Goal: Task Accomplishment & Management: Complete application form

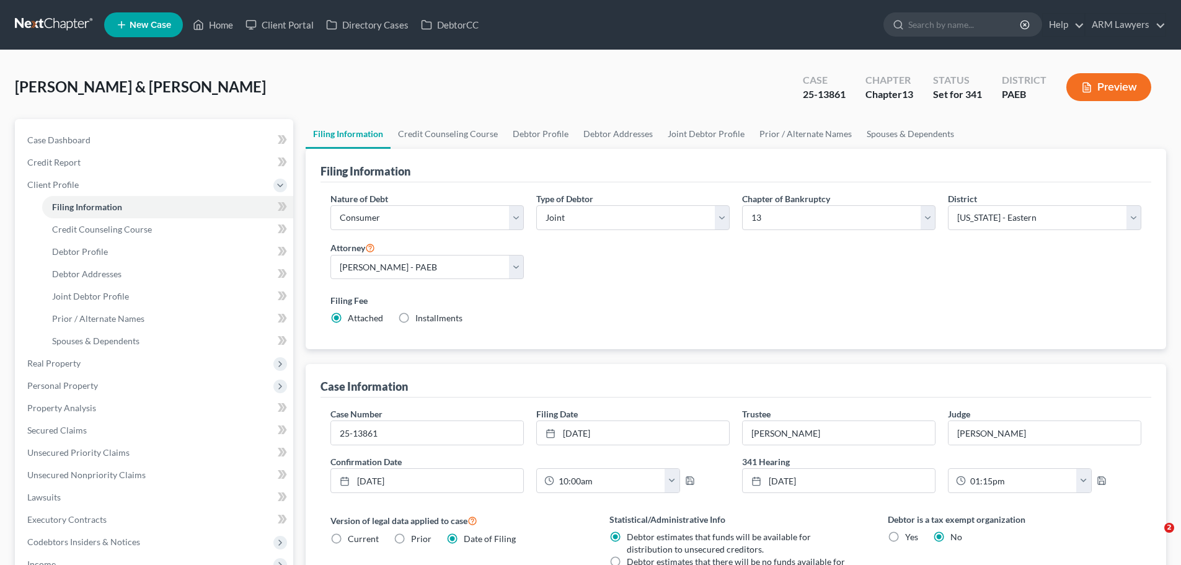
select select "1"
select select "3"
select select "67"
select select "1"
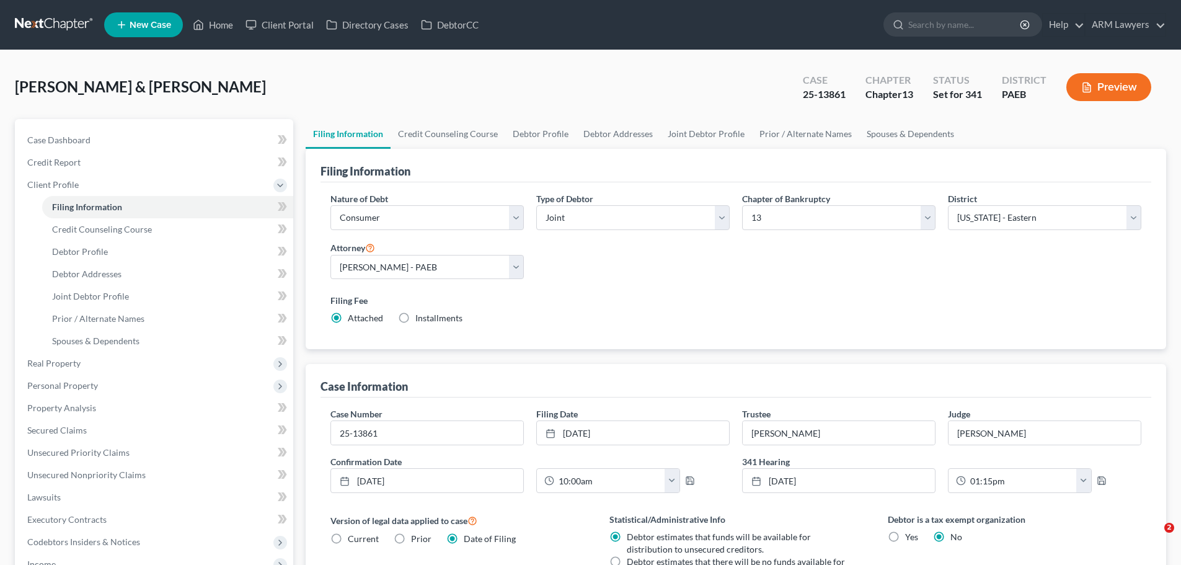
select select "39"
click at [42, 20] on link at bounding box center [54, 25] width 79 height 22
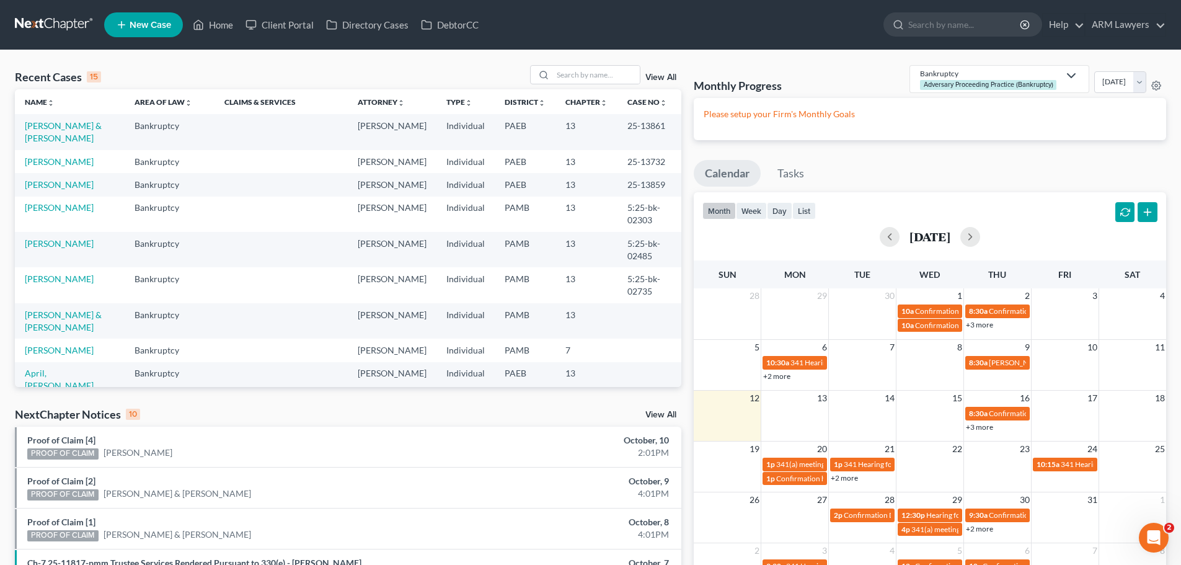
click at [659, 78] on link "View All" at bounding box center [660, 77] width 31 height 9
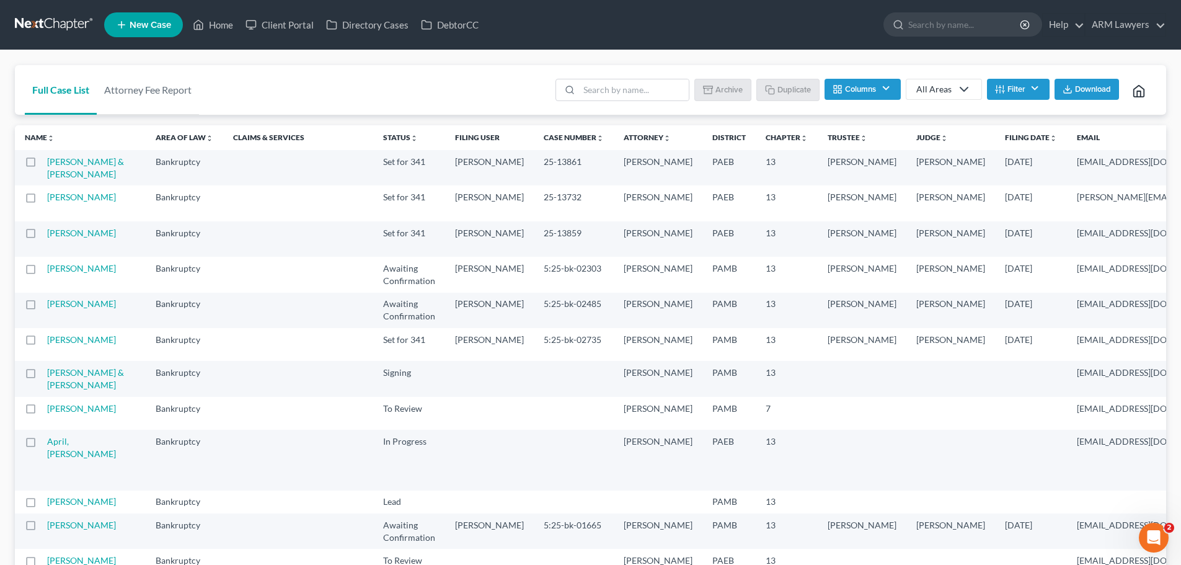
click at [1004, 90] on button "Filter" at bounding box center [1018, 89] width 63 height 21
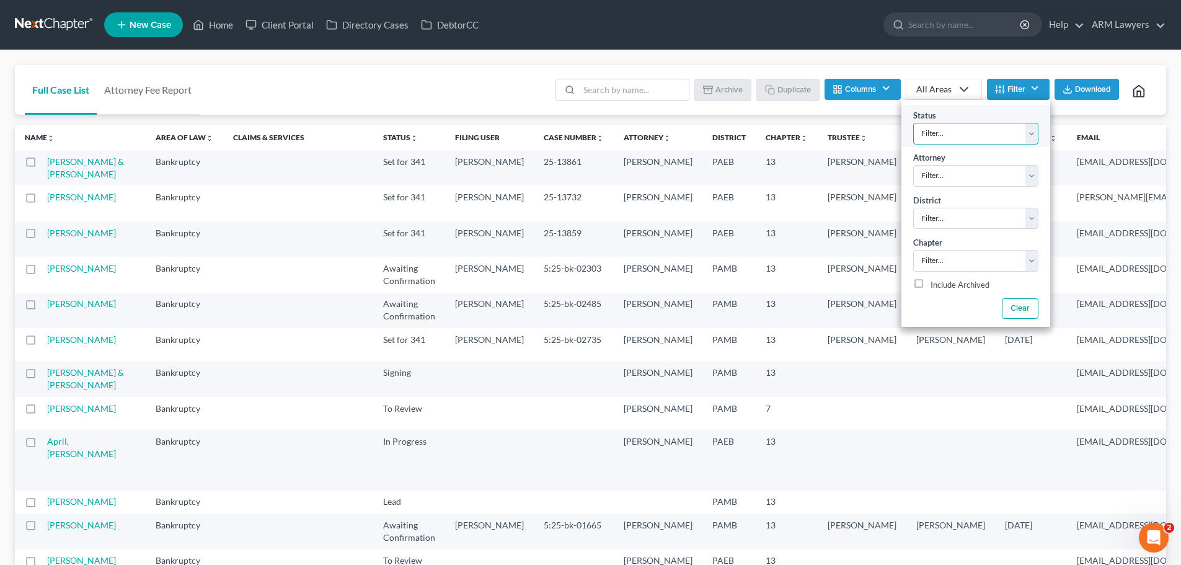
click at [965, 135] on select "Filter... Answer Due Awaiting Confirmation Awaiting Discharge Confirmed Could N…" at bounding box center [975, 134] width 125 height 22
select select "21"
click at [913, 123] on select "Filter... Answer Due Awaiting Confirmation Awaiting Discharge Confirmed Could N…" at bounding box center [975, 134] width 125 height 22
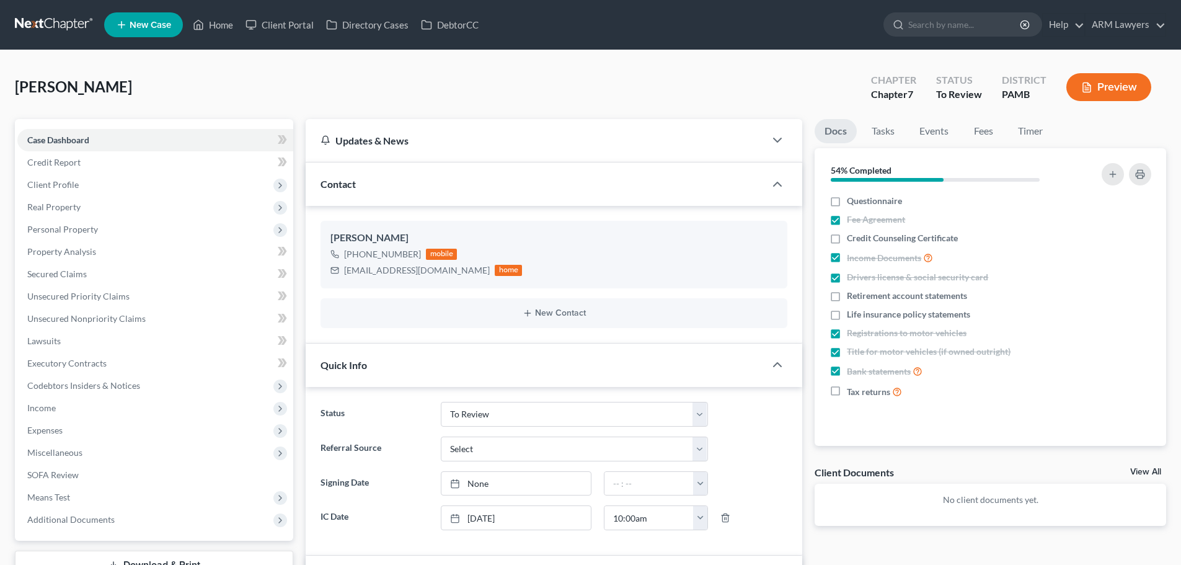
select select "21"
click at [84, 166] on link "Credit Report" at bounding box center [155, 162] width 276 height 22
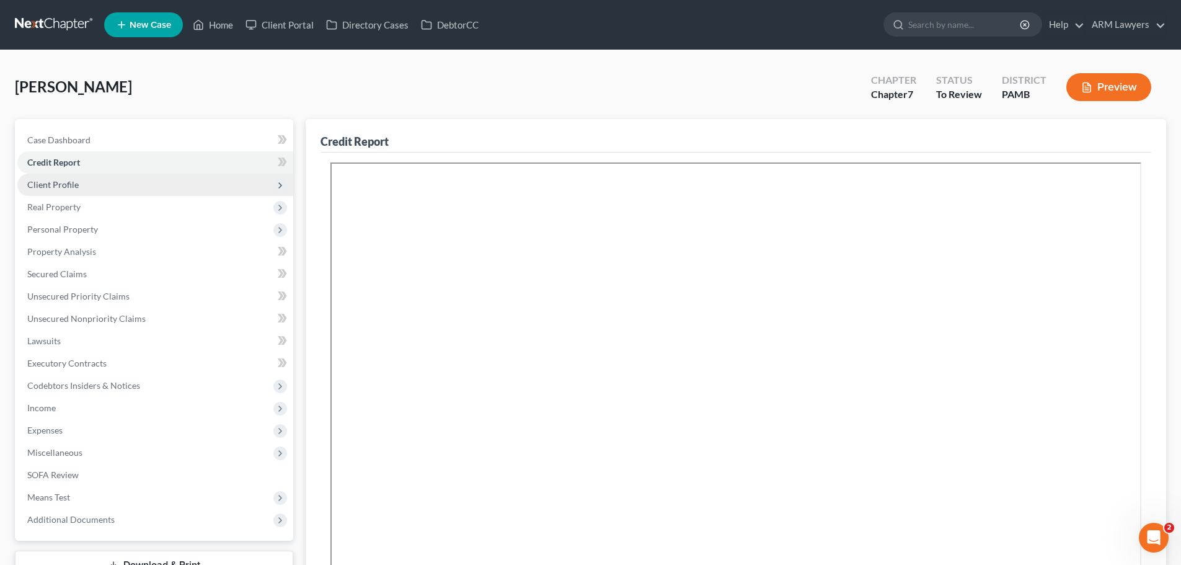
click at [42, 187] on span "Client Profile" at bounding box center [52, 184] width 51 height 11
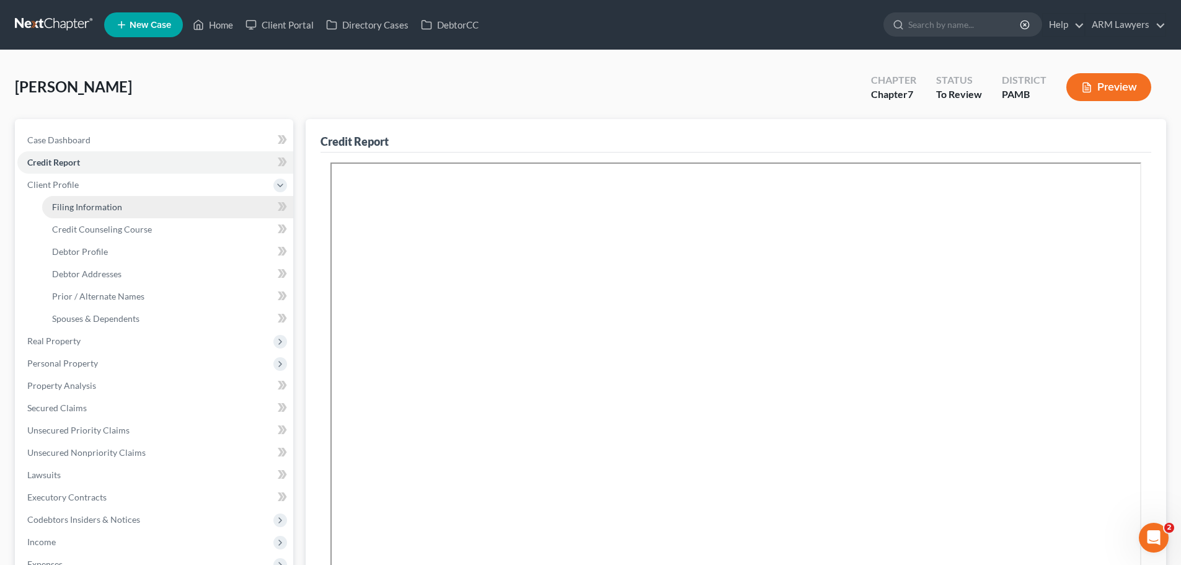
click at [101, 208] on span "Filing Information" at bounding box center [87, 207] width 70 height 11
select select "1"
select select "0"
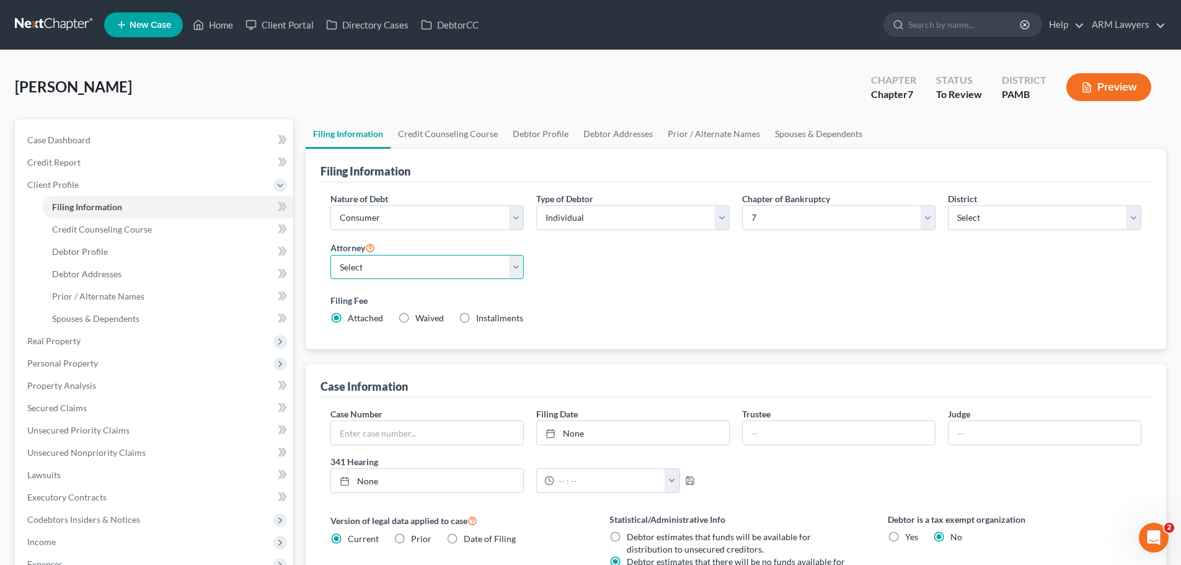
click at [515, 272] on select "Select Patrick Best - PAMB Patrick Best - PAEB Patrick Best - NJB Patrick Best …" at bounding box center [426, 267] width 193 height 25
select select "8"
click at [330, 255] on select "Select Patrick Best - PAMB Patrick Best - PAEB Patrick Best - NJB Patrick Best …" at bounding box center [426, 267] width 193 height 25
click at [618, 299] on label "Filing Fee" at bounding box center [735, 300] width 811 height 13
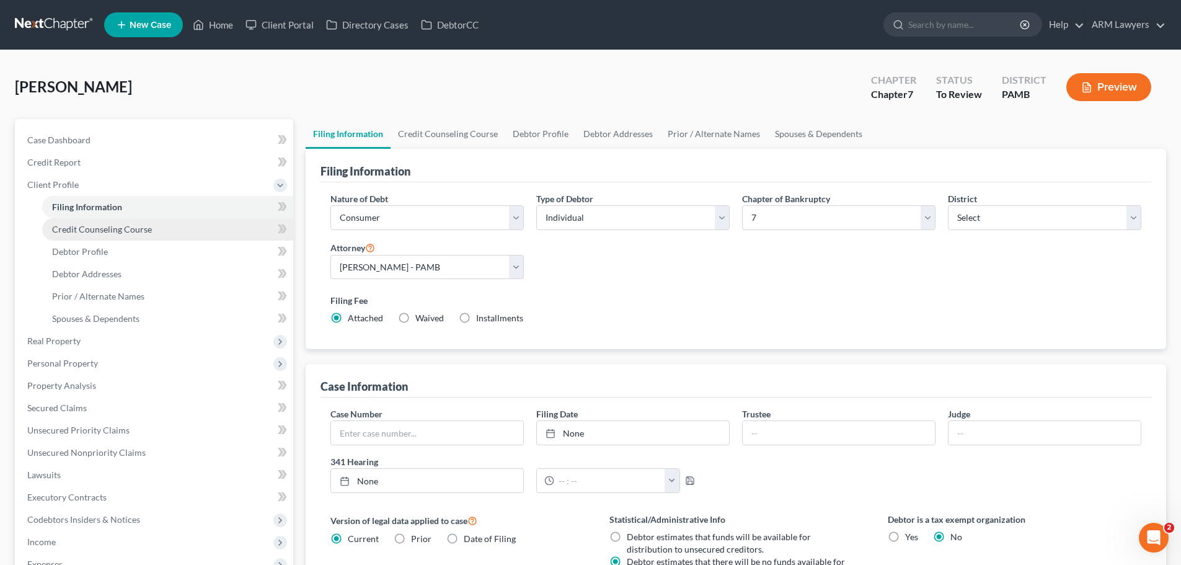
click at [78, 224] on span "Credit Counseling Course" at bounding box center [102, 229] width 100 height 11
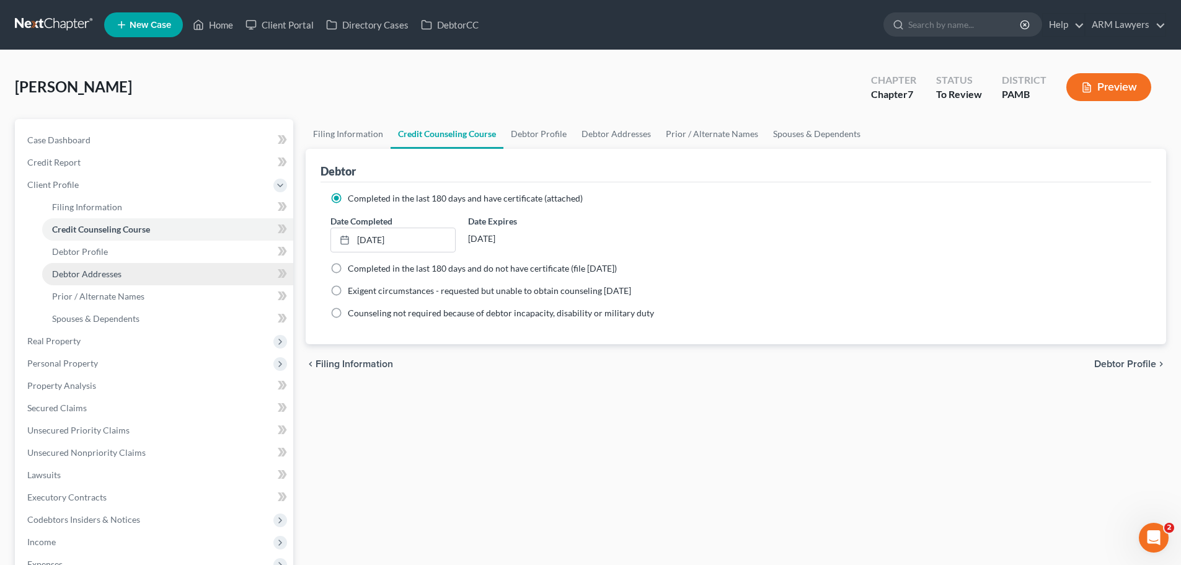
click at [99, 265] on link "Debtor Addresses" at bounding box center [167, 274] width 251 height 22
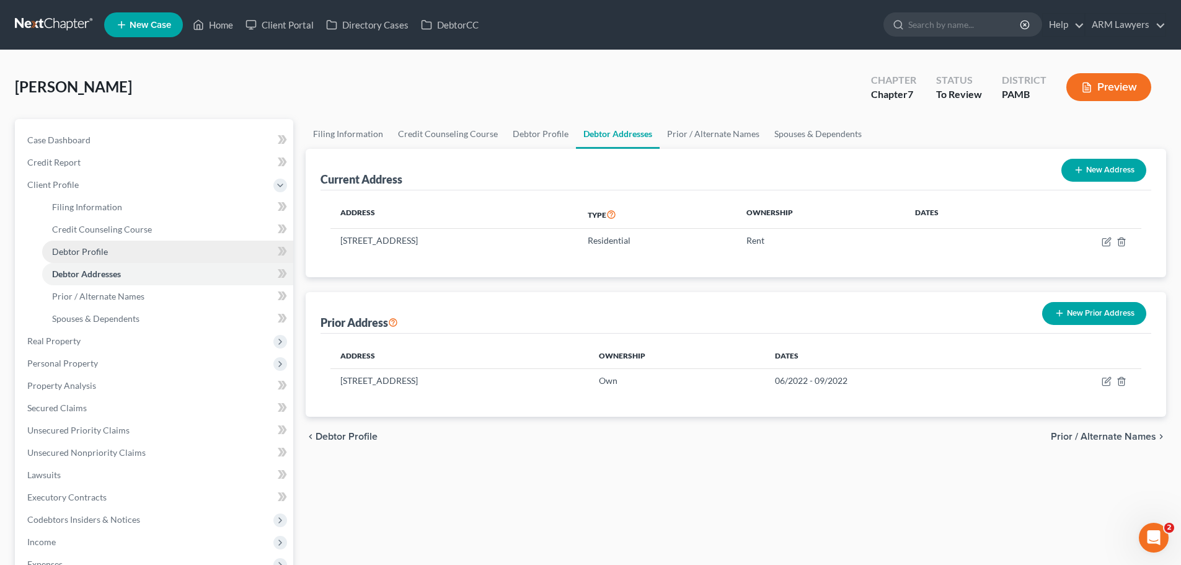
click at [102, 254] on span "Debtor Profile" at bounding box center [80, 251] width 56 height 11
select select "0"
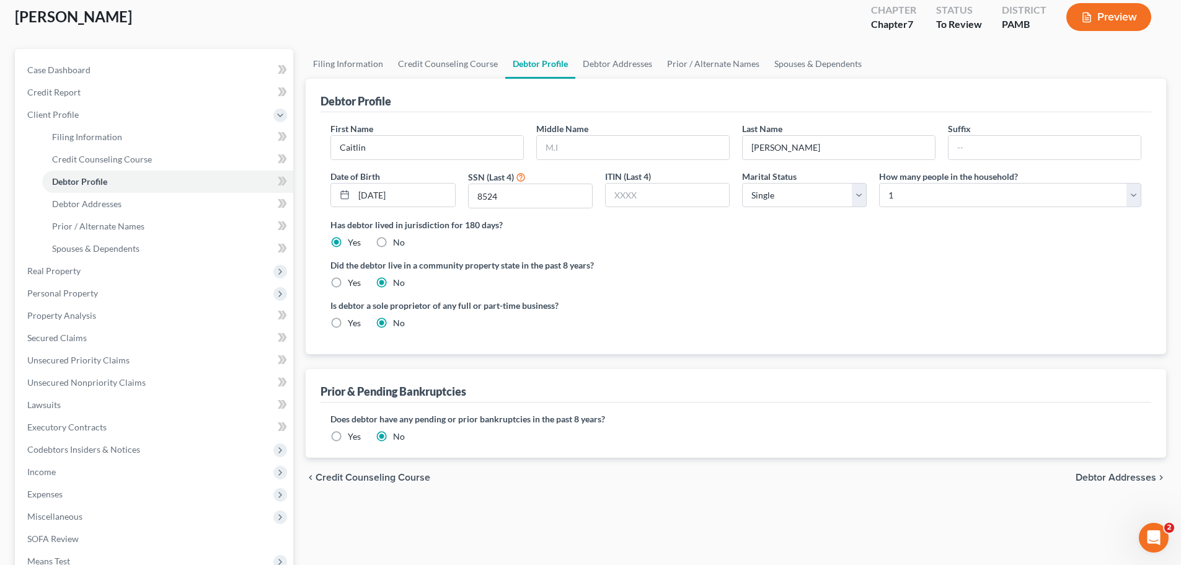
scroll to position [124, 0]
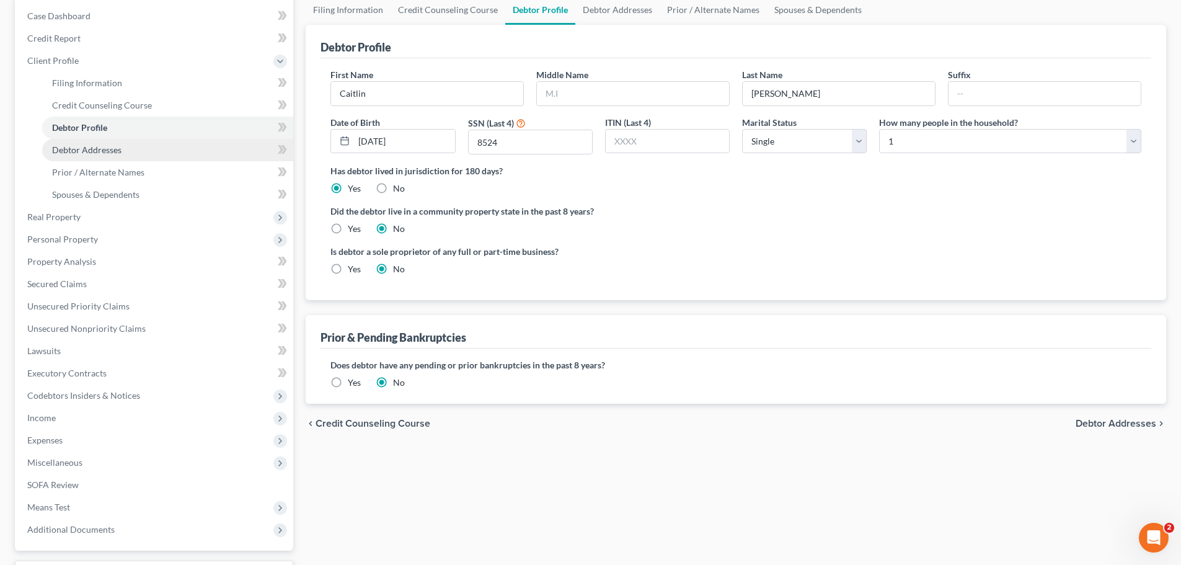
click at [92, 148] on span "Debtor Addresses" at bounding box center [86, 149] width 69 height 11
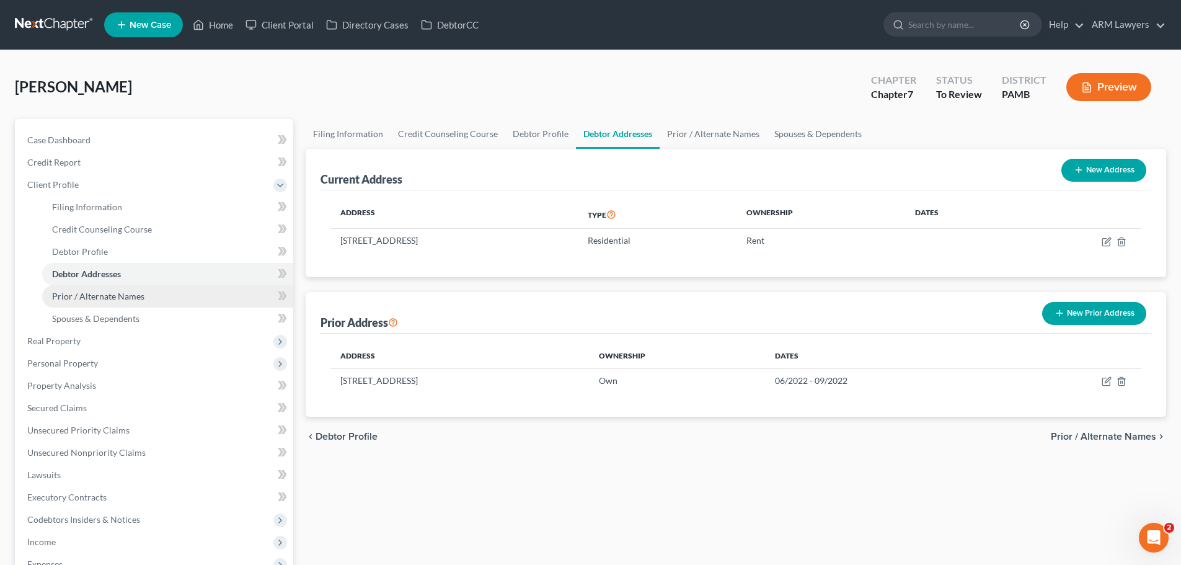
click at [128, 297] on span "Prior / Alternate Names" at bounding box center [98, 296] width 92 height 11
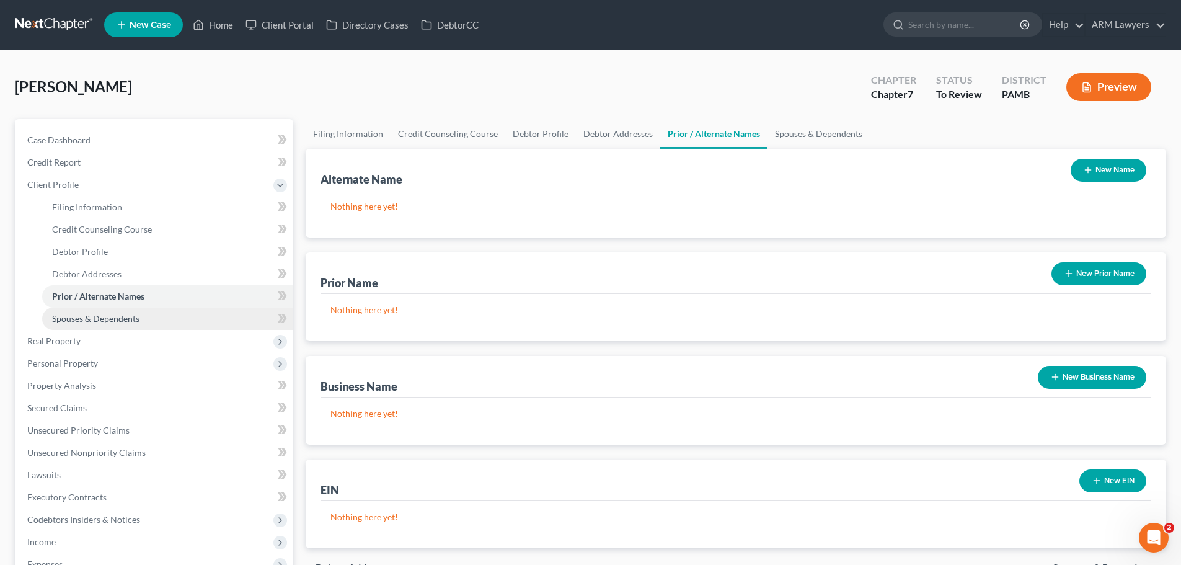
click at [126, 315] on span "Spouses & Dependents" at bounding box center [95, 318] width 87 height 11
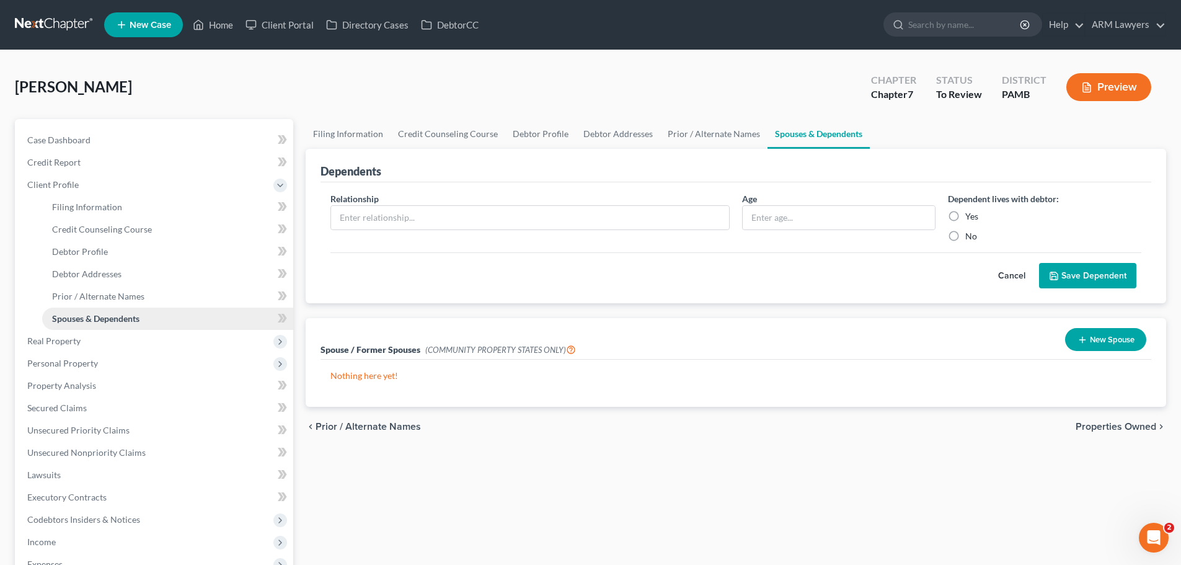
scroll to position [62, 0]
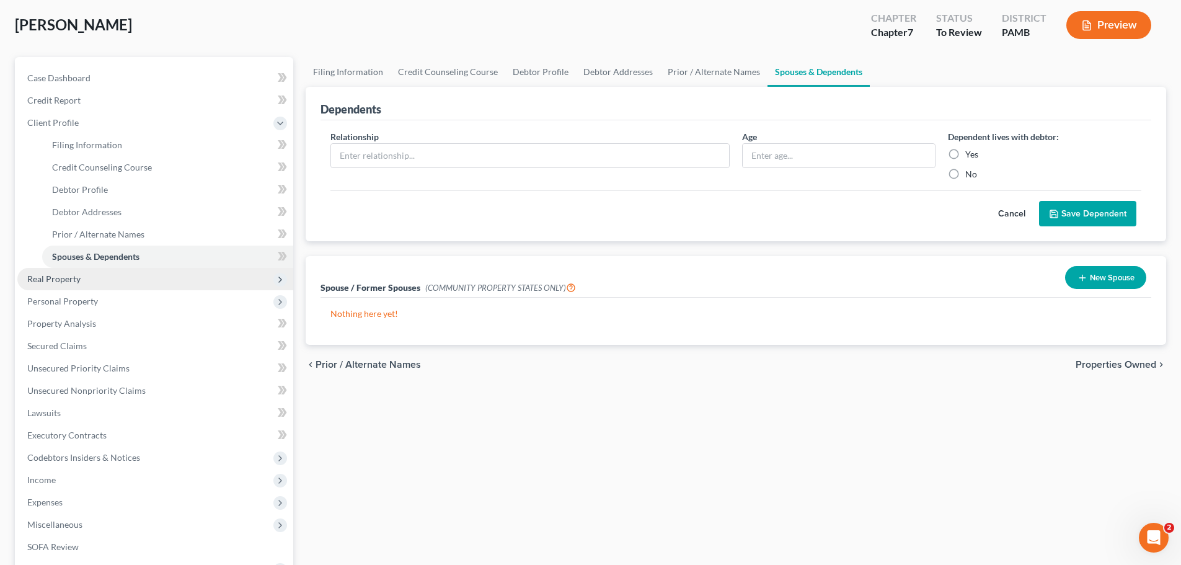
click at [76, 283] on span "Real Property" at bounding box center [53, 278] width 53 height 11
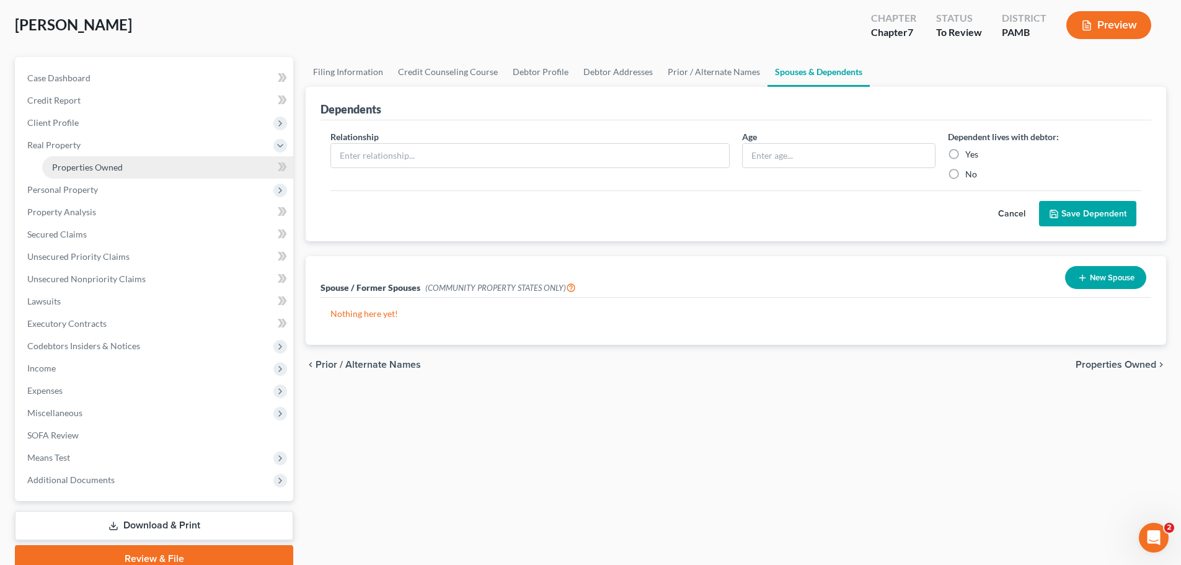
click at [100, 158] on link "Properties Owned" at bounding box center [167, 167] width 251 height 22
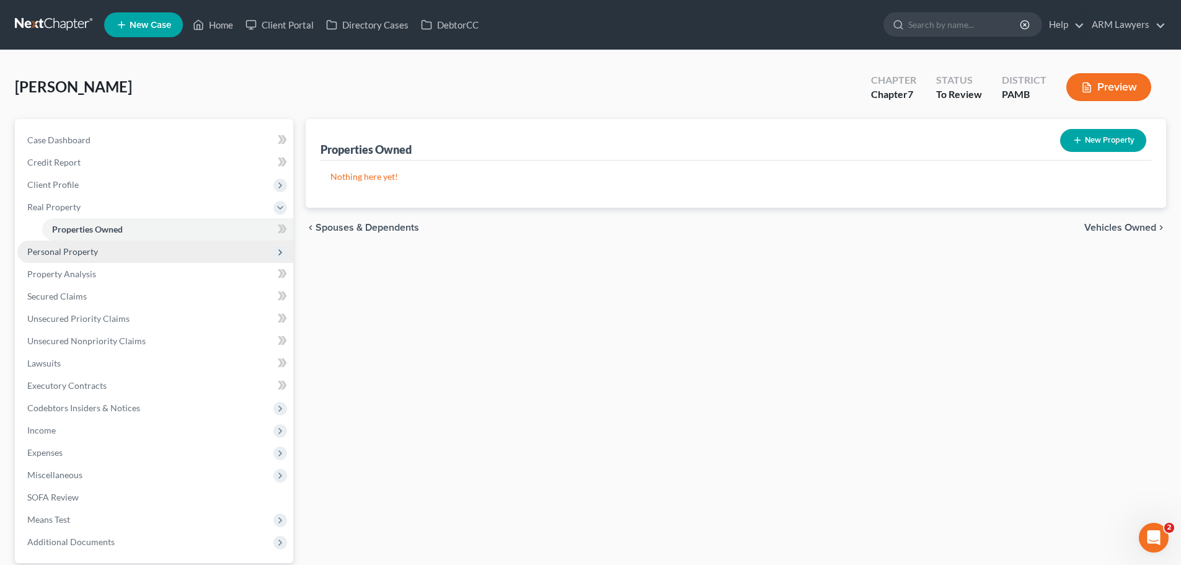
click at [106, 249] on span "Personal Property" at bounding box center [155, 252] width 276 height 22
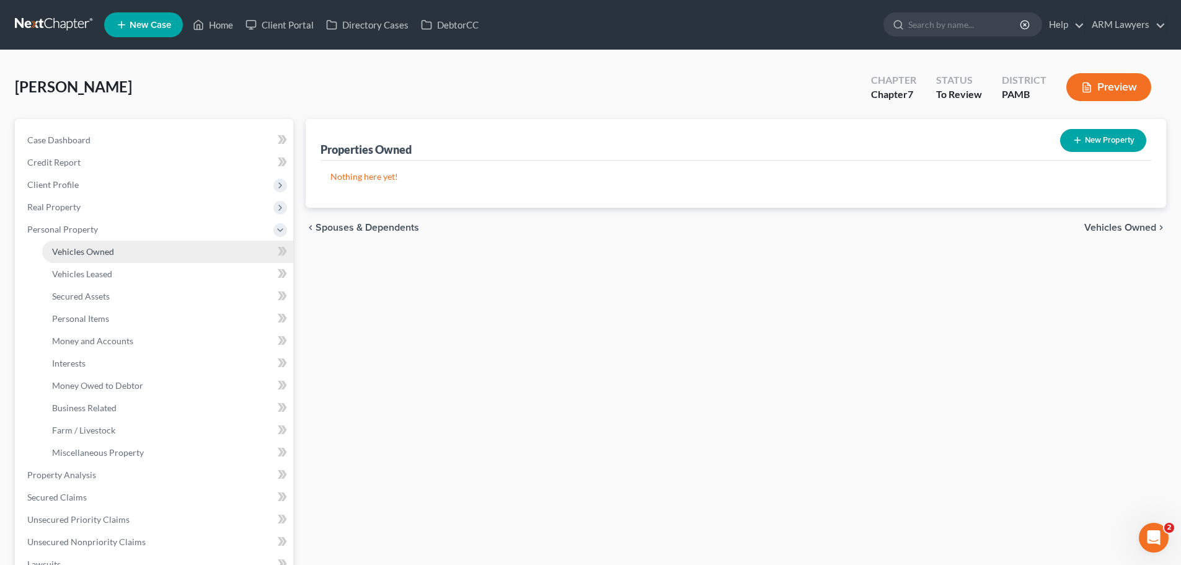
click at [104, 250] on span "Vehicles Owned" at bounding box center [83, 251] width 62 height 11
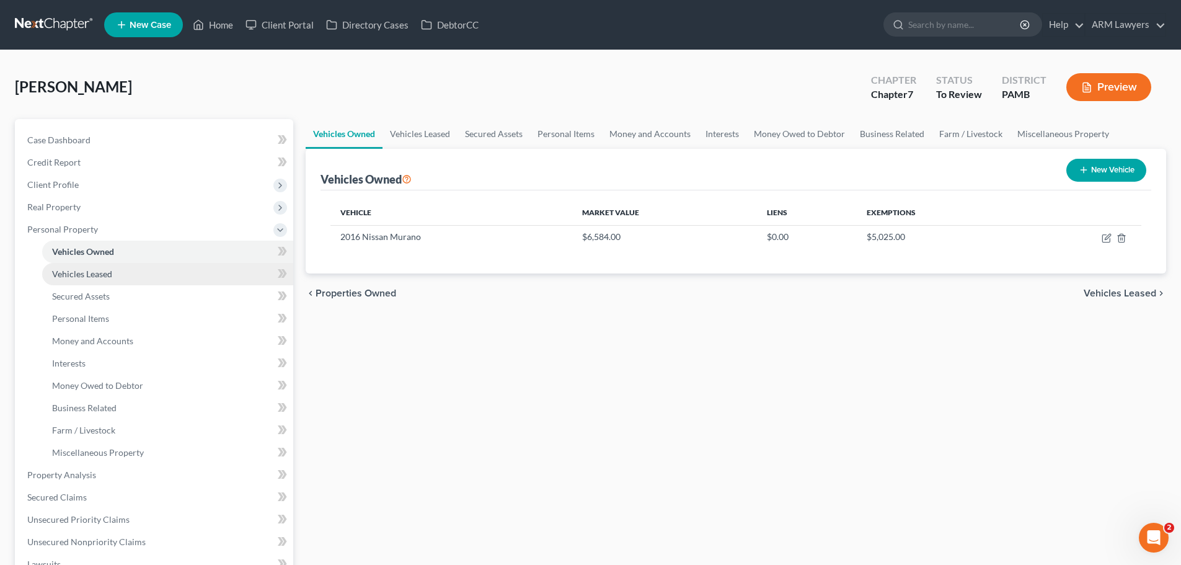
click at [125, 275] on link "Vehicles Leased" at bounding box center [167, 274] width 251 height 22
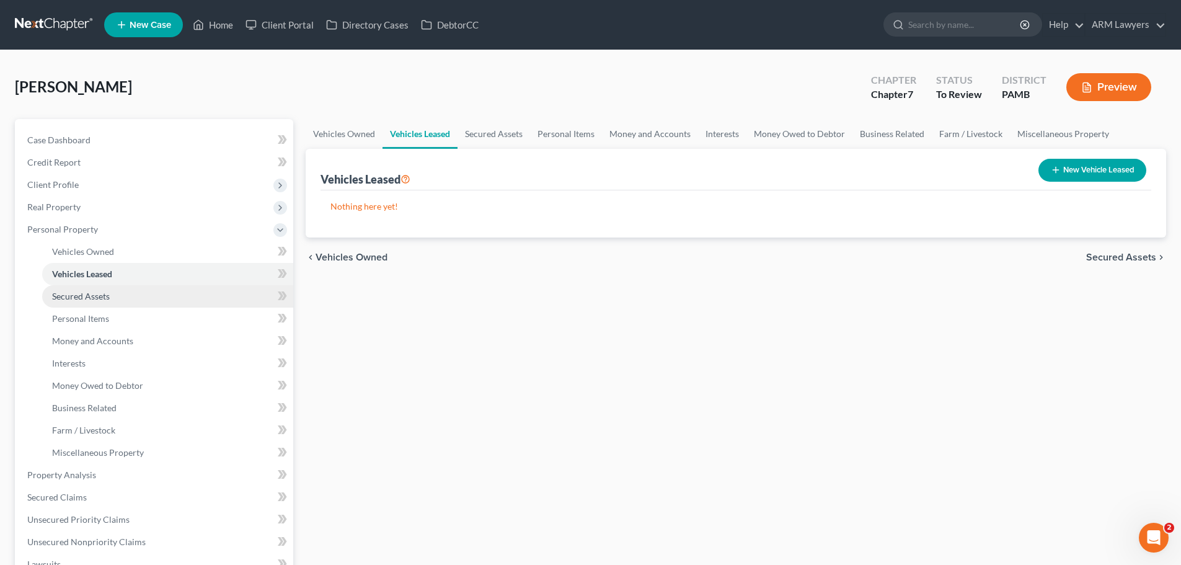
click at [102, 291] on span "Secured Assets" at bounding box center [81, 296] width 58 height 11
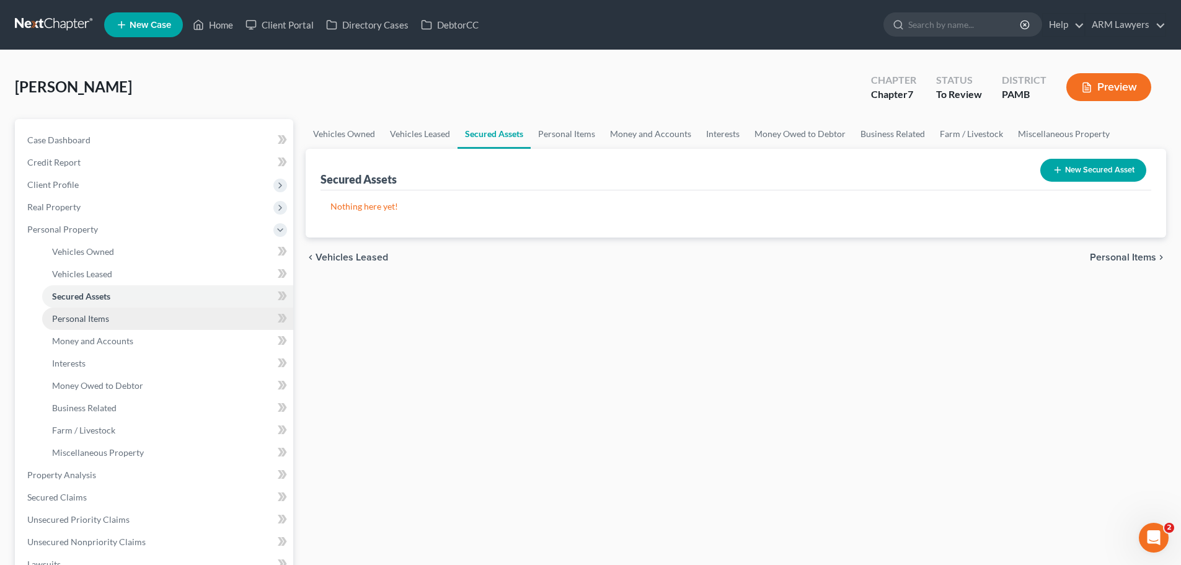
click at [157, 319] on link "Personal Items" at bounding box center [167, 319] width 251 height 22
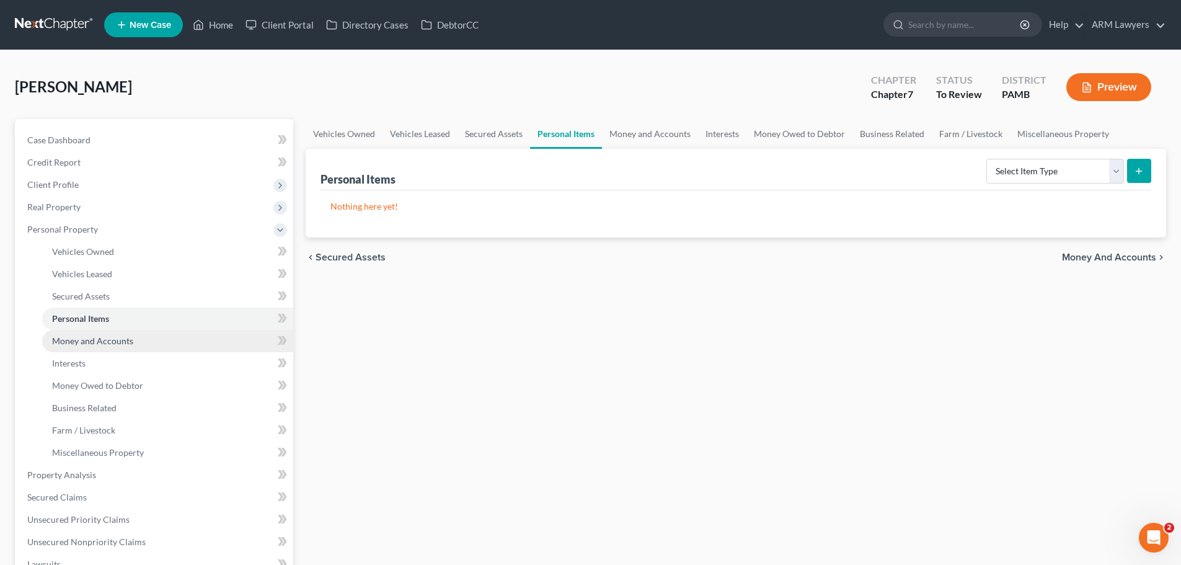
click at [128, 338] on span "Money and Accounts" at bounding box center [92, 340] width 81 height 11
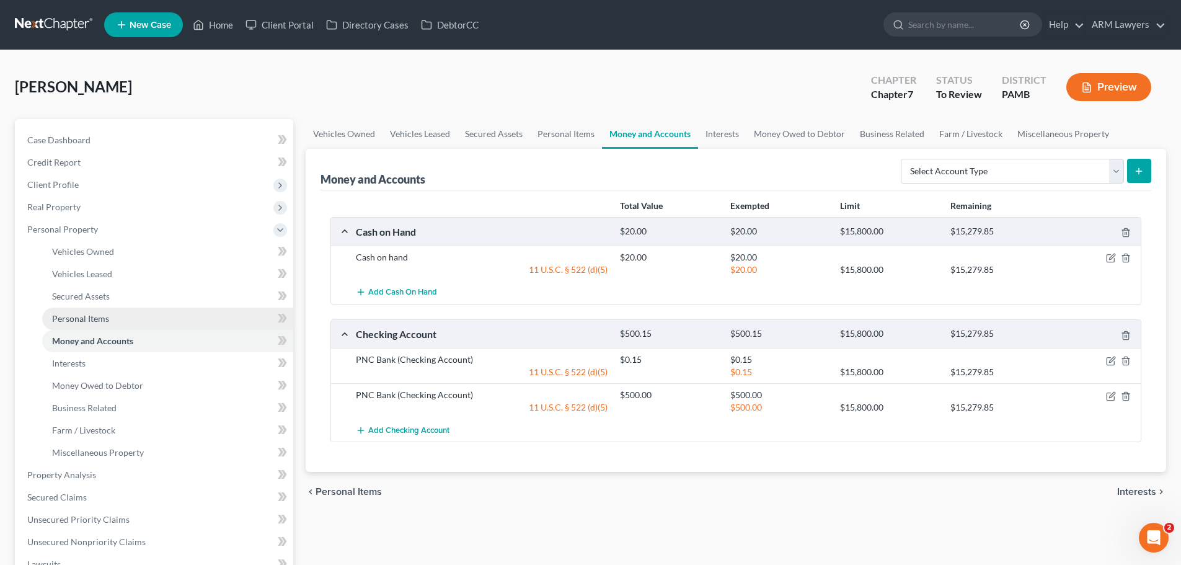
click at [115, 317] on link "Personal Items" at bounding box center [167, 319] width 251 height 22
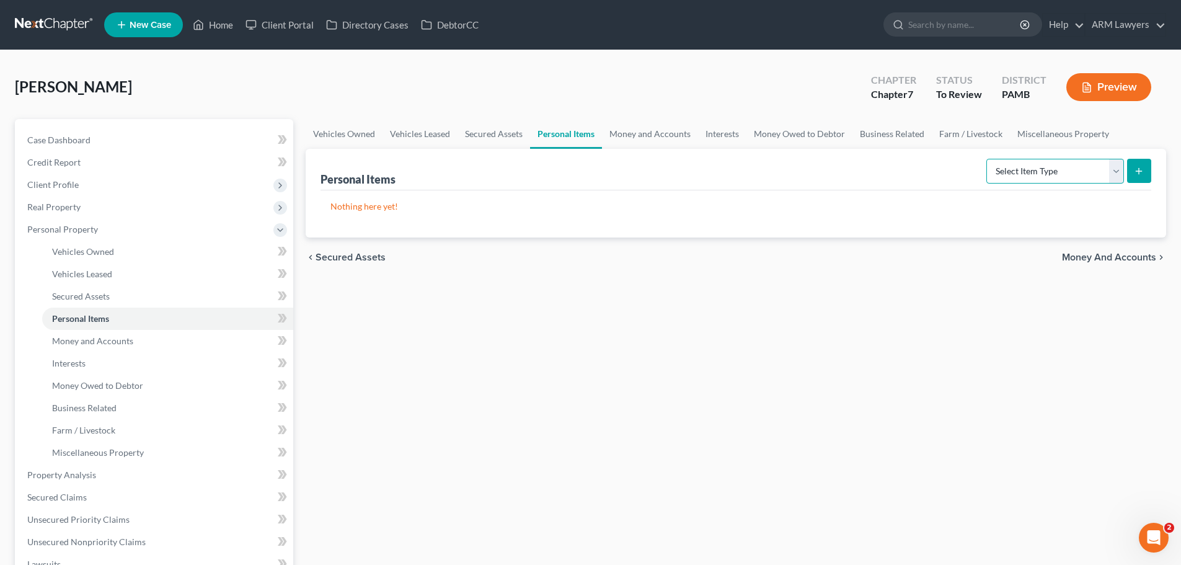
click at [1118, 174] on select "Select Item Type Clothing Collectibles Of Value Electronics Firearms Household …" at bounding box center [1056, 171] width 138 height 25
click at [727, 378] on div "Vehicles Owned Vehicles Leased Secured Assets Personal Items Money and Accounts…" at bounding box center [735, 477] width 873 height 716
click at [128, 345] on span "Money and Accounts" at bounding box center [92, 340] width 81 height 11
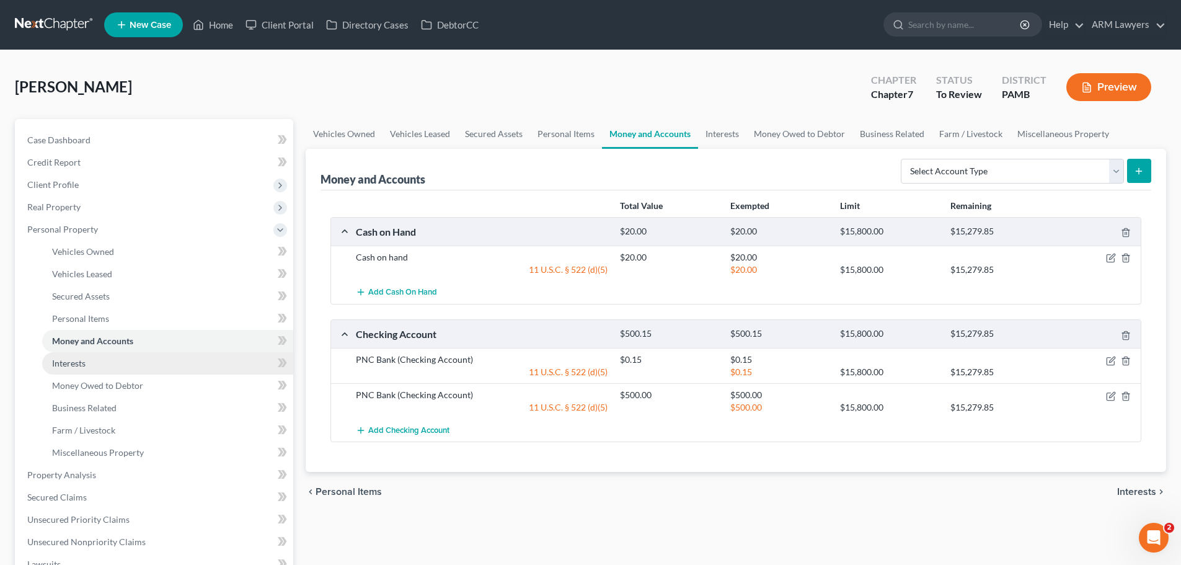
click at [82, 364] on span "Interests" at bounding box center [68, 363] width 33 height 11
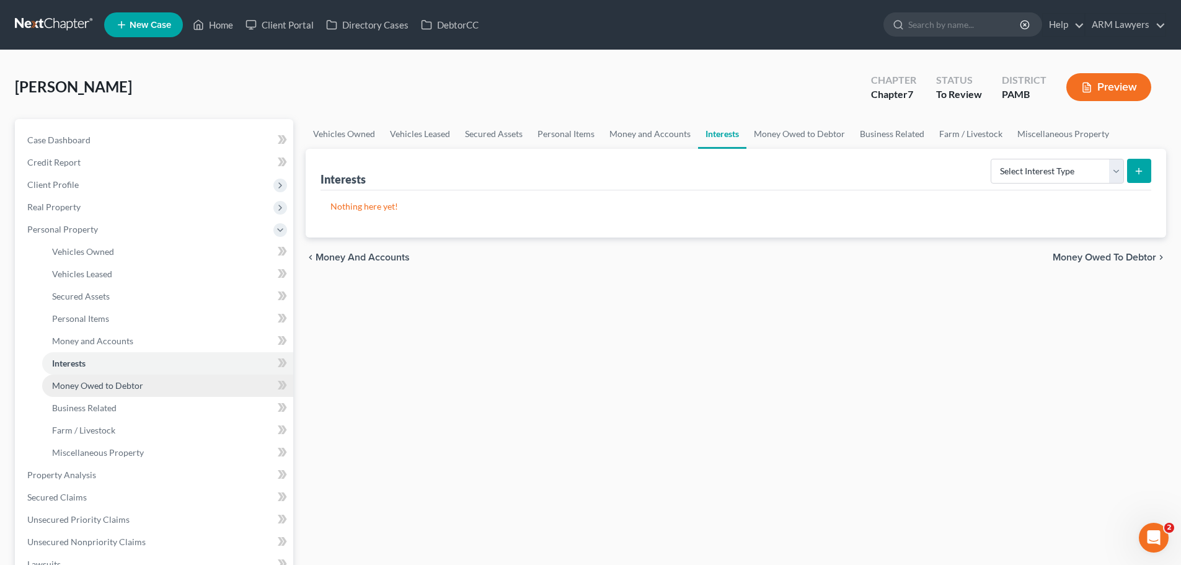
click at [110, 390] on span "Money Owed to Debtor" at bounding box center [97, 385] width 91 height 11
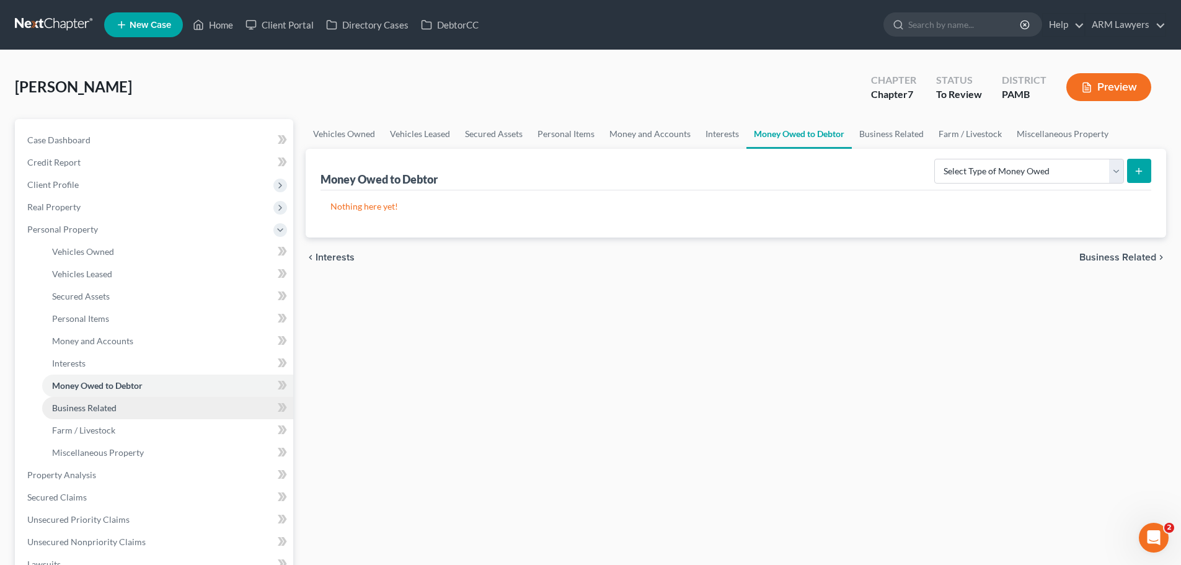
click at [112, 412] on span "Business Related" at bounding box center [84, 407] width 64 height 11
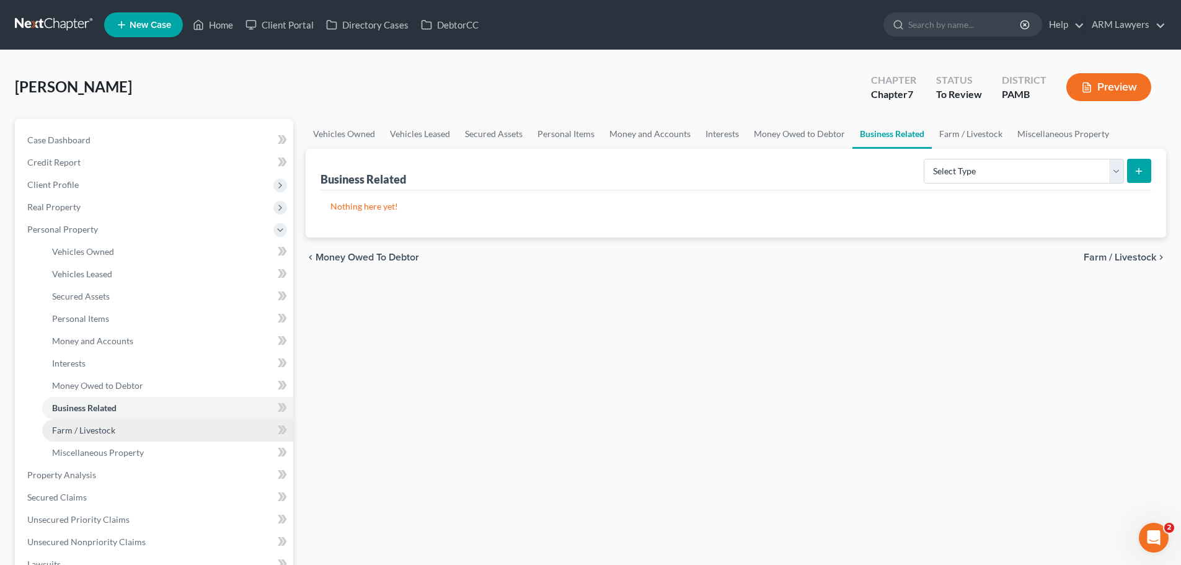
click at [109, 433] on span "Farm / Livestock" at bounding box center [83, 430] width 63 height 11
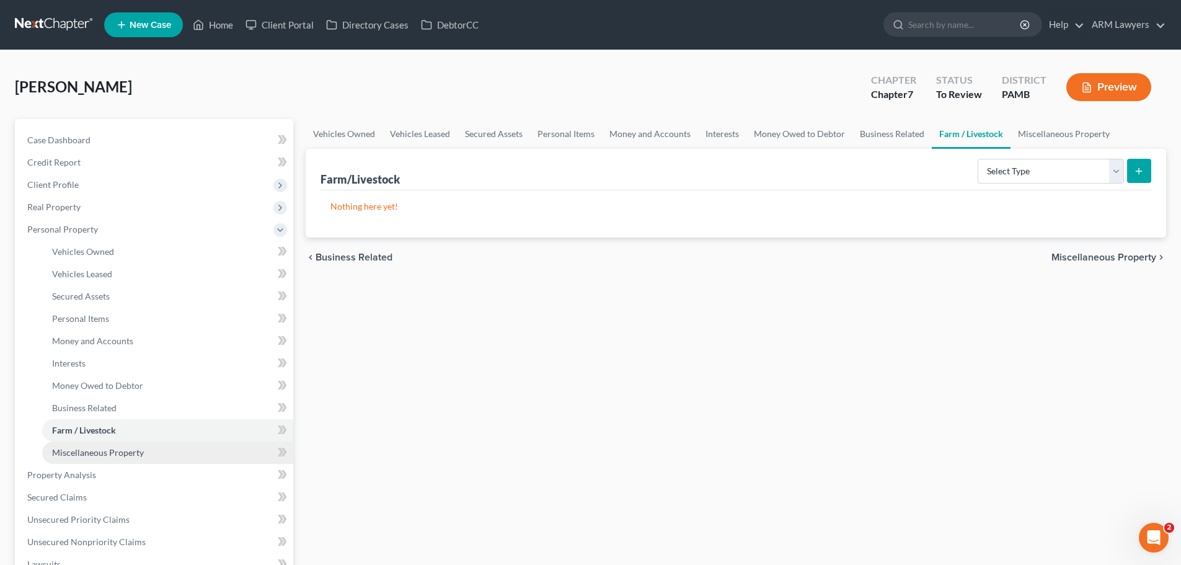
click at [113, 446] on link "Miscellaneous Property" at bounding box center [167, 452] width 251 height 22
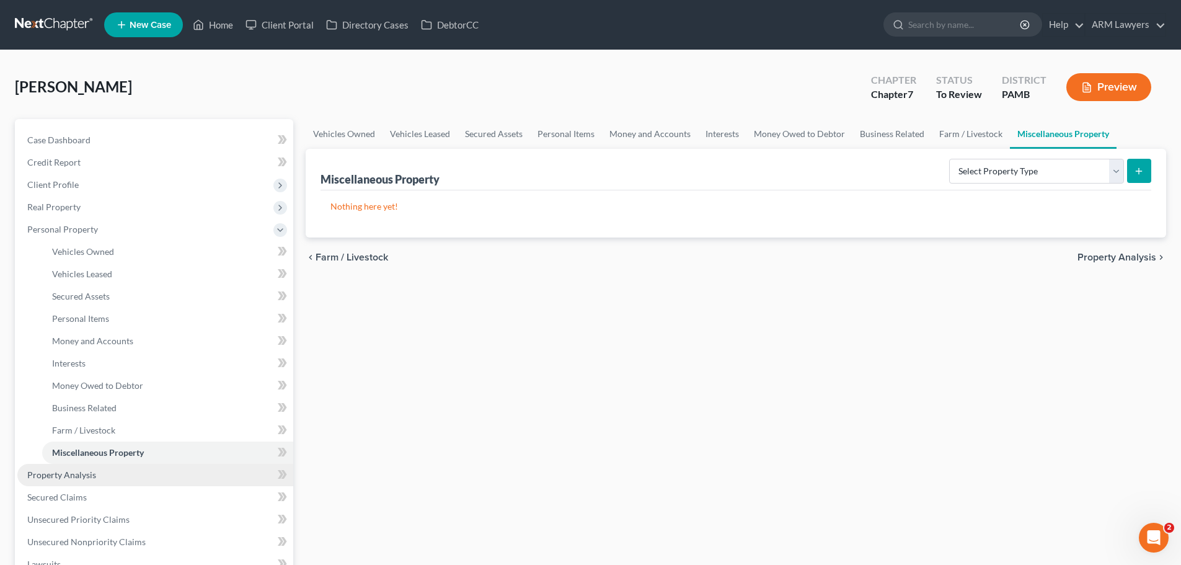
click at [60, 471] on span "Property Analysis" at bounding box center [61, 474] width 69 height 11
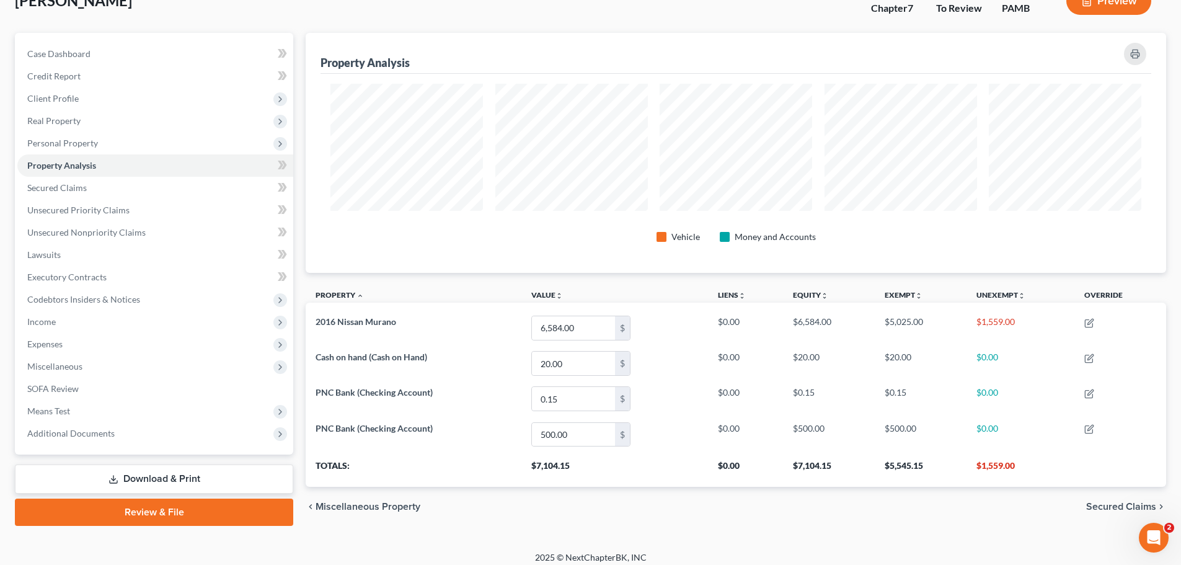
scroll to position [95, 0]
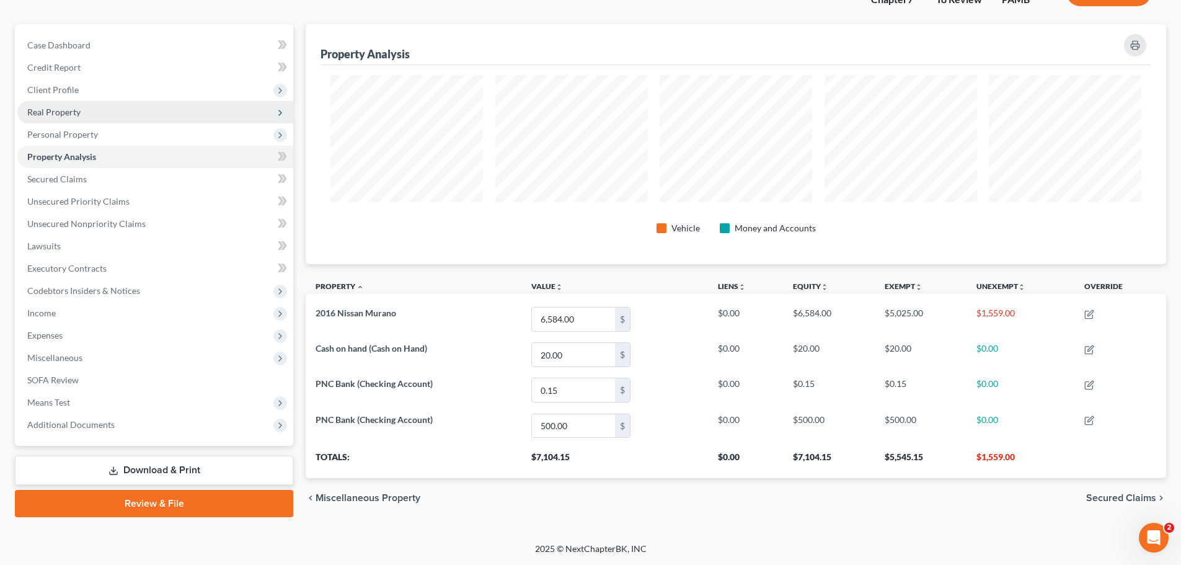
click at [69, 114] on span "Real Property" at bounding box center [53, 112] width 53 height 11
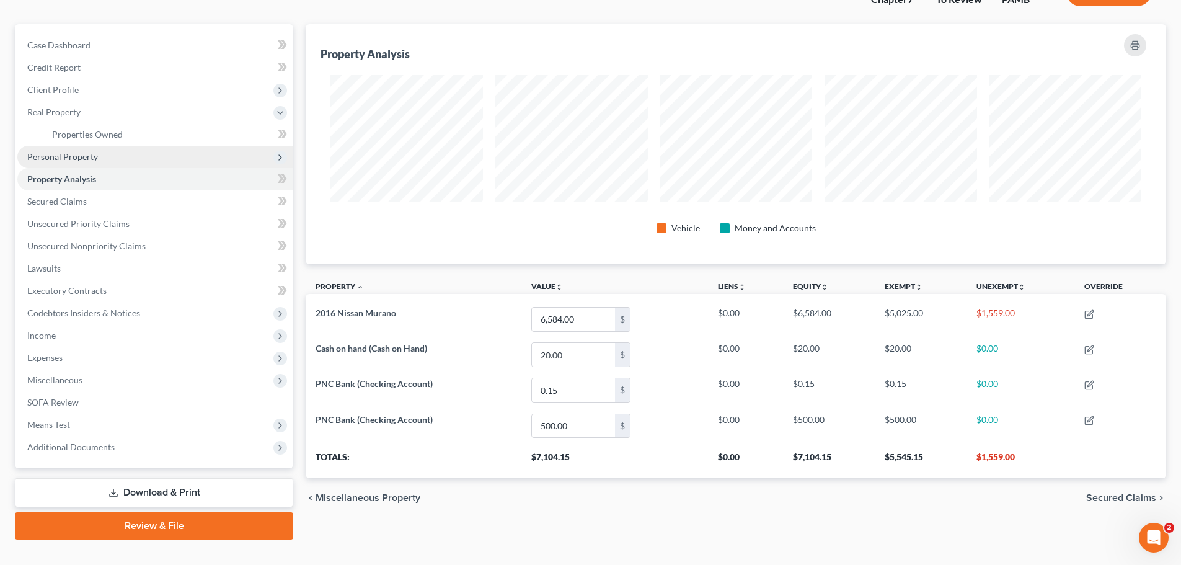
click at [63, 153] on span "Personal Property" at bounding box center [62, 156] width 71 height 11
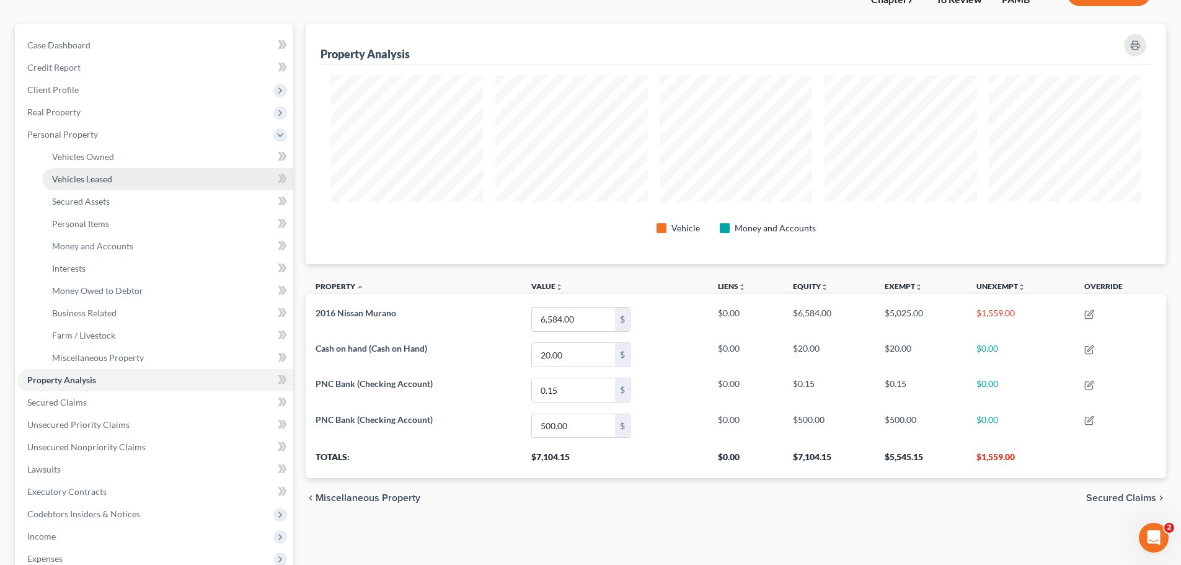
click at [94, 179] on span "Vehicles Leased" at bounding box center [82, 179] width 60 height 11
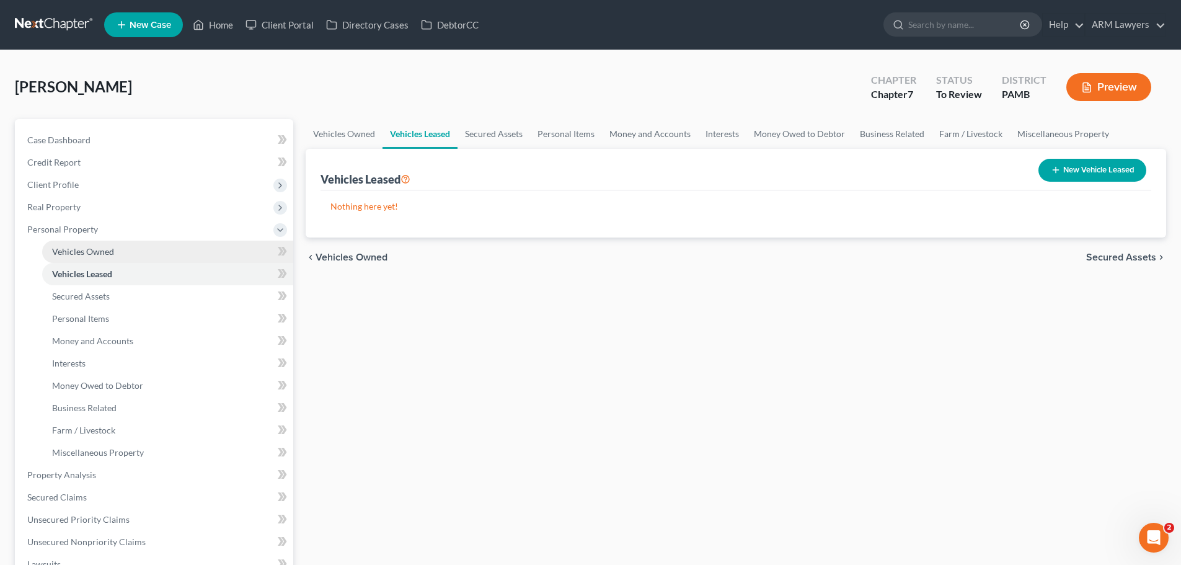
click at [123, 260] on link "Vehicles Owned" at bounding box center [167, 252] width 251 height 22
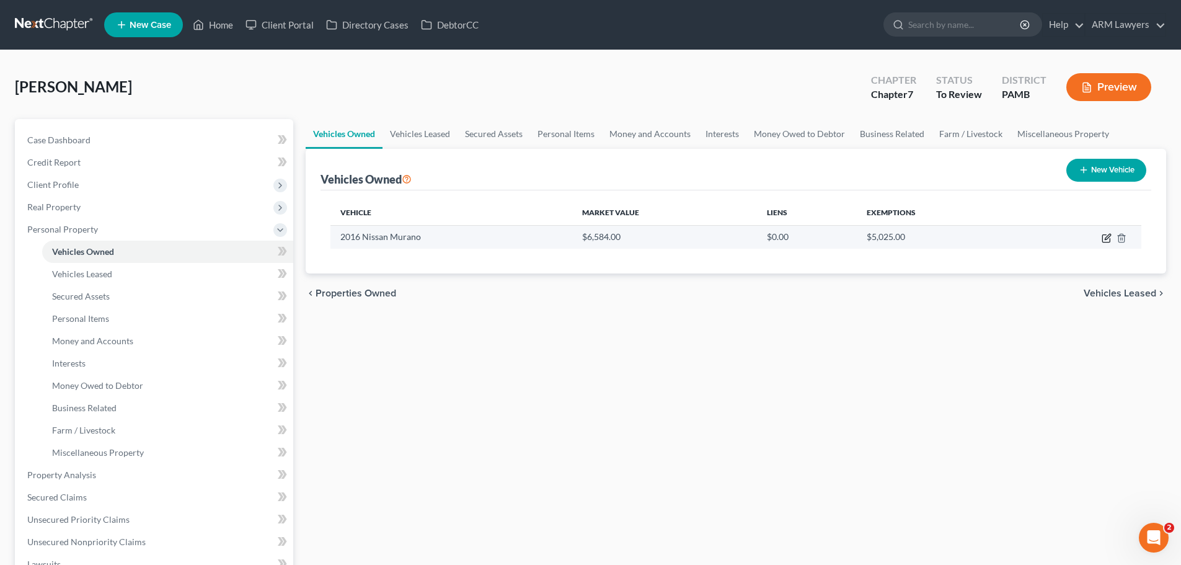
click at [1104, 236] on icon "button" at bounding box center [1107, 238] width 10 height 10
select select "0"
select select "10"
select select "2"
select select "0"
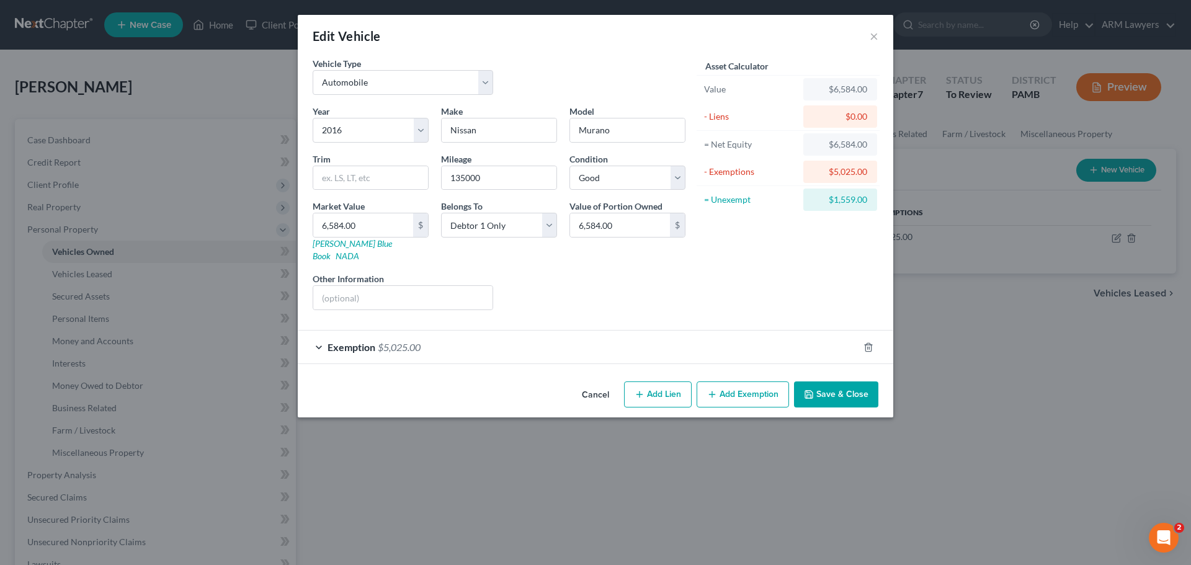
click at [426, 340] on div "Exemption $5,025.00" at bounding box center [578, 346] width 561 height 33
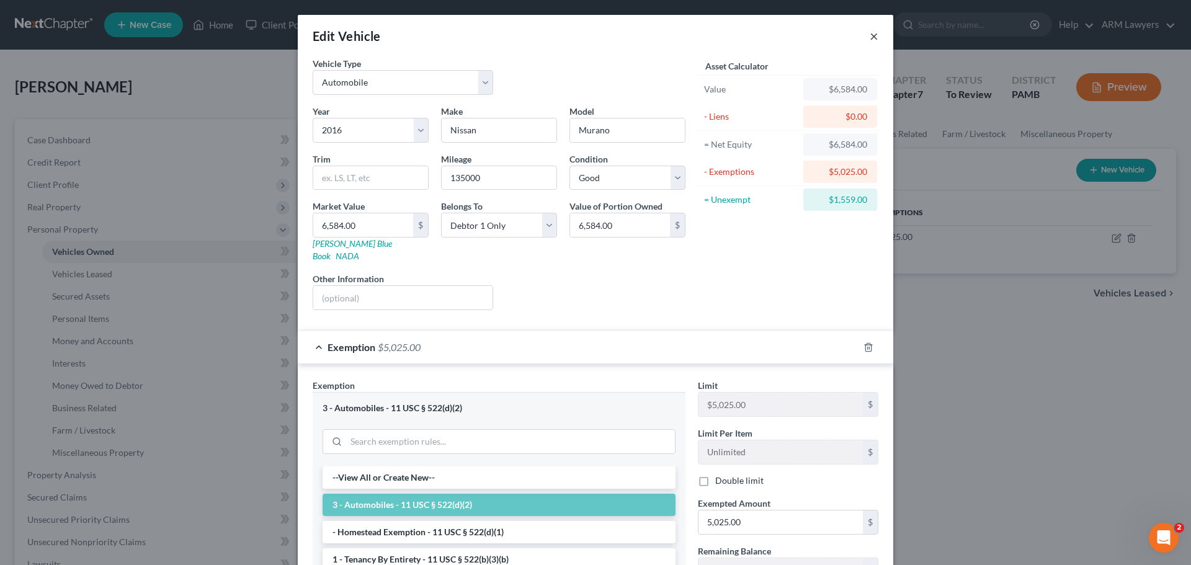
click at [869, 37] on button "×" at bounding box center [873, 36] width 9 height 15
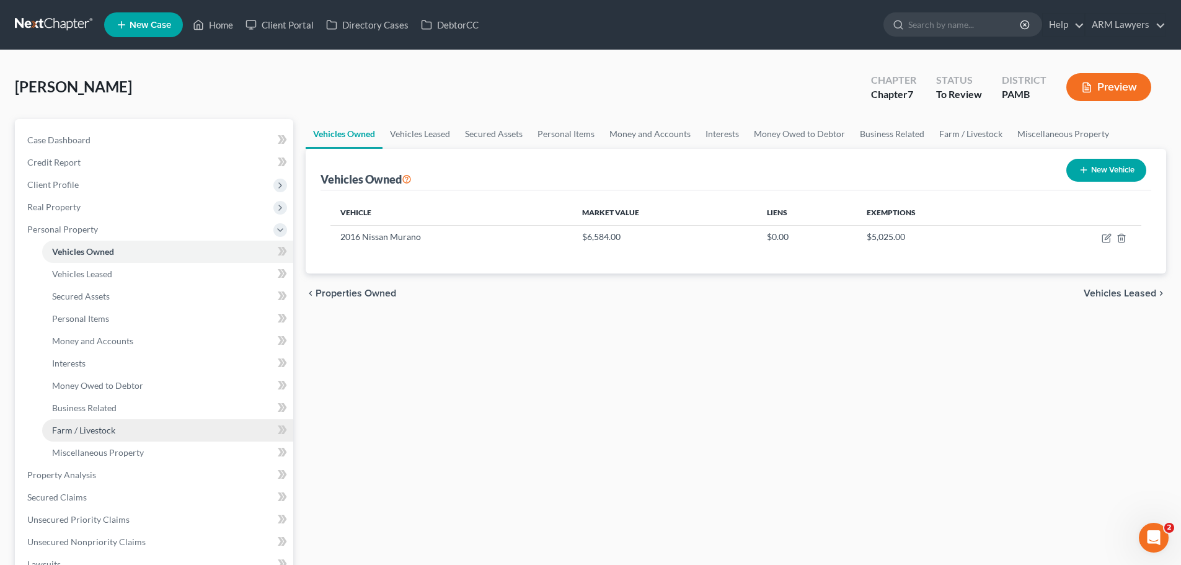
click at [88, 438] on link "Farm / Livestock" at bounding box center [167, 430] width 251 height 22
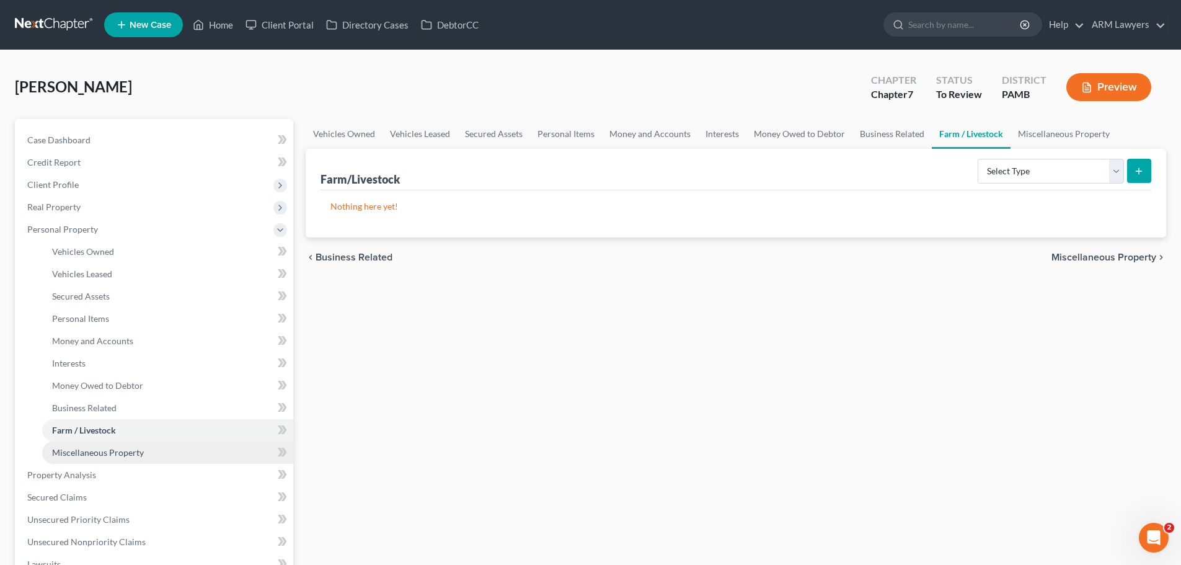
click at [87, 449] on span "Miscellaneous Property" at bounding box center [98, 452] width 92 height 11
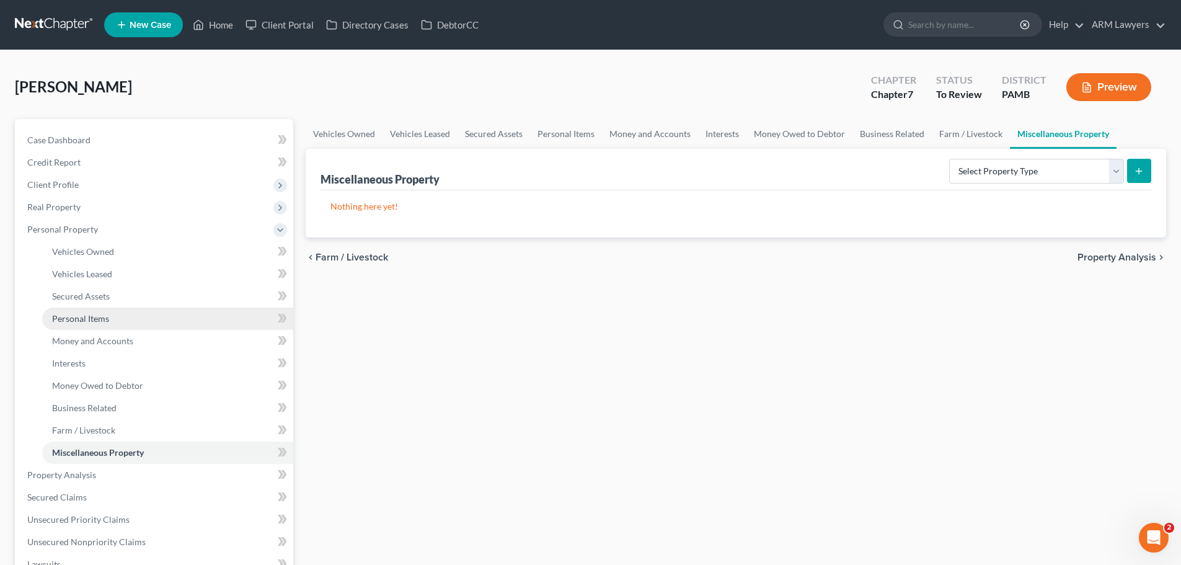
scroll to position [62, 0]
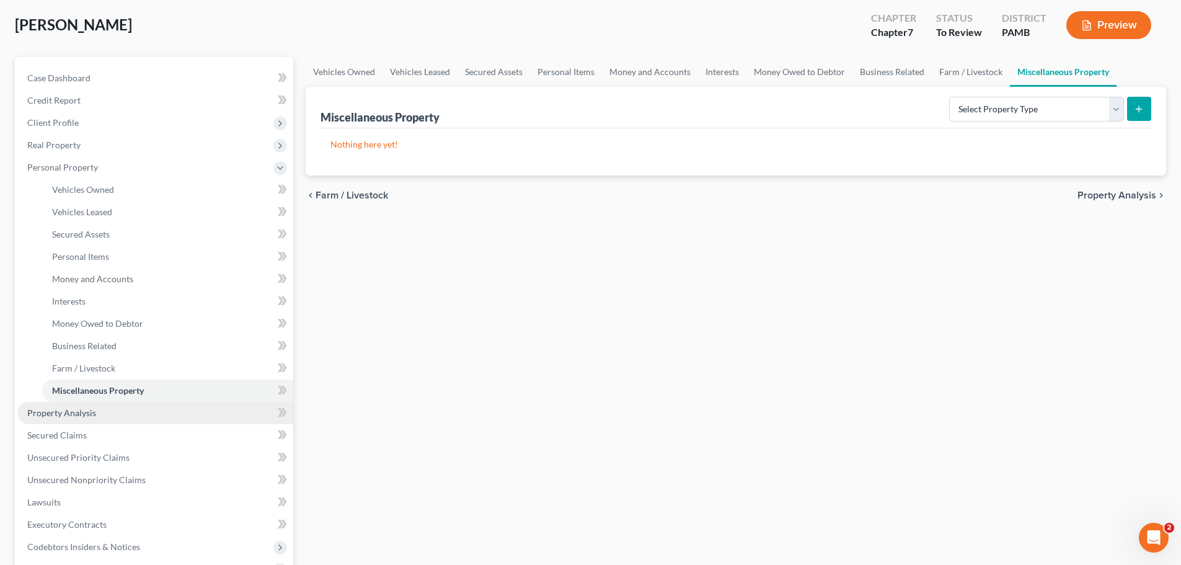
click at [61, 420] on link "Property Analysis" at bounding box center [155, 413] width 276 height 22
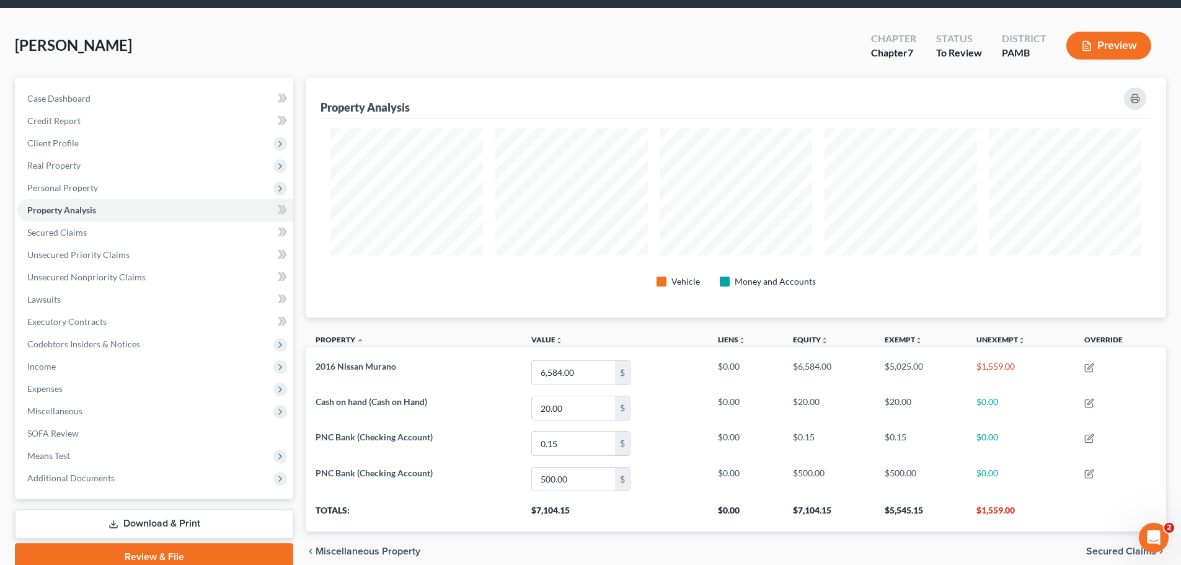
scroll to position [62, 0]
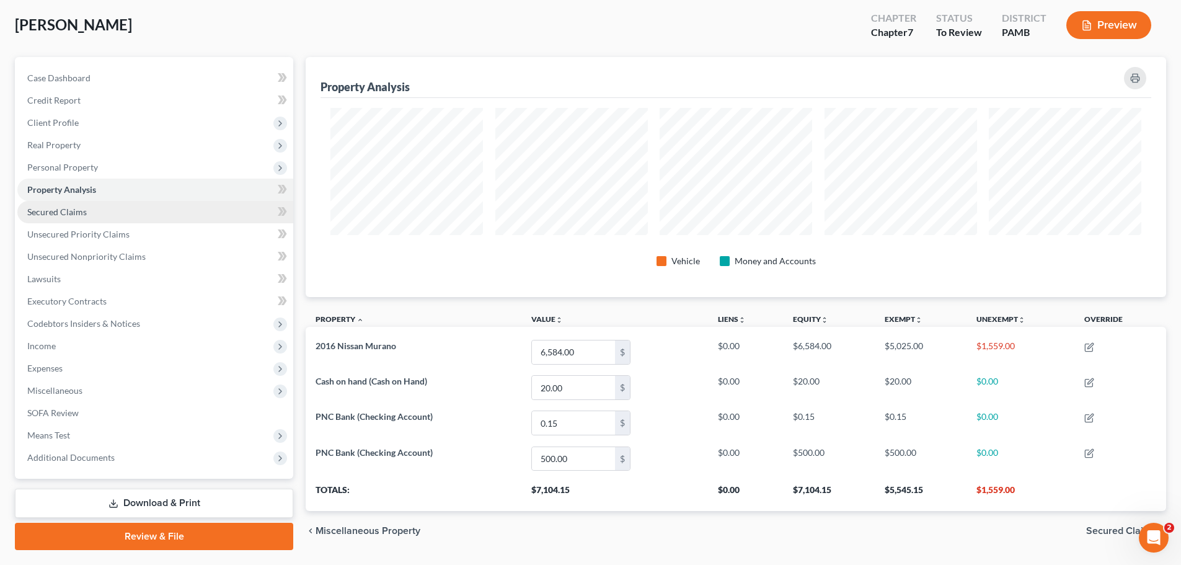
click at [57, 220] on link "Secured Claims" at bounding box center [155, 212] width 276 height 22
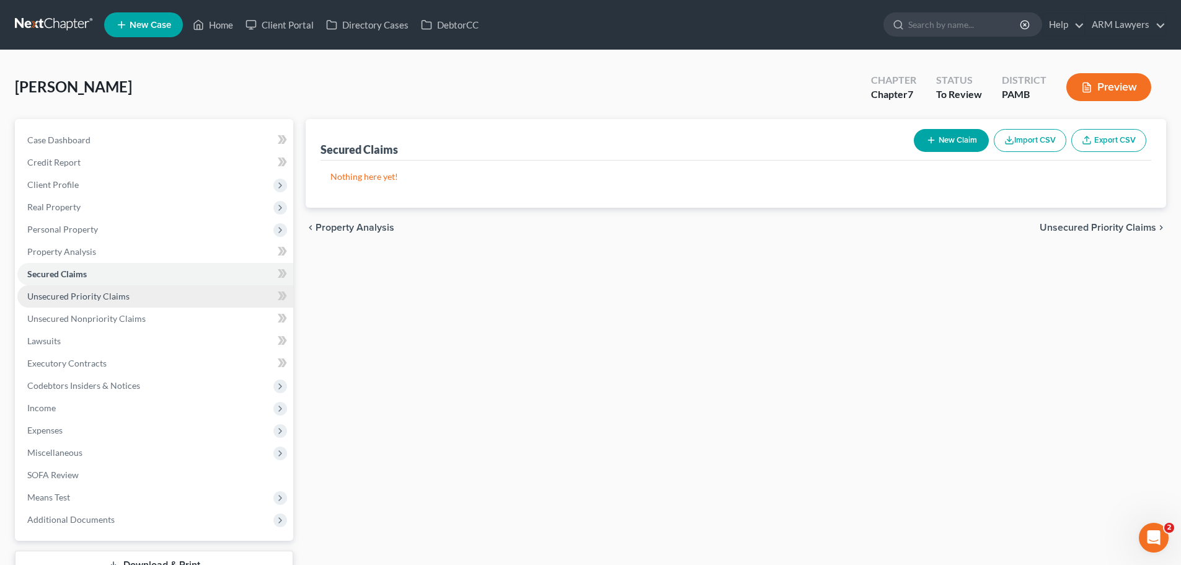
click at [113, 301] on span "Unsecured Priority Claims" at bounding box center [78, 296] width 102 height 11
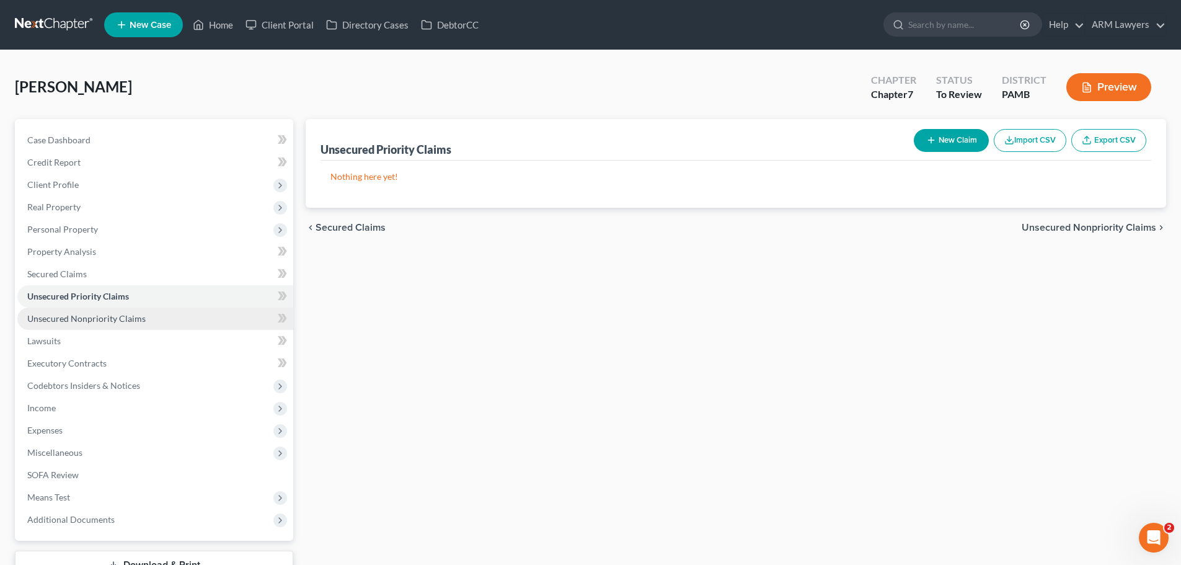
click at [111, 310] on link "Unsecured Nonpriority Claims" at bounding box center [155, 319] width 276 height 22
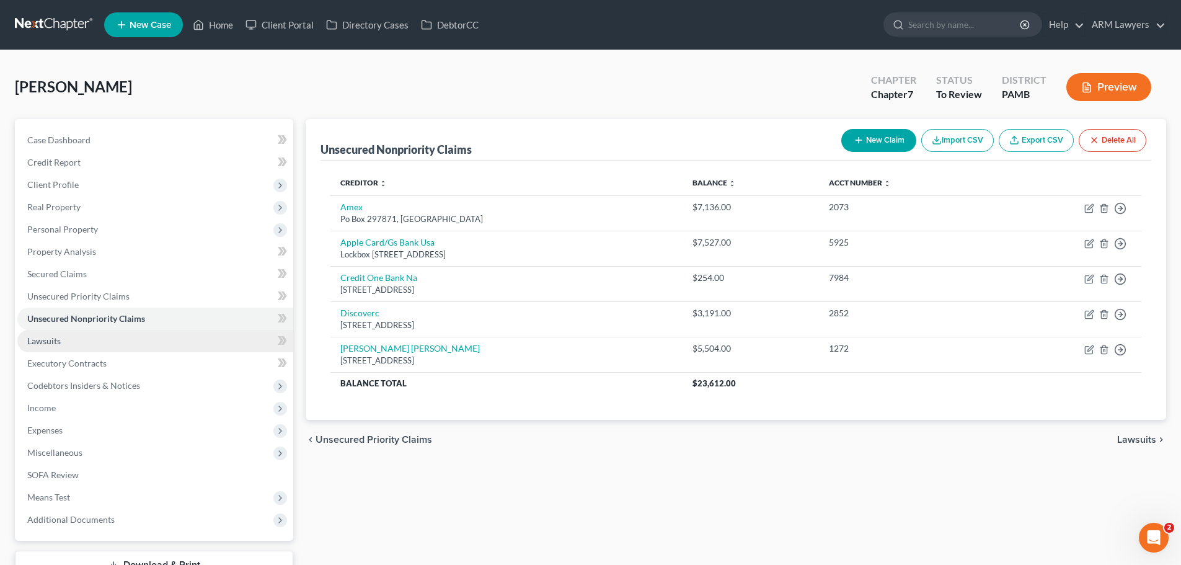
click at [99, 338] on link "Lawsuits" at bounding box center [155, 341] width 276 height 22
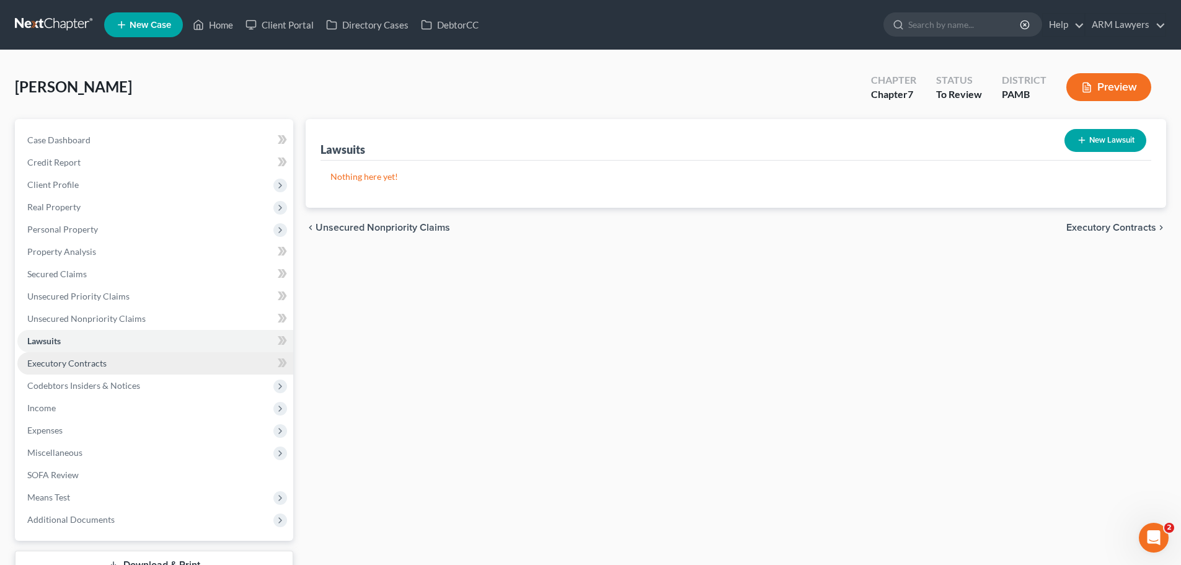
click at [97, 366] on span "Executory Contracts" at bounding box center [66, 363] width 79 height 11
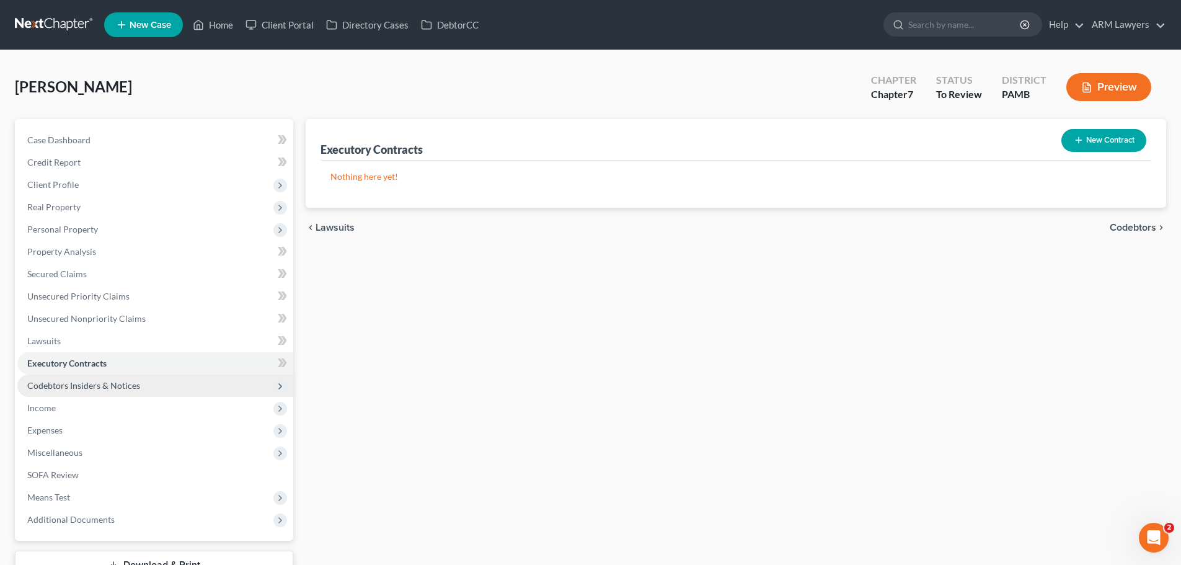
click at [105, 381] on span "Codebtors Insiders & Notices" at bounding box center [83, 385] width 113 height 11
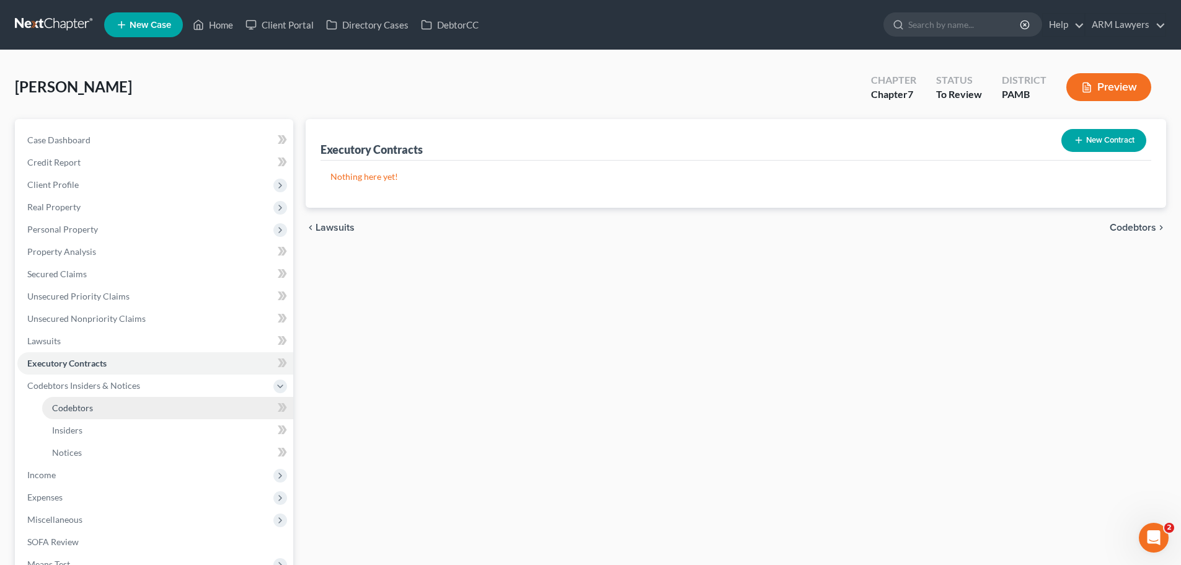
click at [98, 399] on link "Codebtors" at bounding box center [167, 408] width 251 height 22
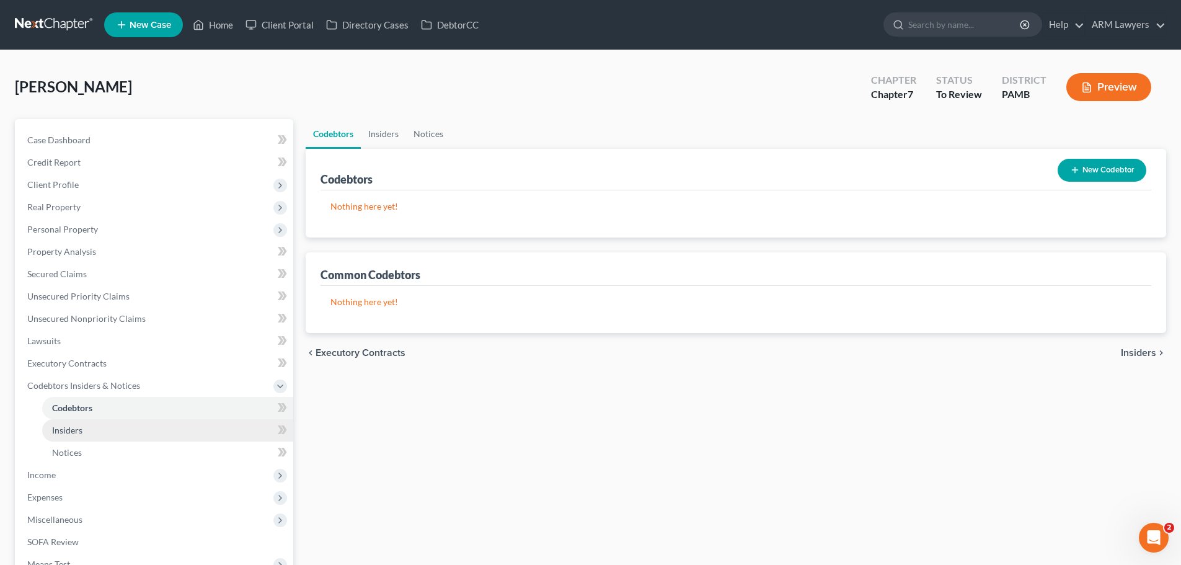
click at [88, 435] on link "Insiders" at bounding box center [167, 430] width 251 height 22
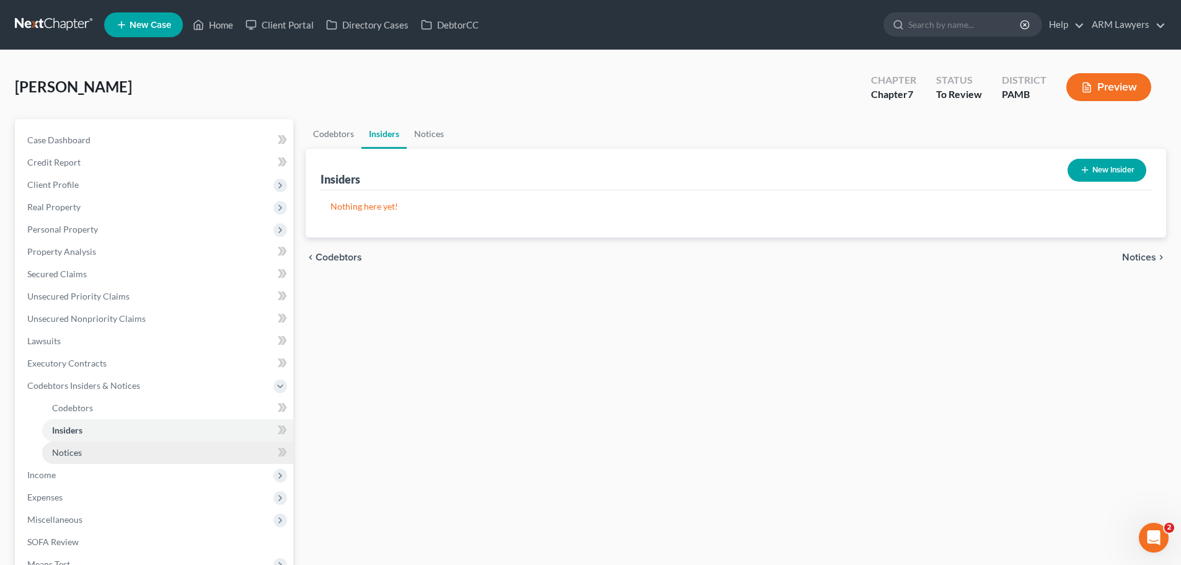
click at [86, 454] on link "Notices" at bounding box center [167, 452] width 251 height 22
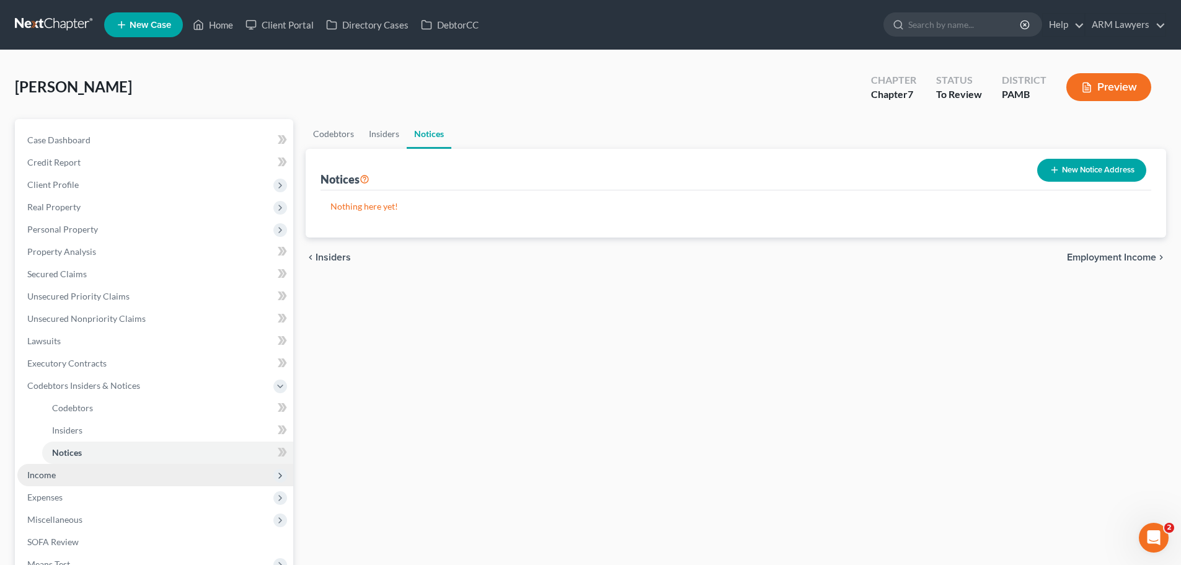
scroll to position [62, 0]
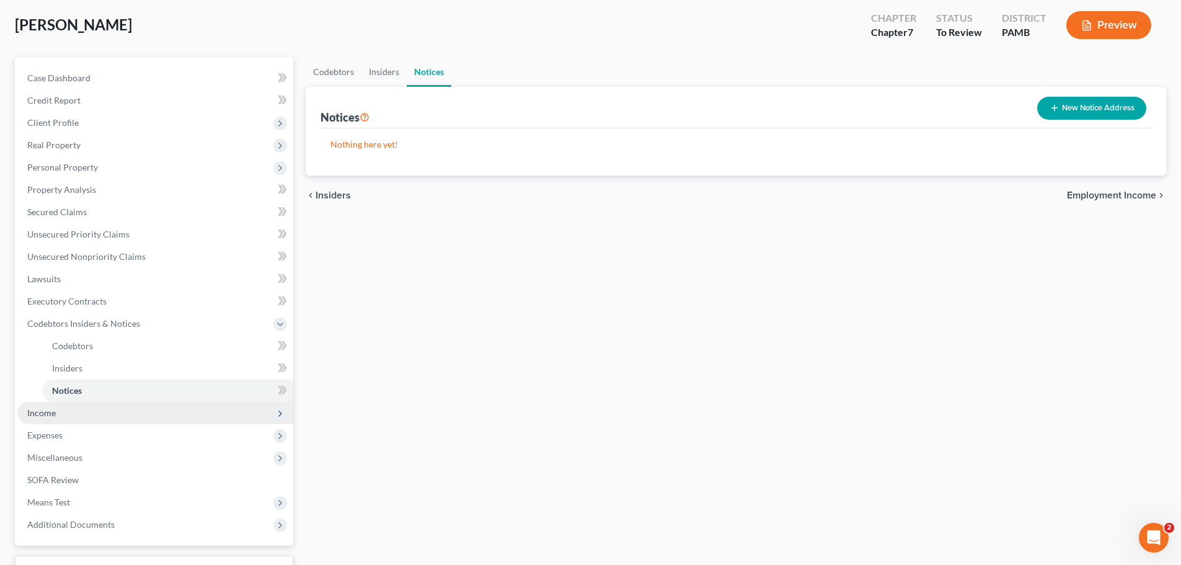
click at [42, 419] on span "Income" at bounding box center [155, 413] width 276 height 22
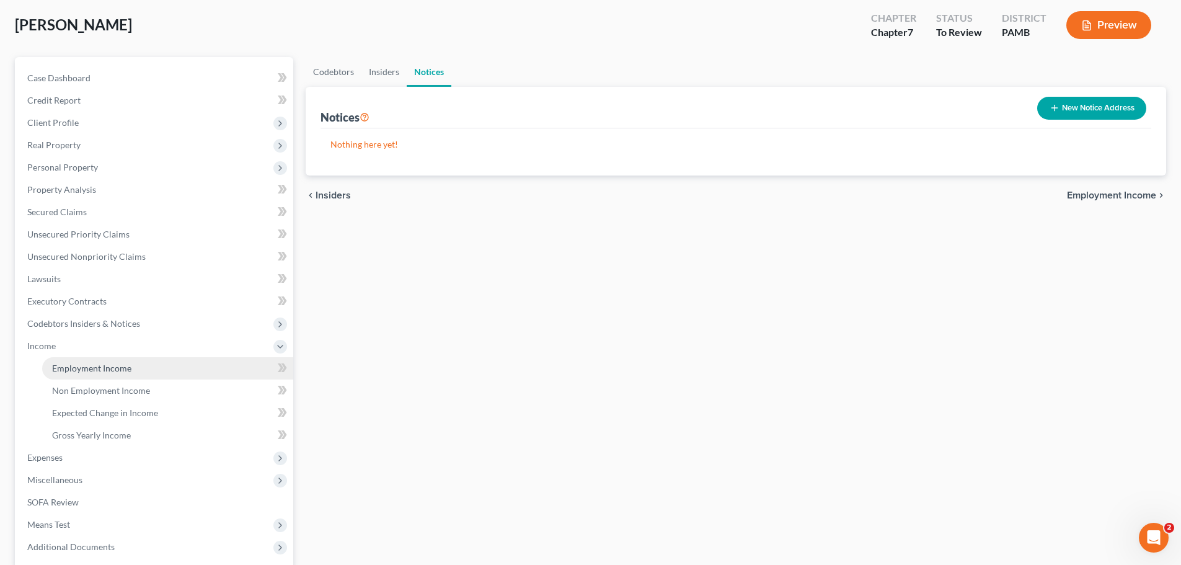
click at [87, 377] on link "Employment Income" at bounding box center [167, 368] width 251 height 22
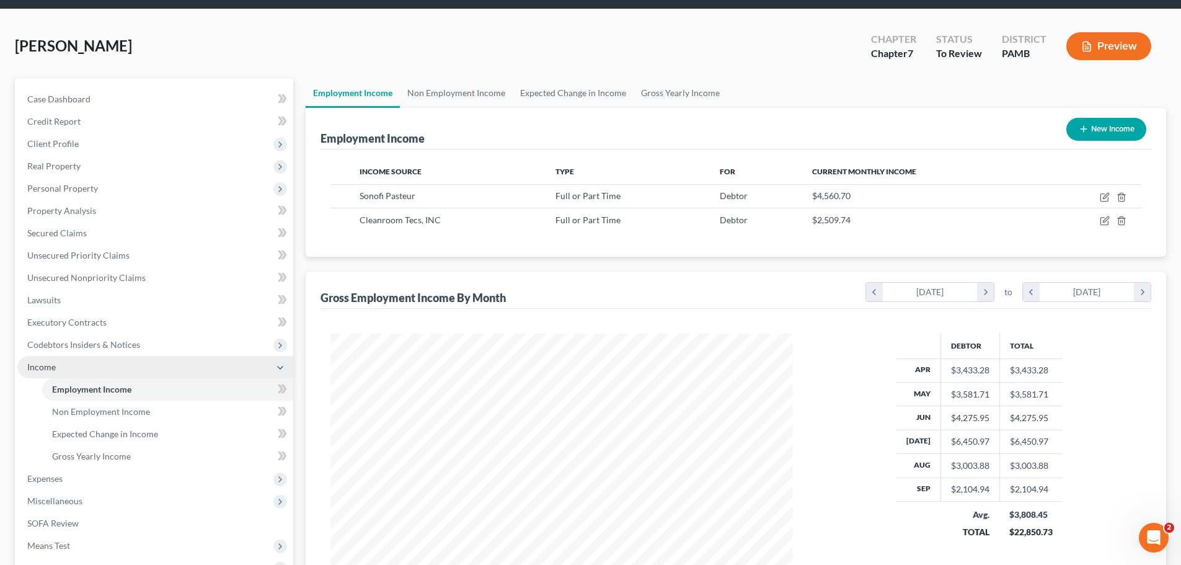
scroll to position [62, 0]
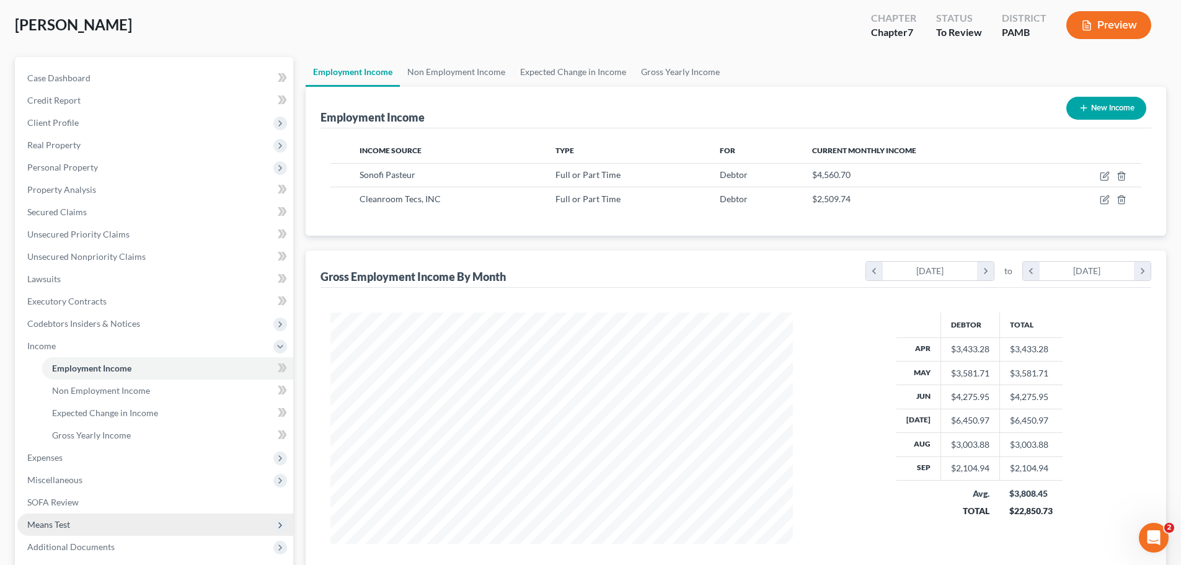
click at [52, 530] on span "Means Test" at bounding box center [155, 524] width 276 height 22
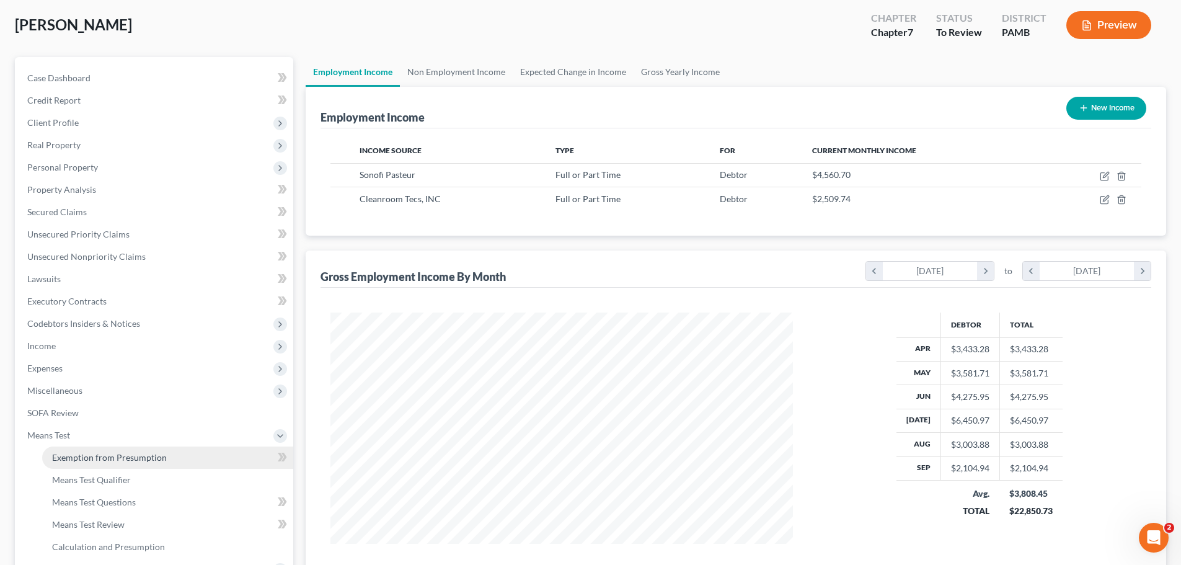
click at [100, 458] on span "Exemption from Presumption" at bounding box center [109, 457] width 115 height 11
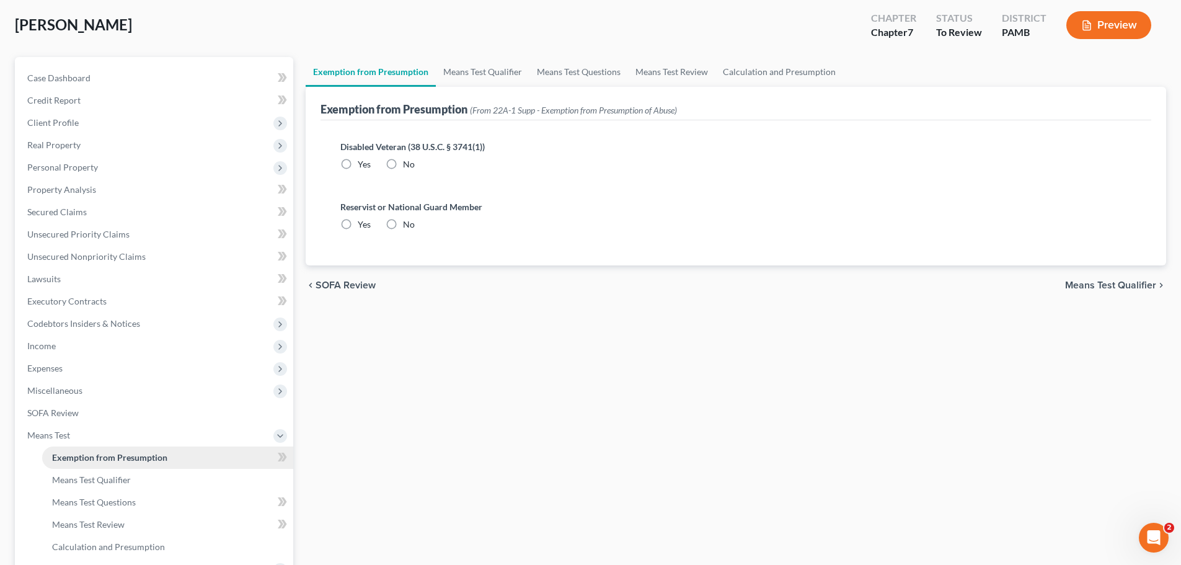
scroll to position [2, 0]
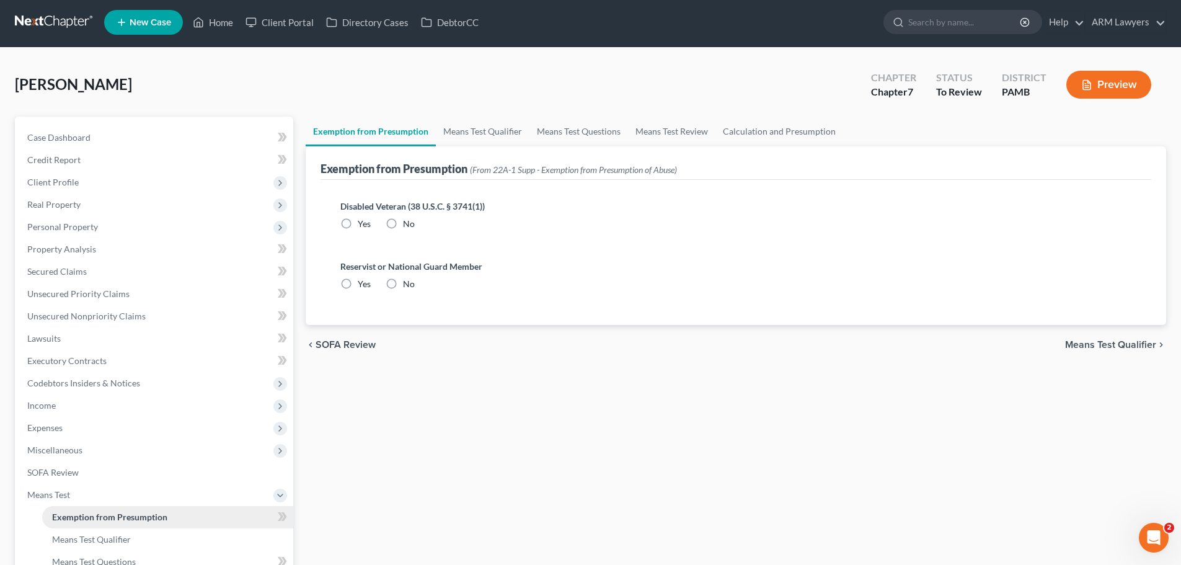
radio input "true"
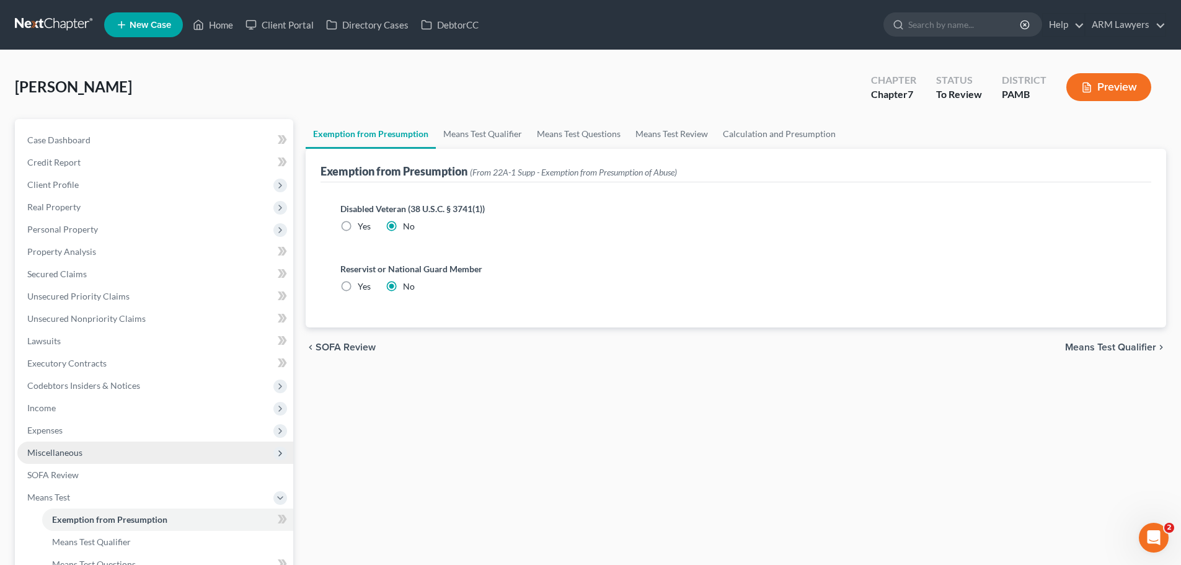
scroll to position [62, 0]
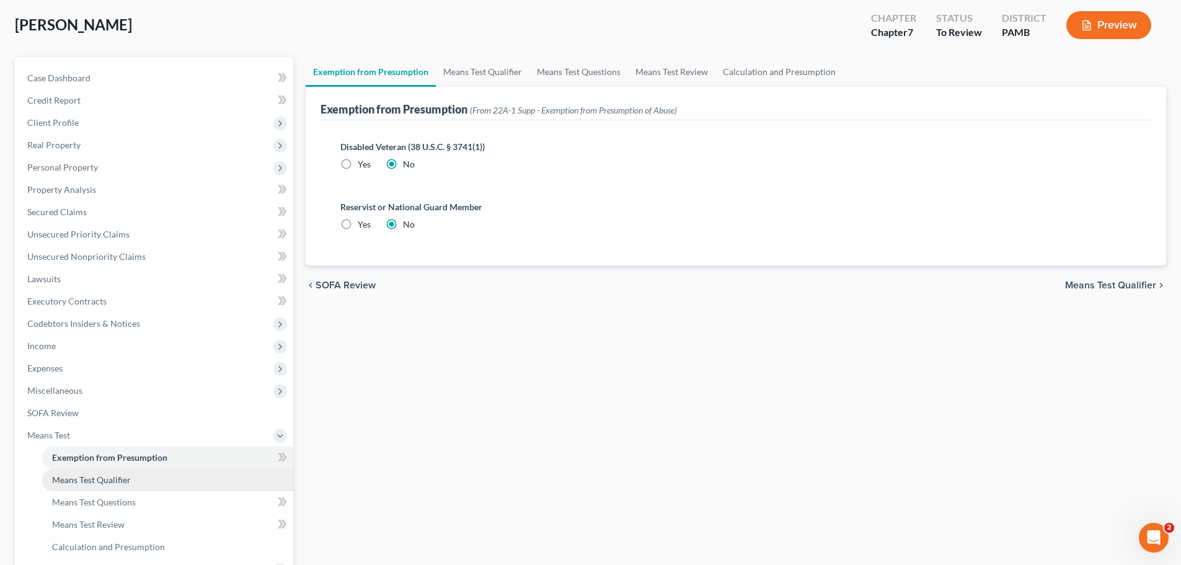
click at [87, 487] on link "Means Test Qualifier" at bounding box center [167, 480] width 251 height 22
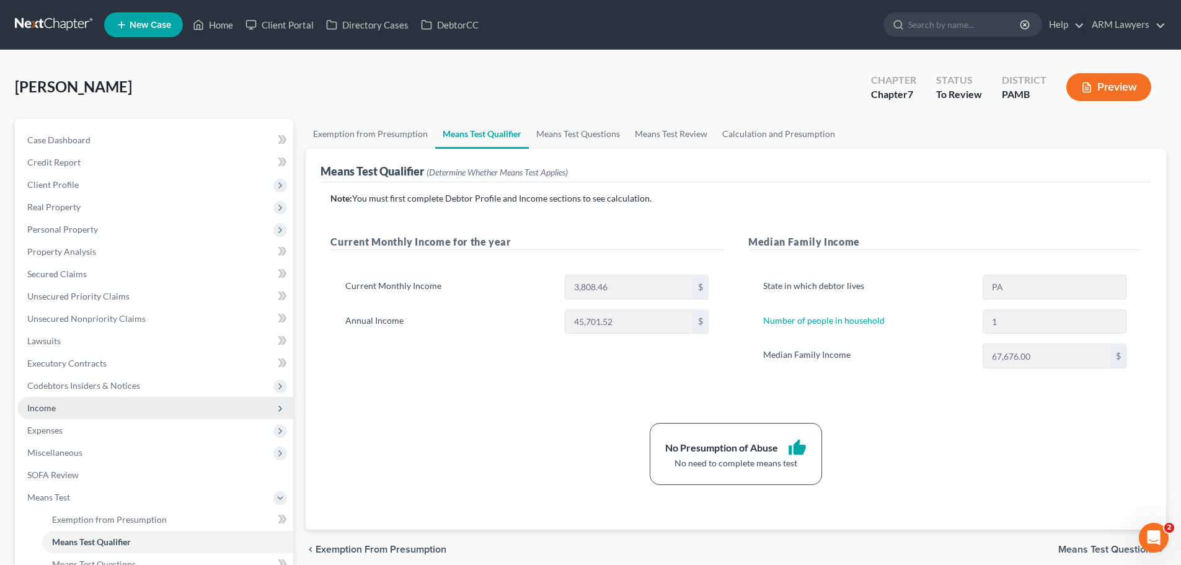
click at [50, 406] on span "Income" at bounding box center [41, 407] width 29 height 11
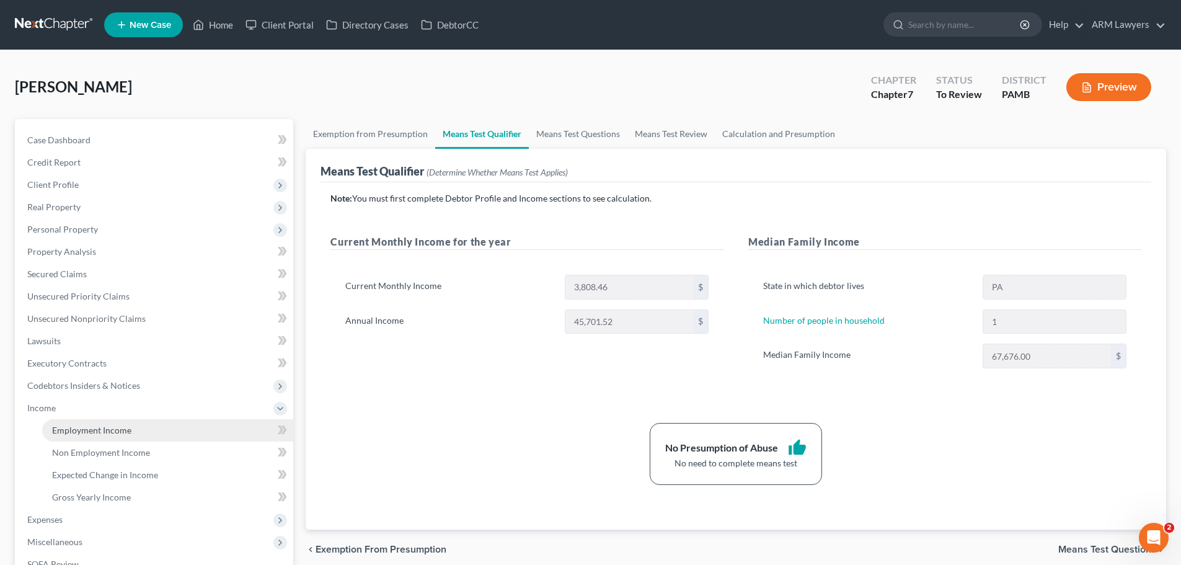
click at [60, 421] on link "Employment Income" at bounding box center [167, 430] width 251 height 22
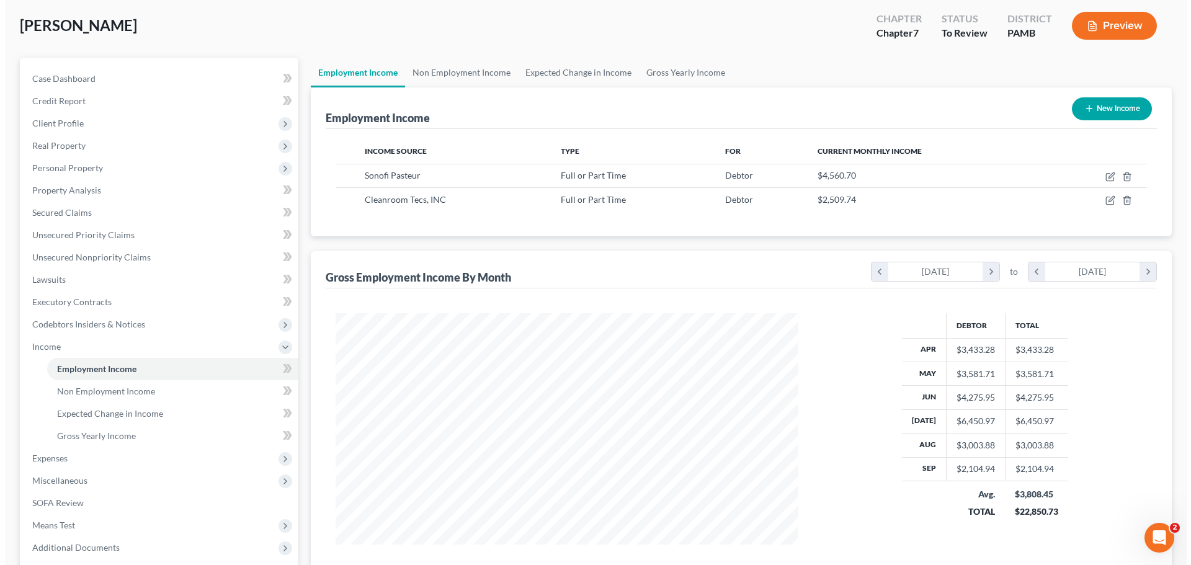
scroll to position [62, 0]
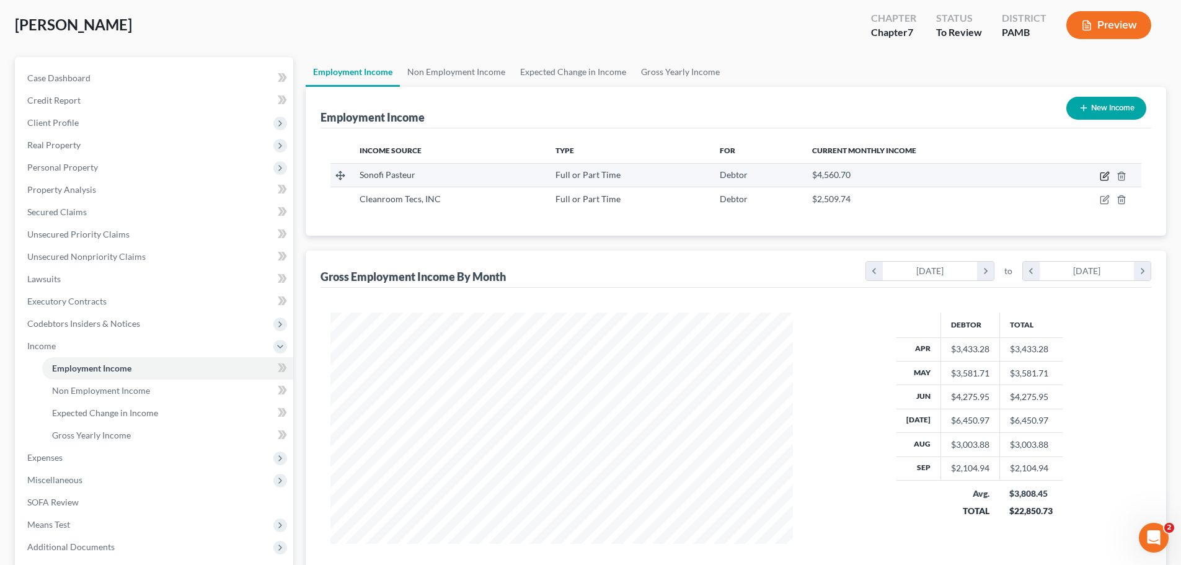
click at [1106, 177] on icon "button" at bounding box center [1105, 176] width 10 height 10
select select "0"
select select "39"
select select "2"
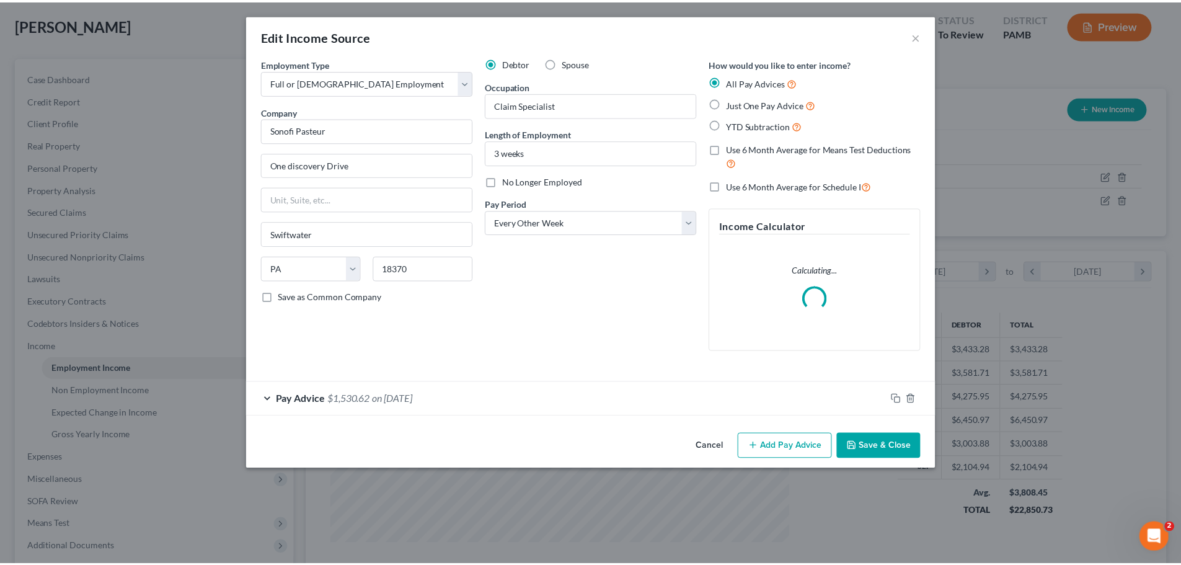
scroll to position [233, 492]
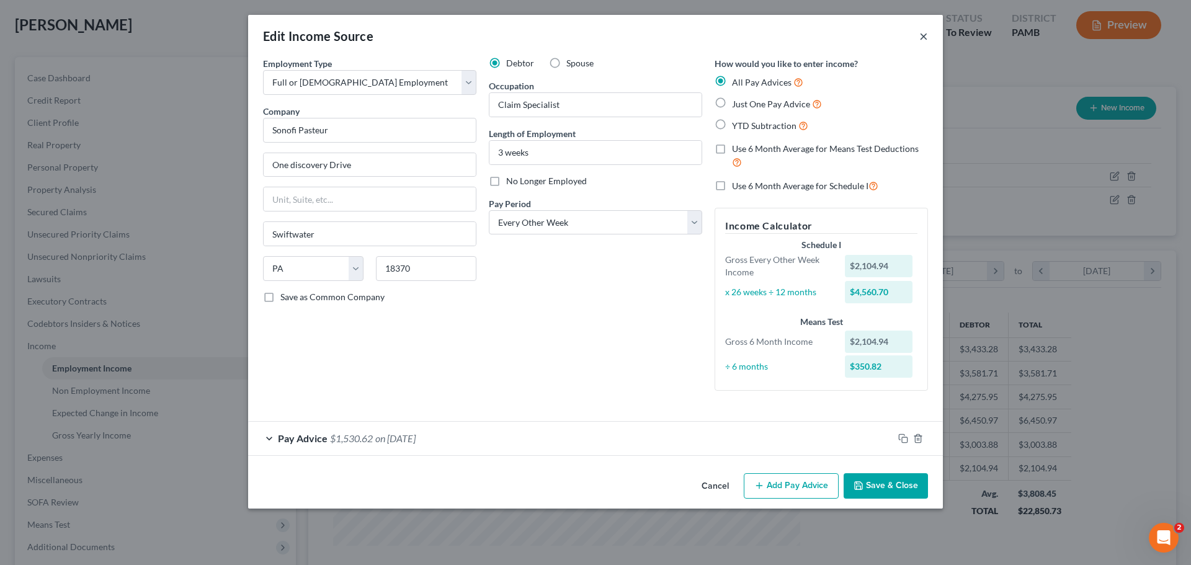
click at [925, 40] on button "×" at bounding box center [923, 36] width 9 height 15
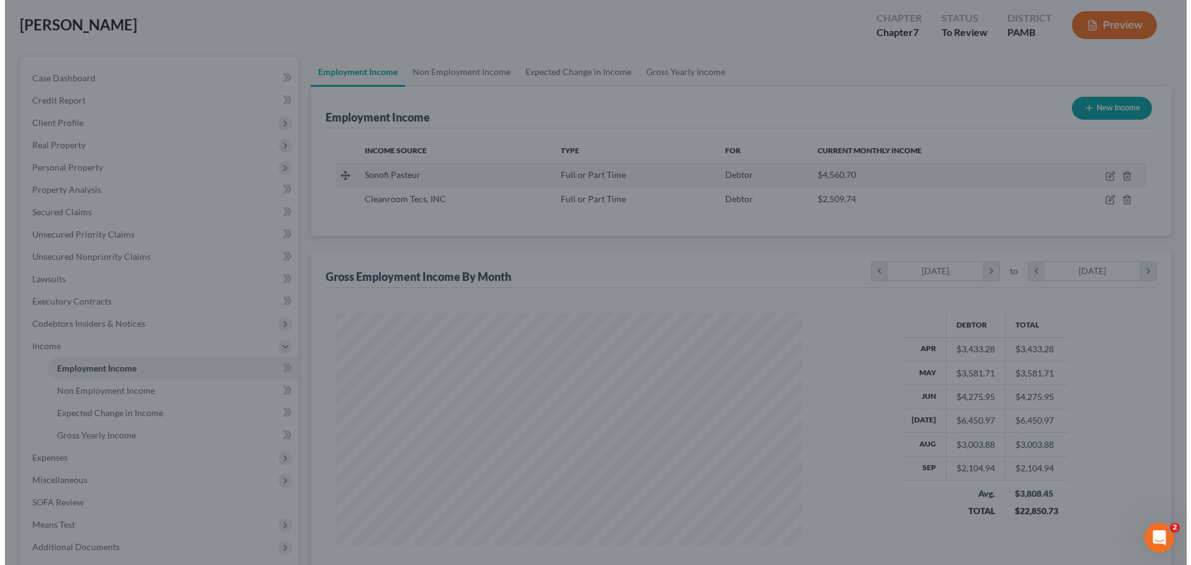
scroll to position [619835, 619579]
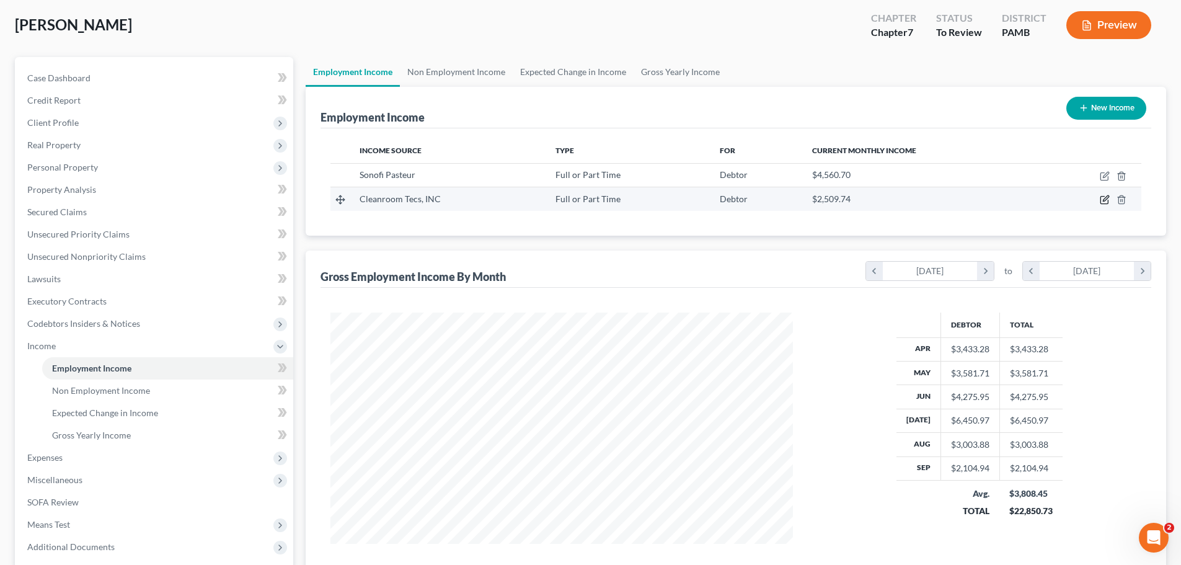
click at [1102, 196] on icon "button" at bounding box center [1105, 200] width 10 height 10
select select "0"
select select "4"
select select "2"
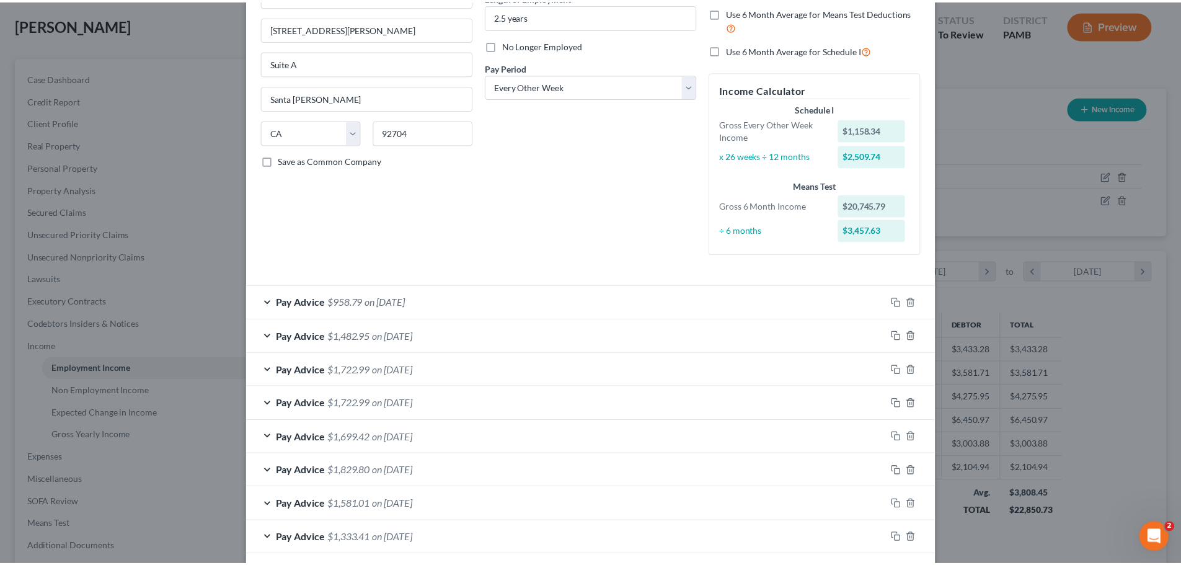
scroll to position [0, 0]
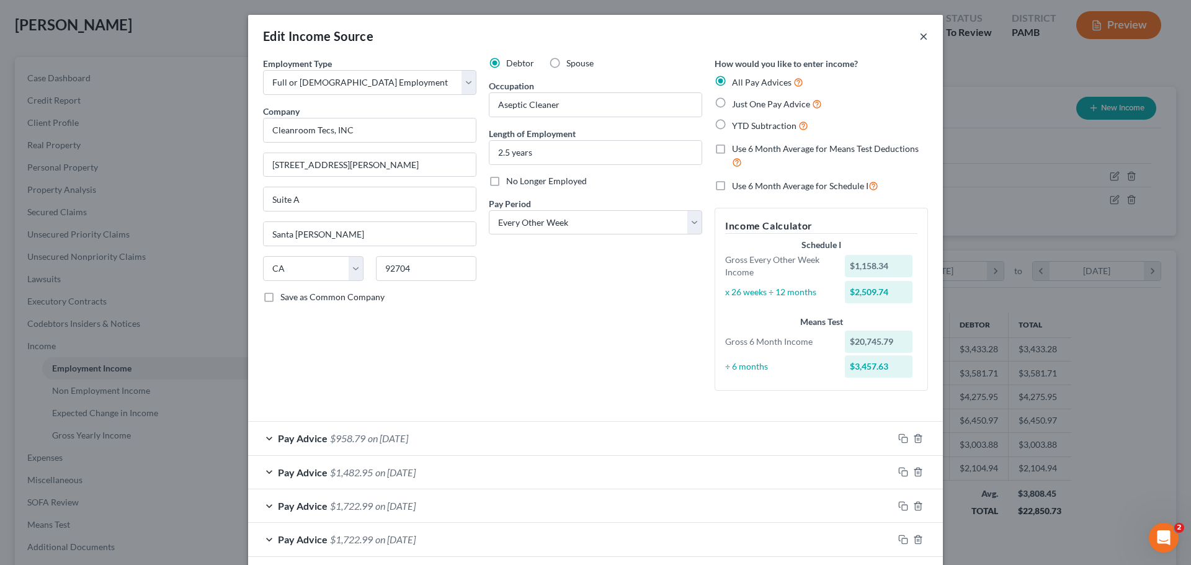
click at [922, 36] on button "×" at bounding box center [923, 36] width 9 height 15
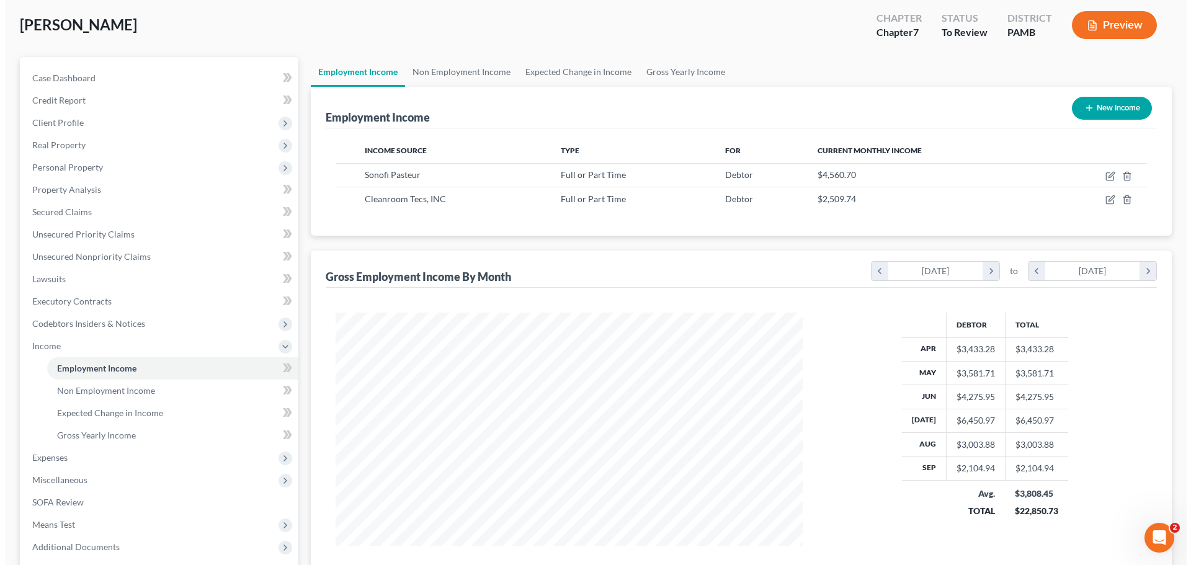
scroll to position [619835, 619579]
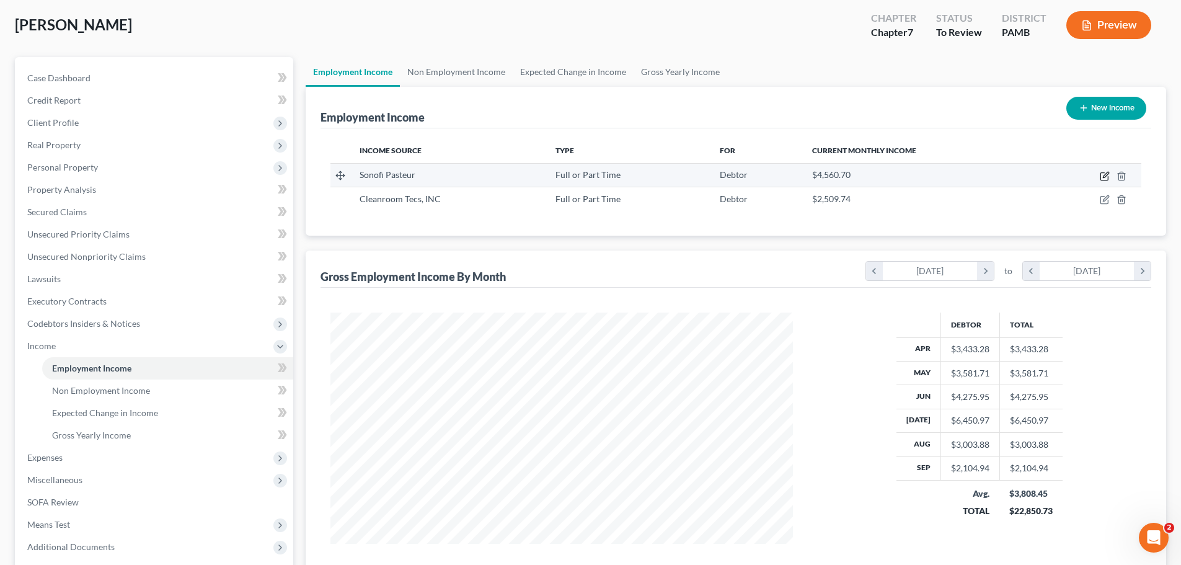
click at [1104, 175] on icon "button" at bounding box center [1105, 176] width 10 height 10
select select "0"
select select "39"
select select "2"
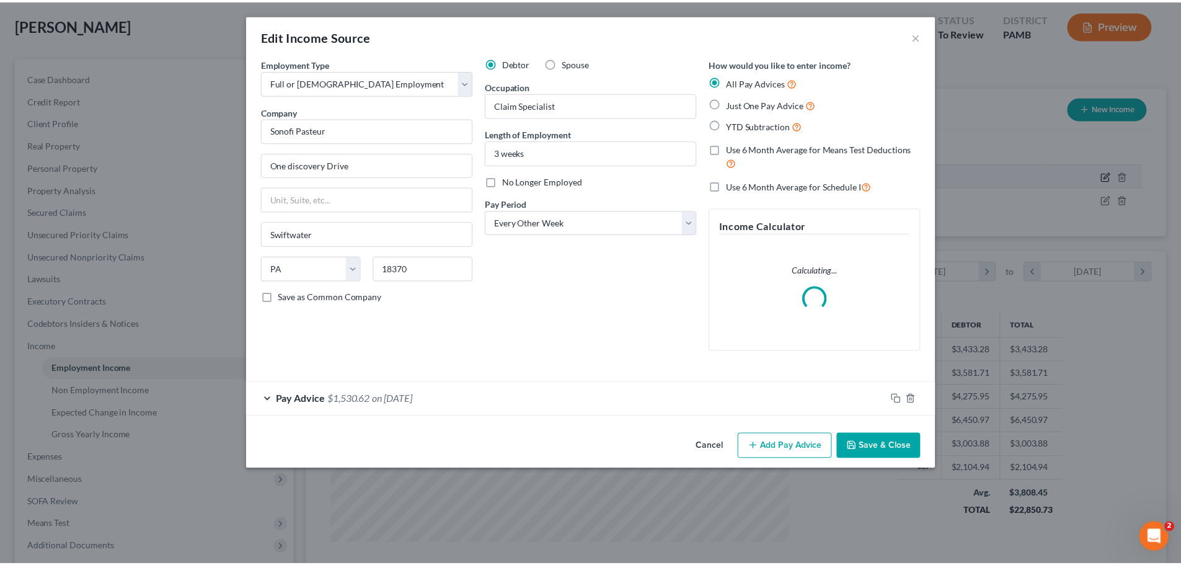
scroll to position [233, 492]
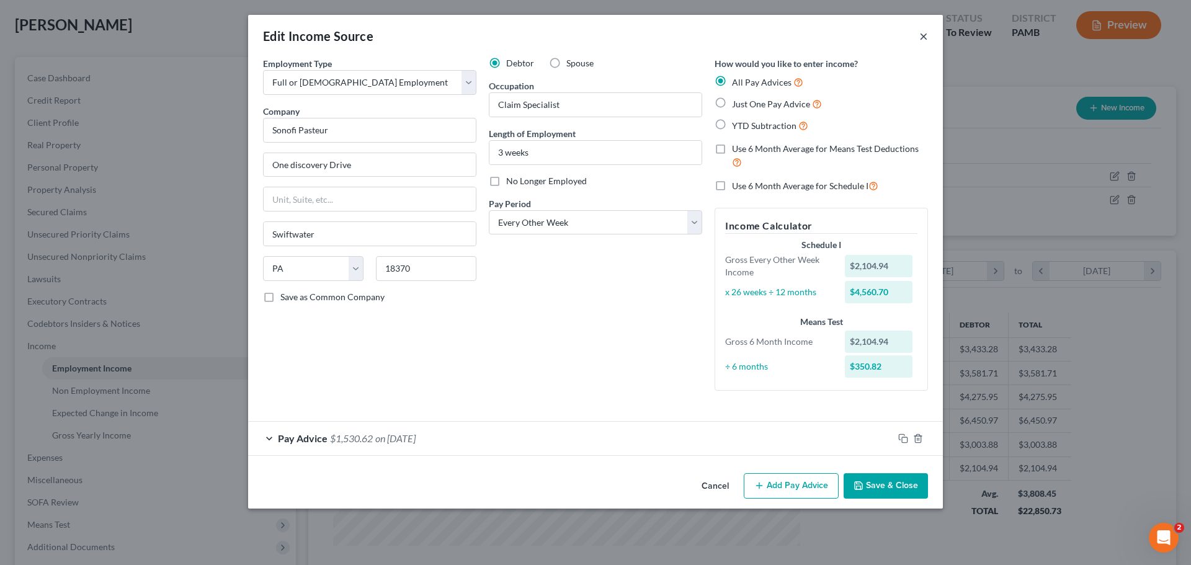
click at [922, 37] on button "×" at bounding box center [923, 36] width 9 height 15
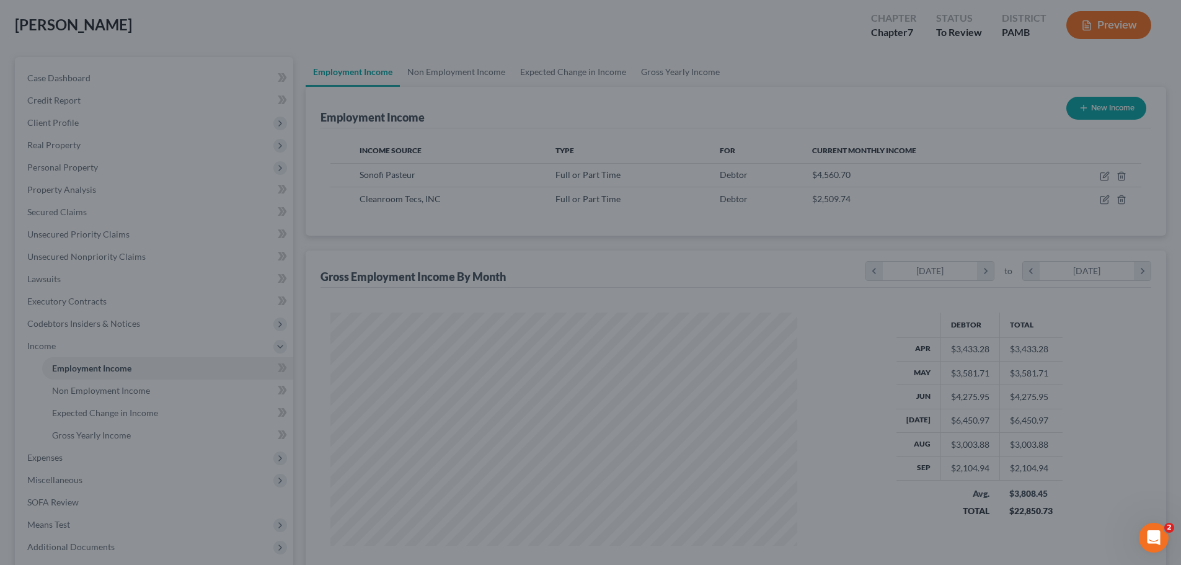
scroll to position [619835, 619579]
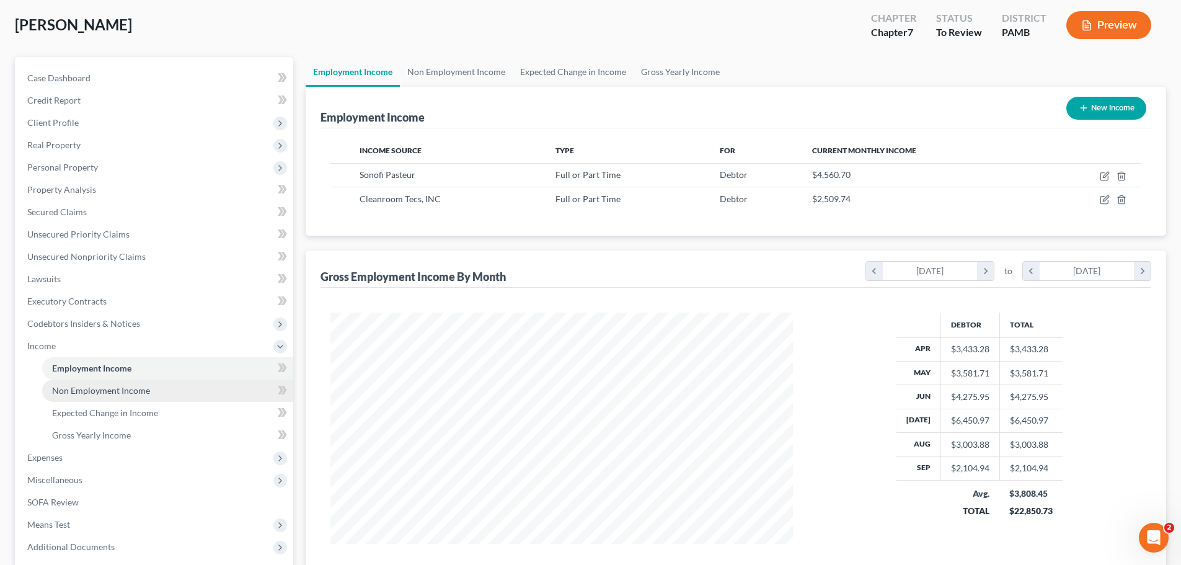
click at [125, 394] on span "Non Employment Income" at bounding box center [101, 390] width 98 height 11
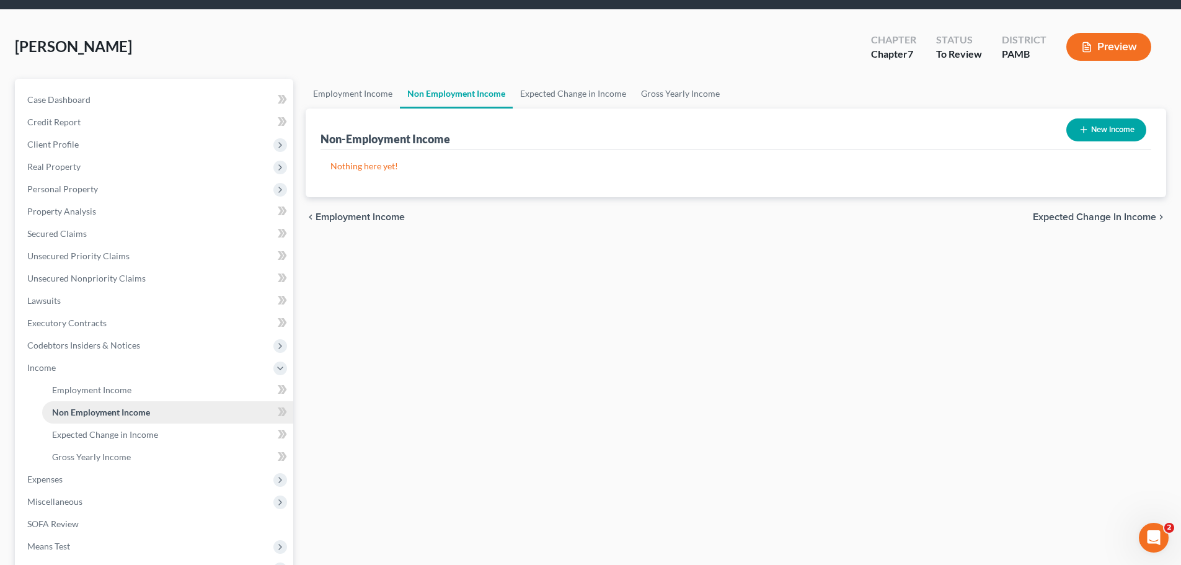
scroll to position [62, 0]
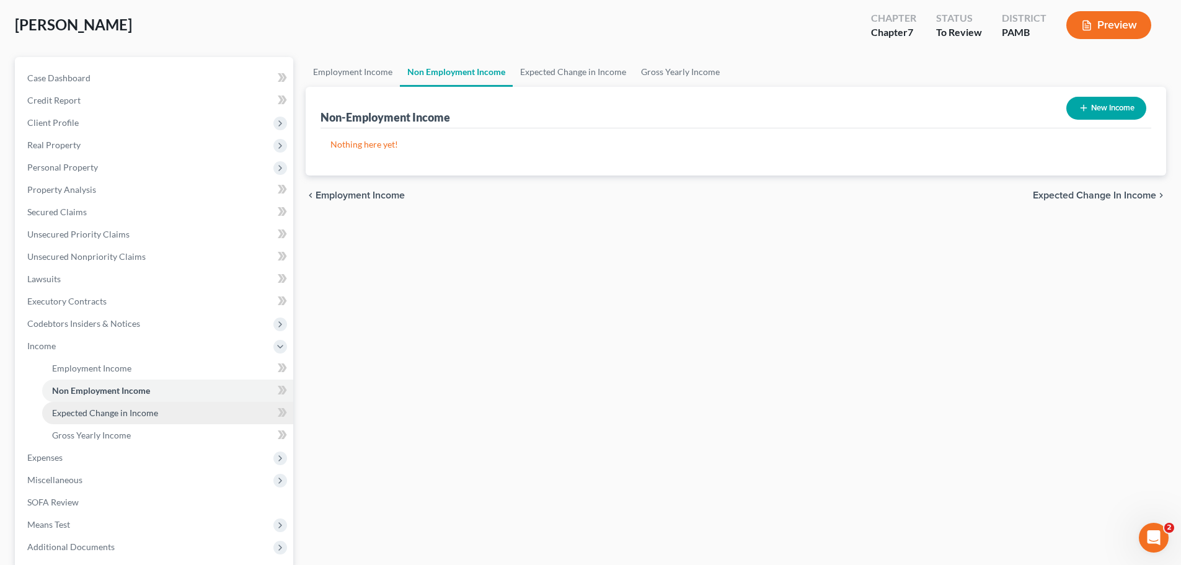
click at [104, 415] on span "Expected Change in Income" at bounding box center [105, 412] width 106 height 11
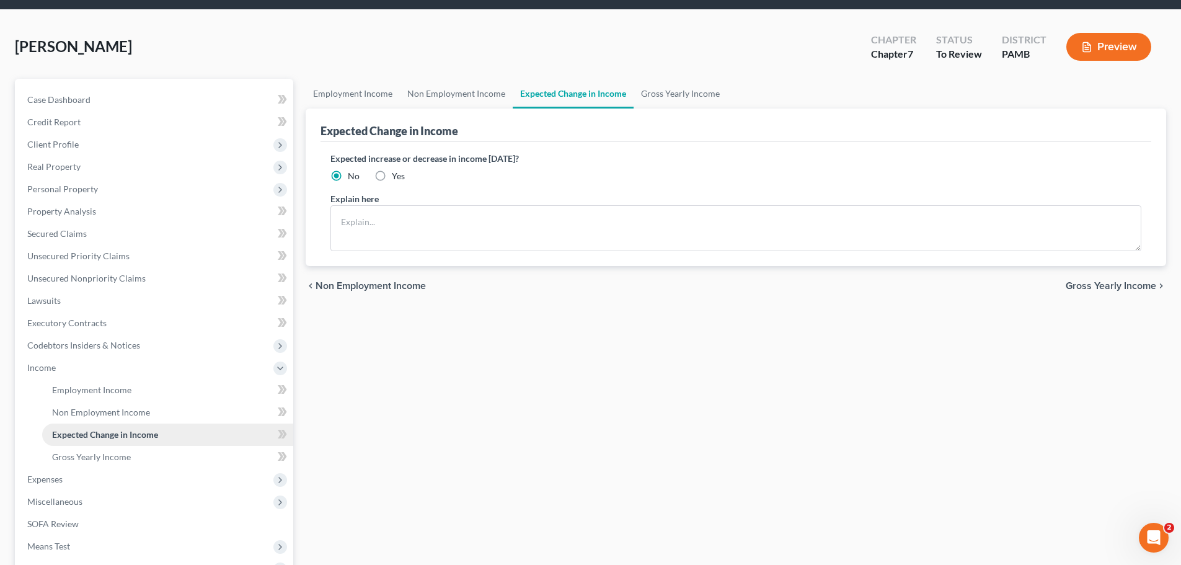
scroll to position [62, 0]
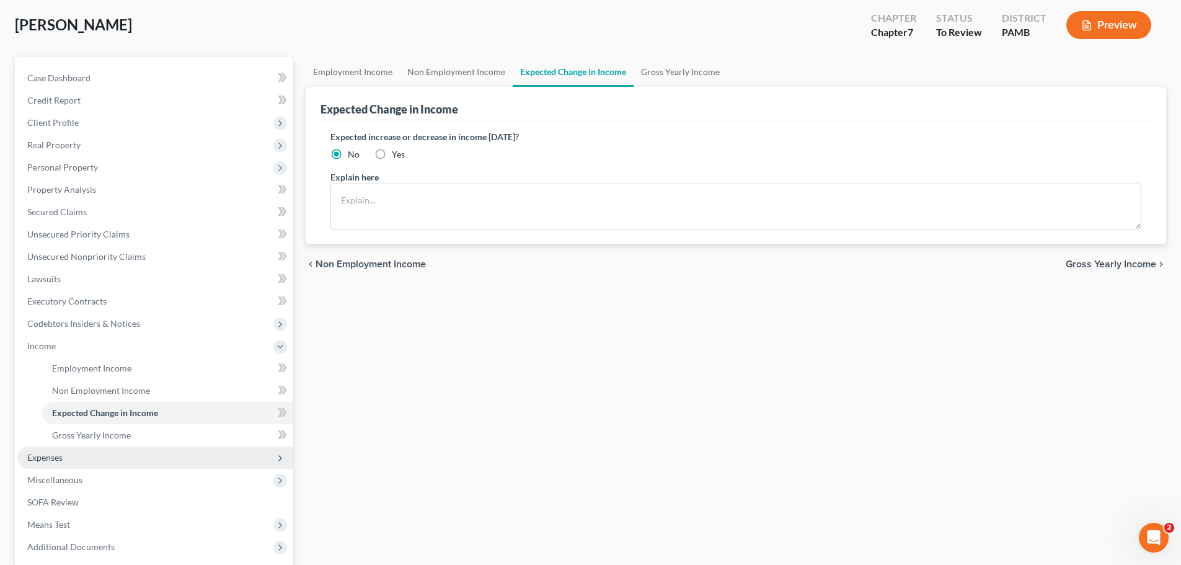
click at [54, 458] on span "Expenses" at bounding box center [44, 457] width 35 height 11
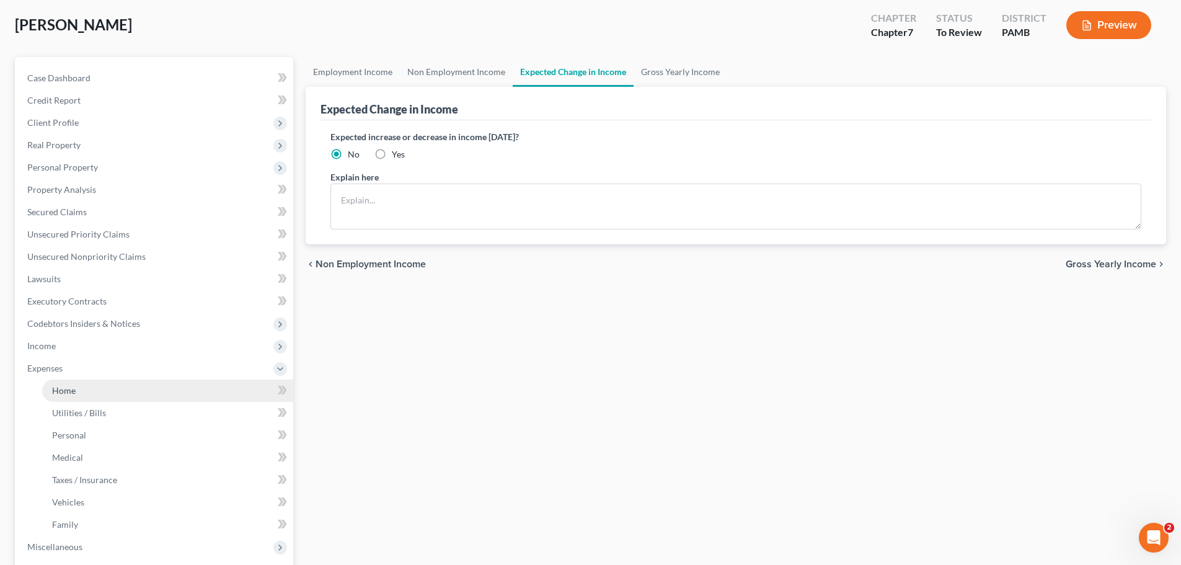
click at [75, 392] on link "Home" at bounding box center [167, 390] width 251 height 22
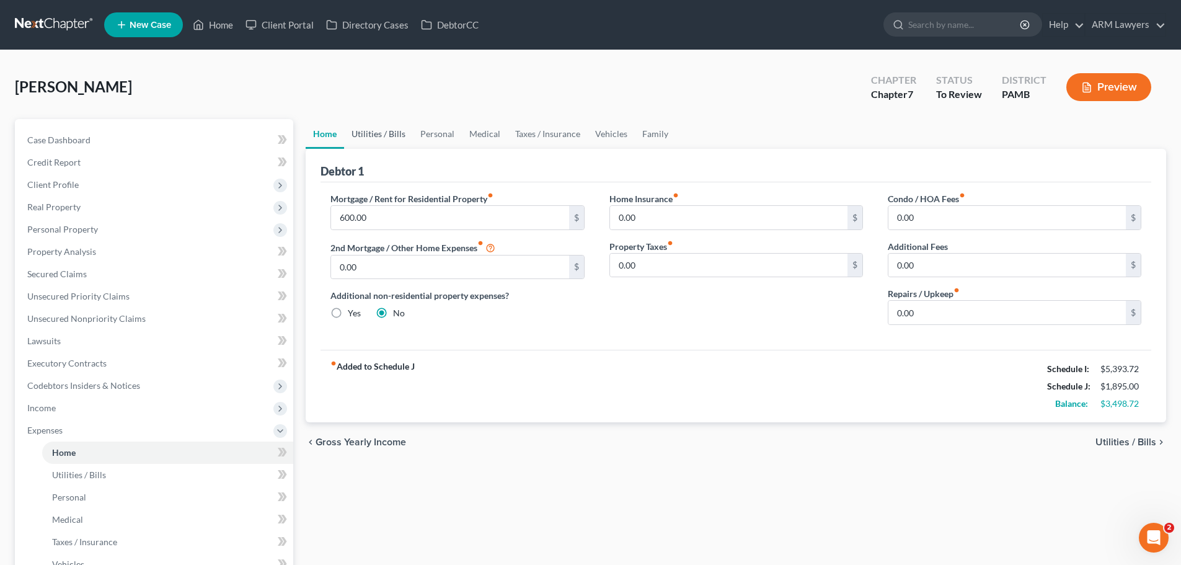
click at [384, 133] on link "Utilities / Bills" at bounding box center [378, 134] width 69 height 30
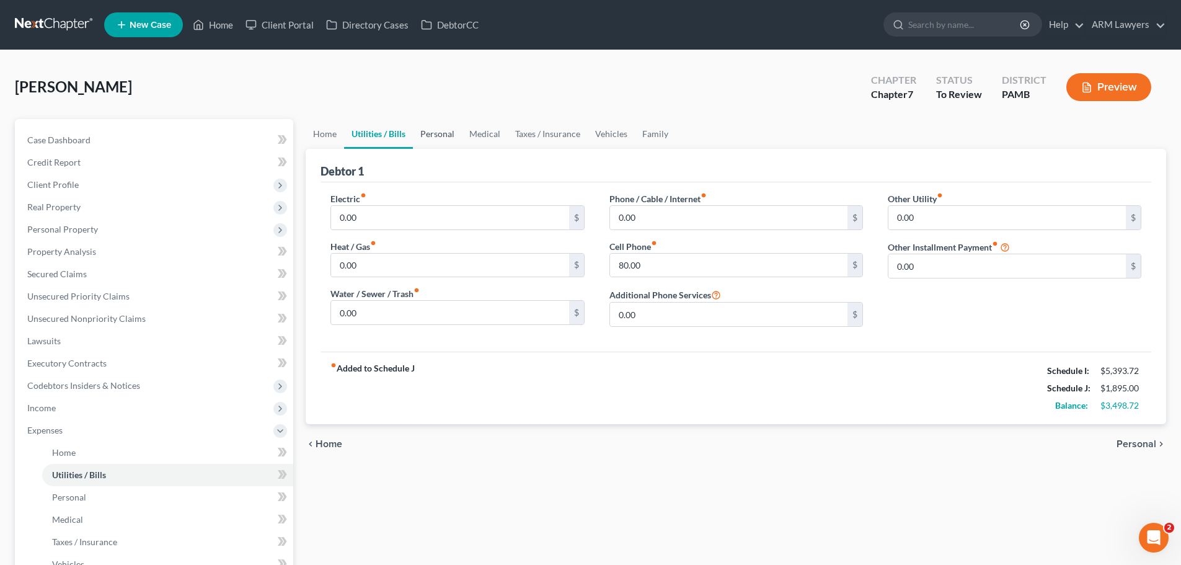
click at [449, 134] on link "Personal" at bounding box center [437, 134] width 49 height 30
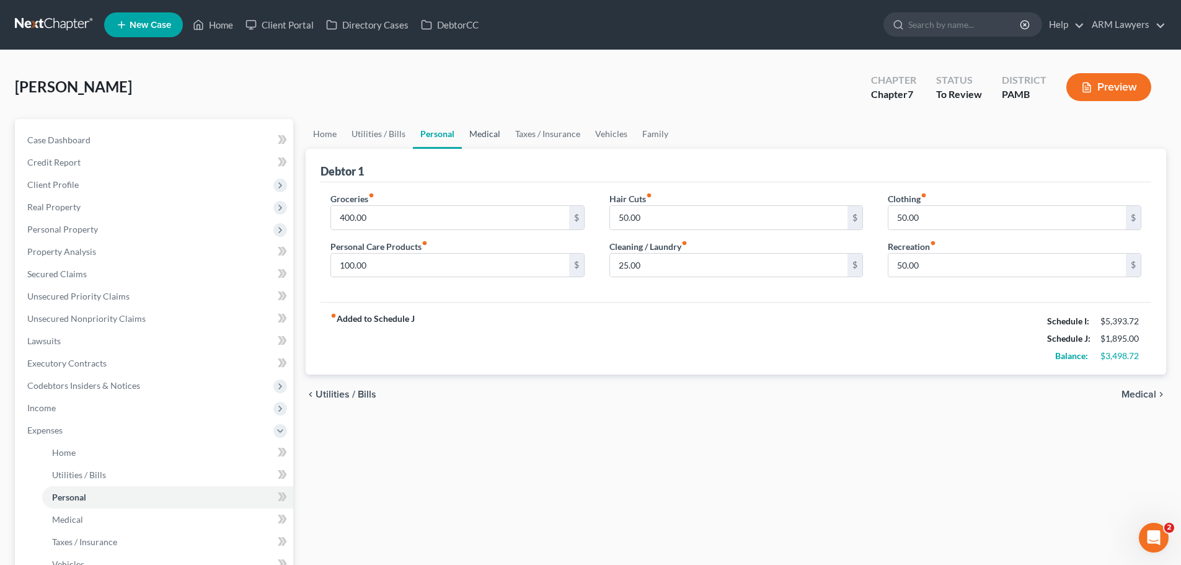
click at [494, 135] on link "Medical" at bounding box center [485, 134] width 46 height 30
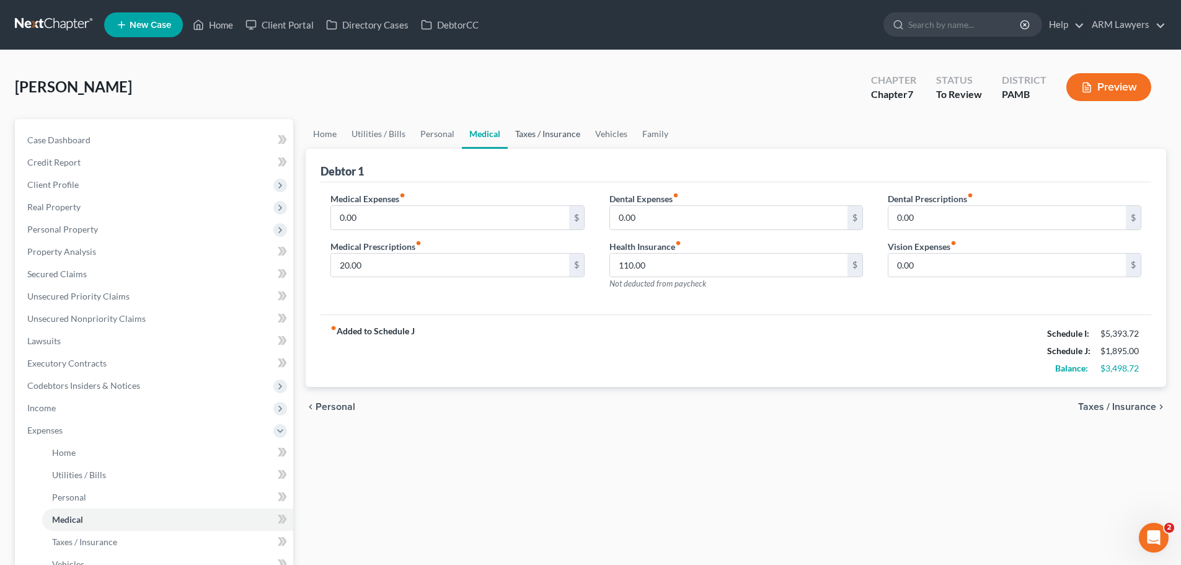
click at [533, 136] on link "Taxes / Insurance" at bounding box center [548, 134] width 80 height 30
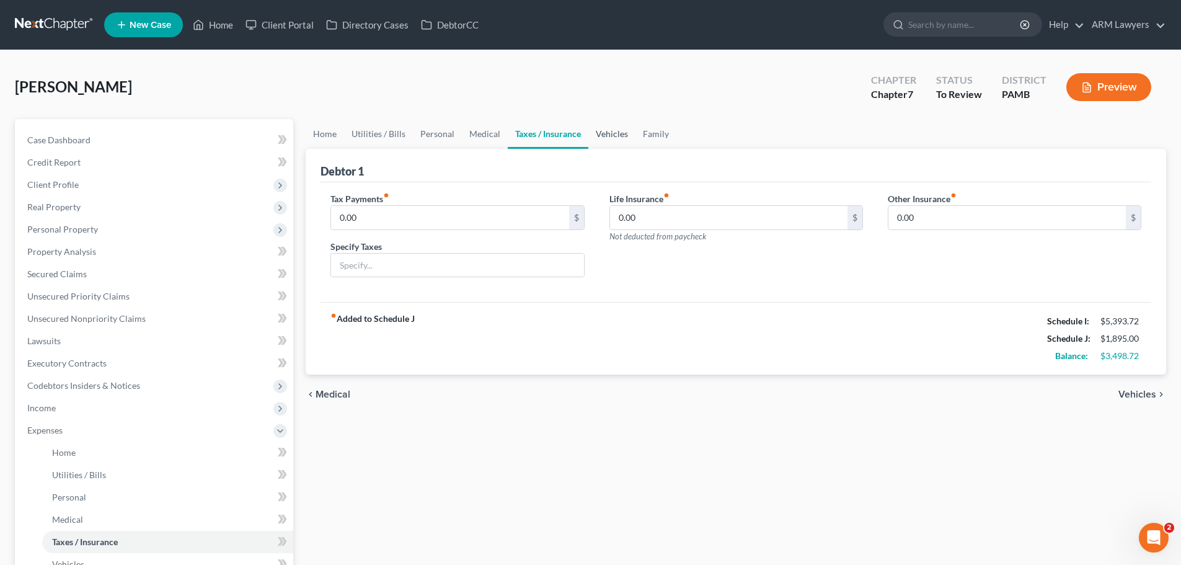
click at [602, 139] on link "Vehicles" at bounding box center [611, 134] width 47 height 30
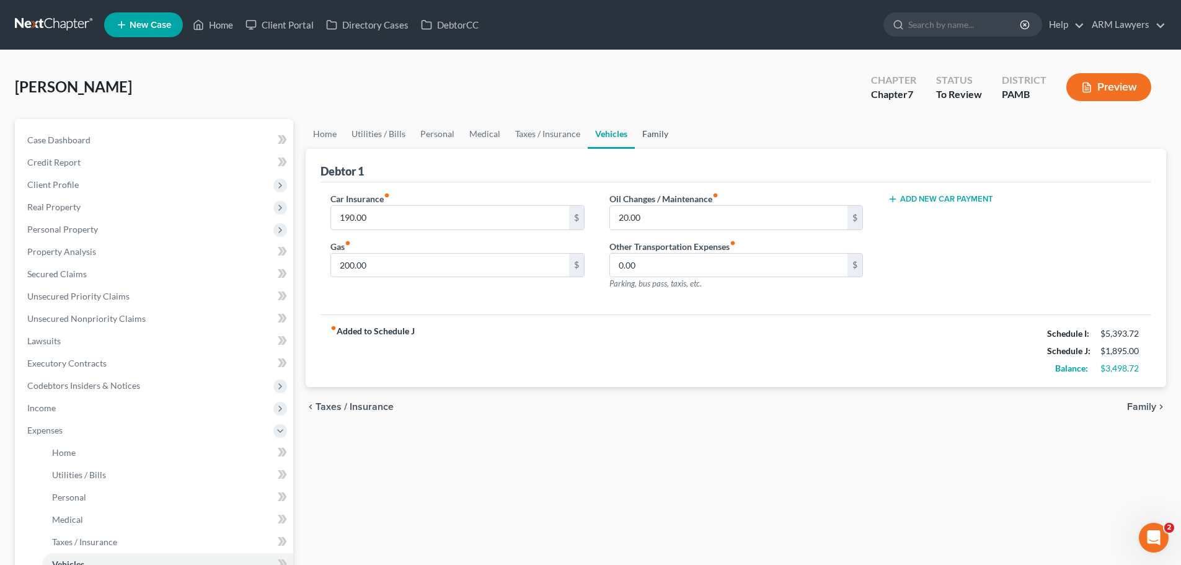
click at [646, 137] on link "Family" at bounding box center [655, 134] width 41 height 30
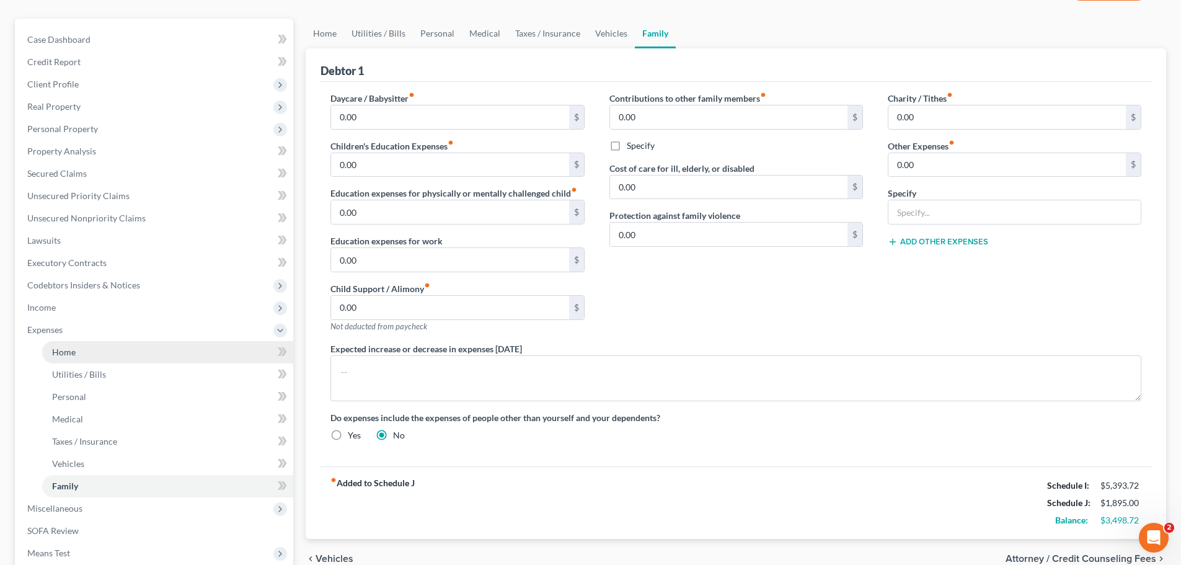
scroll to position [124, 0]
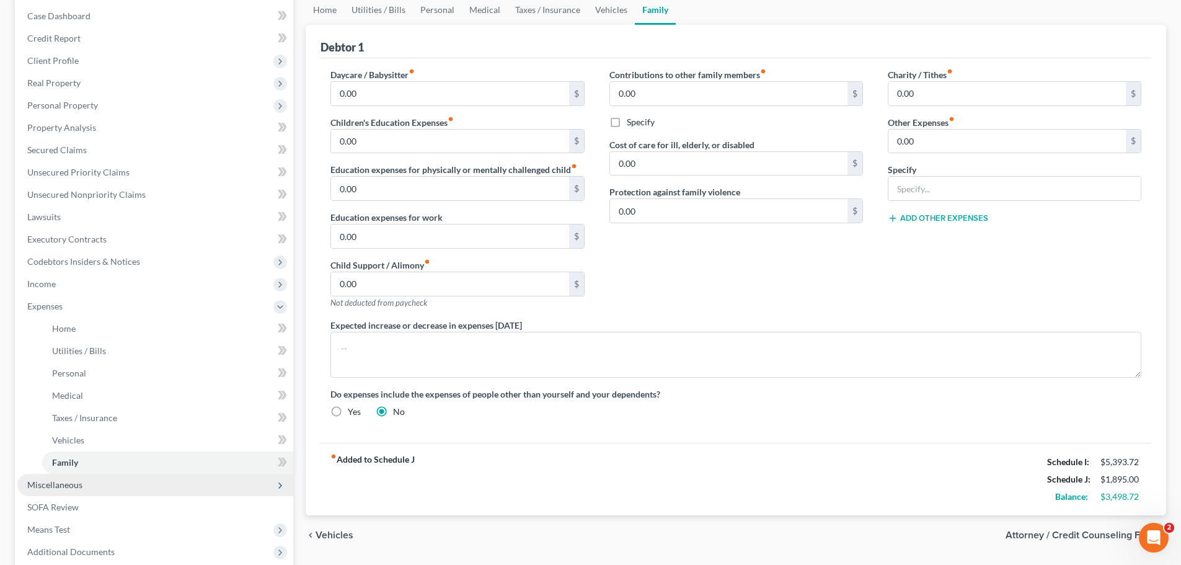
click at [68, 482] on span "Miscellaneous" at bounding box center [54, 484] width 55 height 11
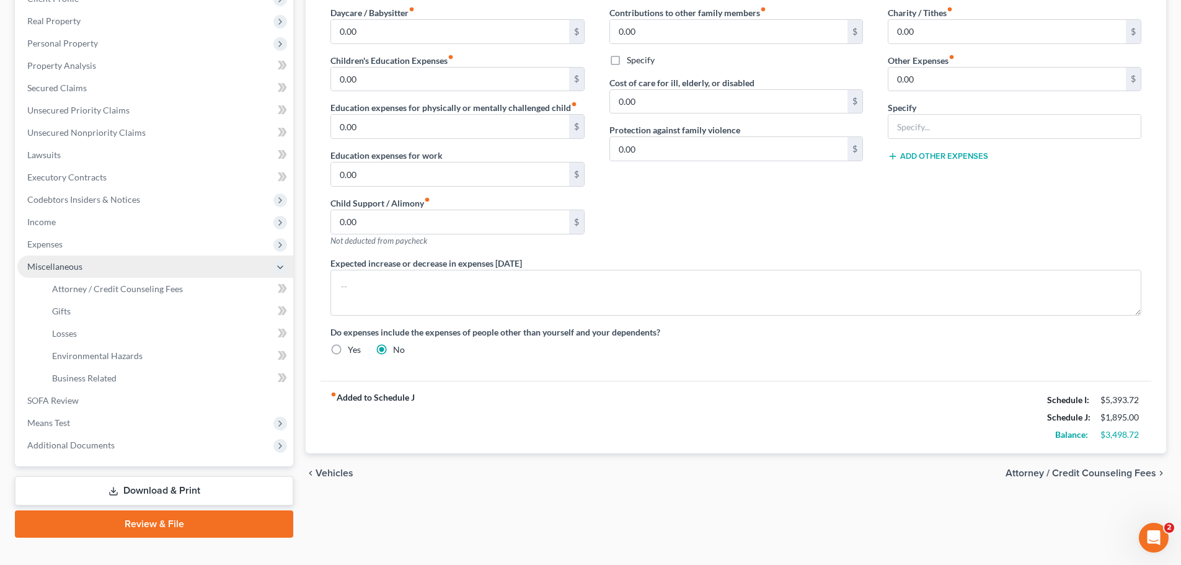
click at [131, 276] on span "Miscellaneous" at bounding box center [155, 266] width 276 height 22
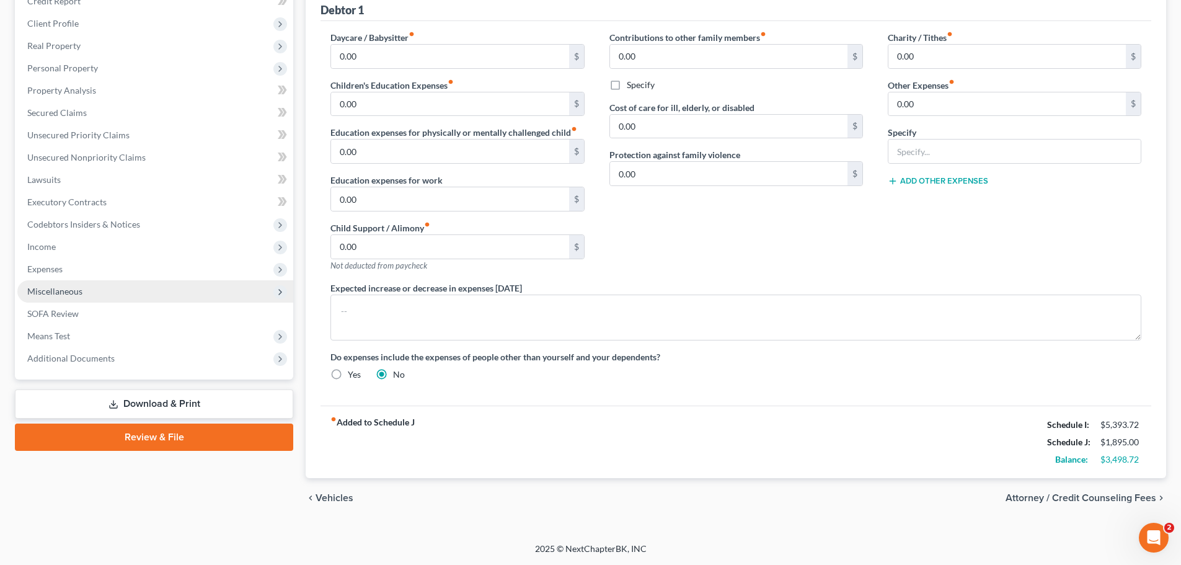
click at [125, 291] on span "Miscellaneous" at bounding box center [155, 291] width 276 height 22
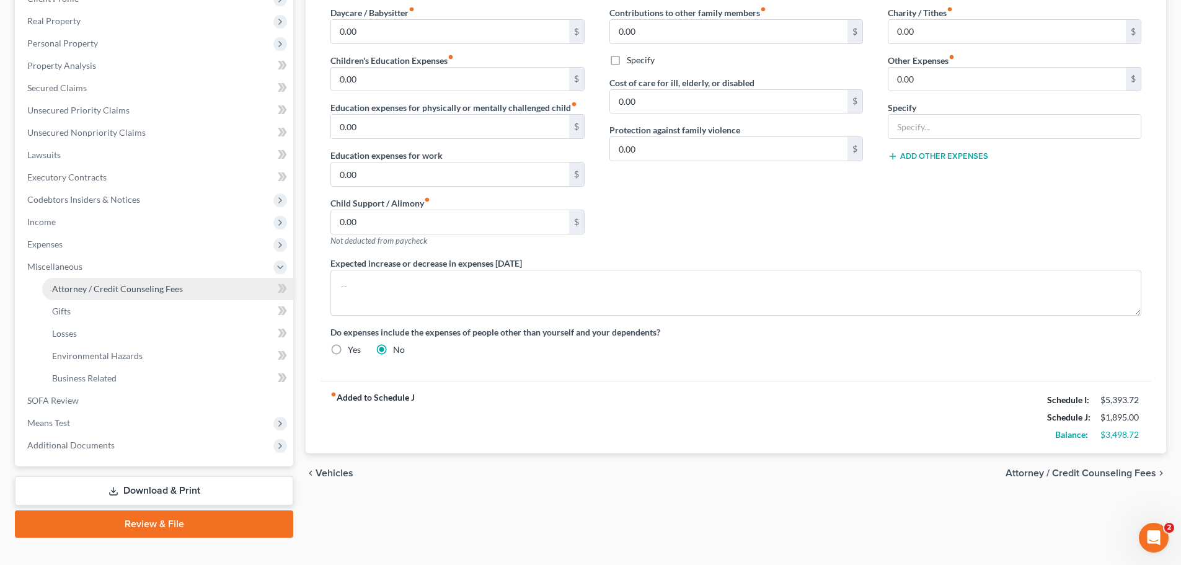
click at [117, 289] on span "Attorney / Credit Counseling Fees" at bounding box center [117, 288] width 131 height 11
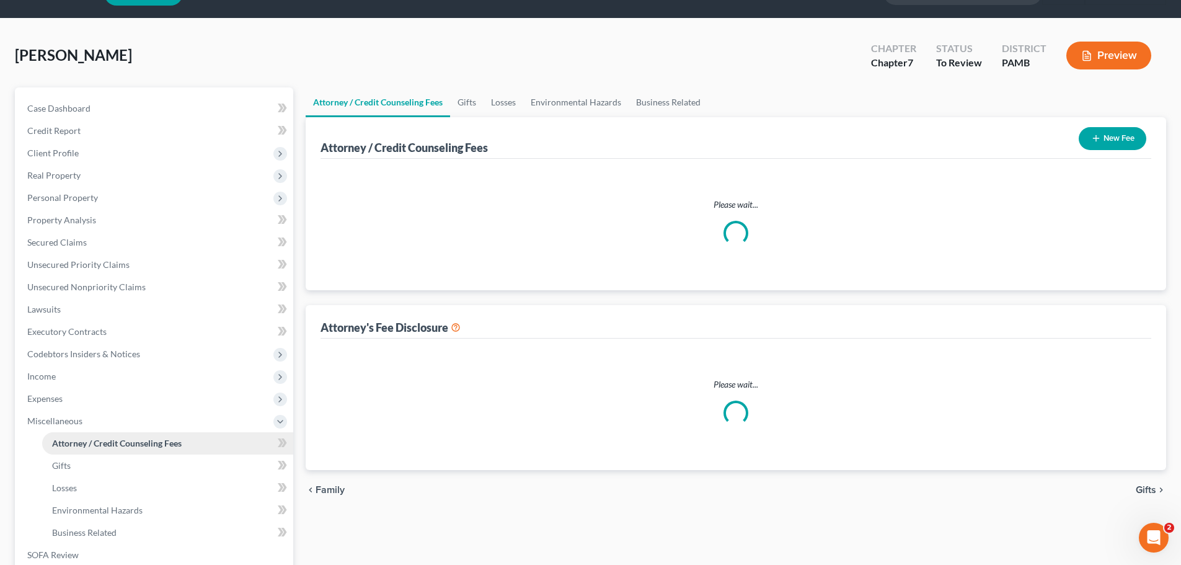
select select "0"
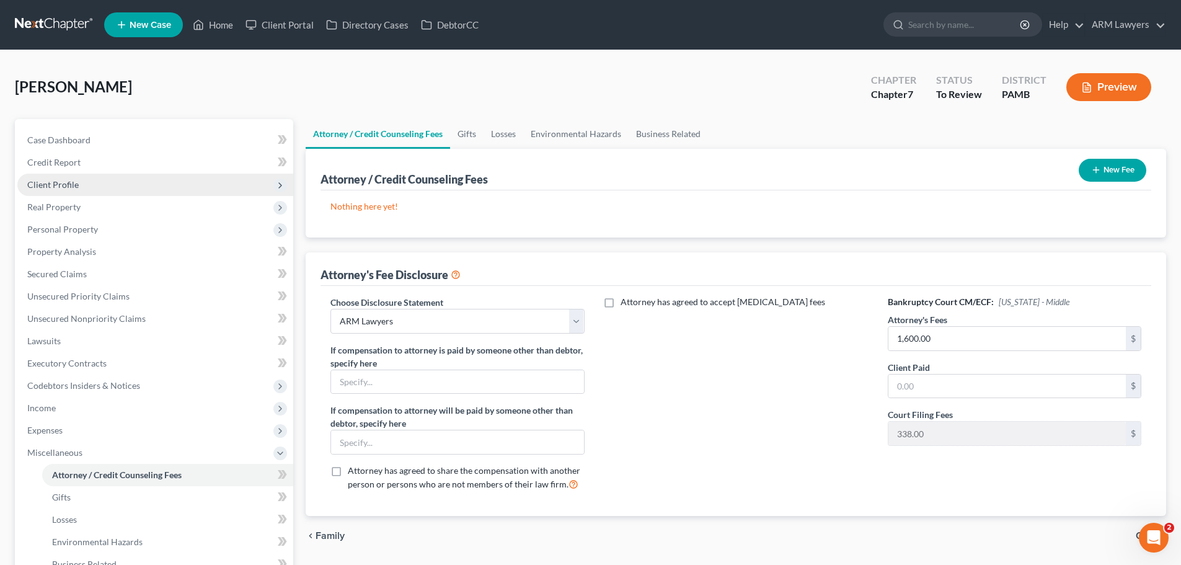
click at [66, 176] on span "Client Profile" at bounding box center [155, 185] width 276 height 22
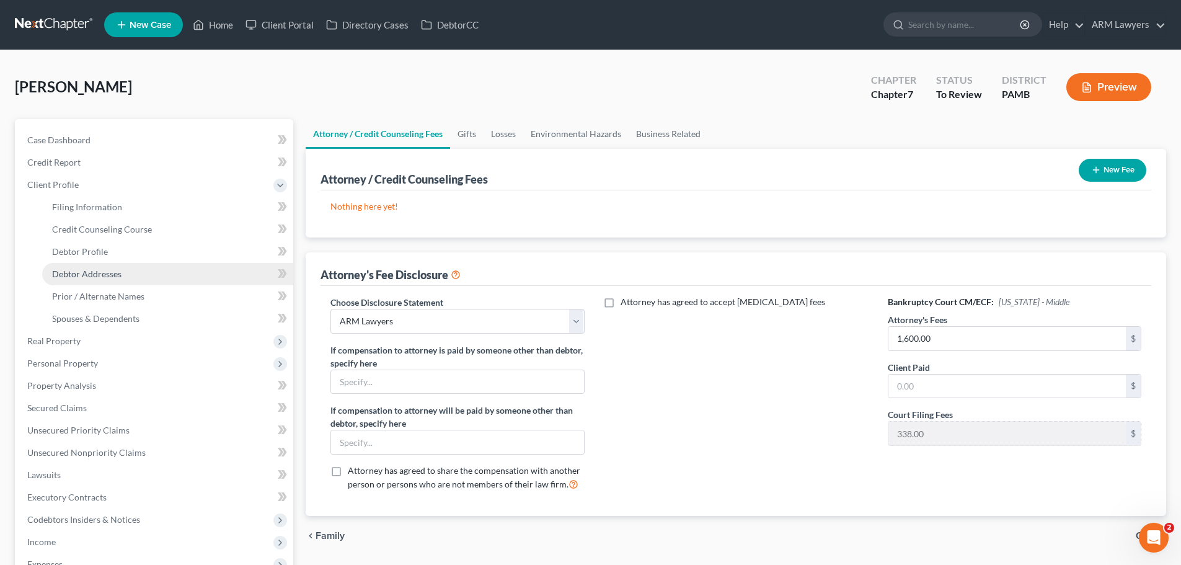
click at [99, 272] on span "Debtor Addresses" at bounding box center [86, 273] width 69 height 11
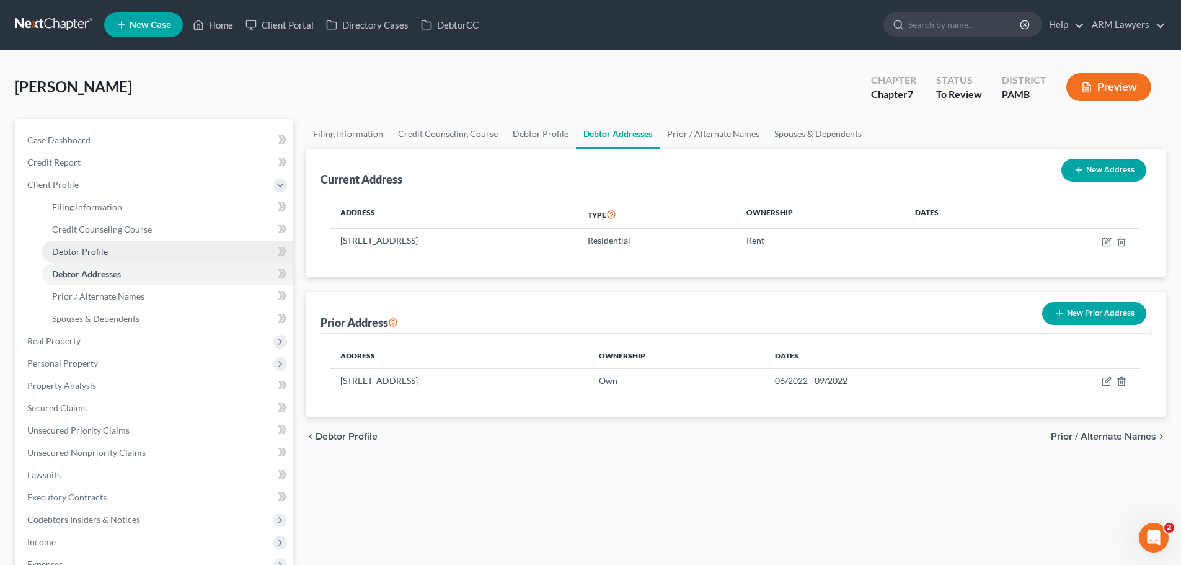
click at [132, 257] on link "Debtor Profile" at bounding box center [167, 252] width 251 height 22
select select "0"
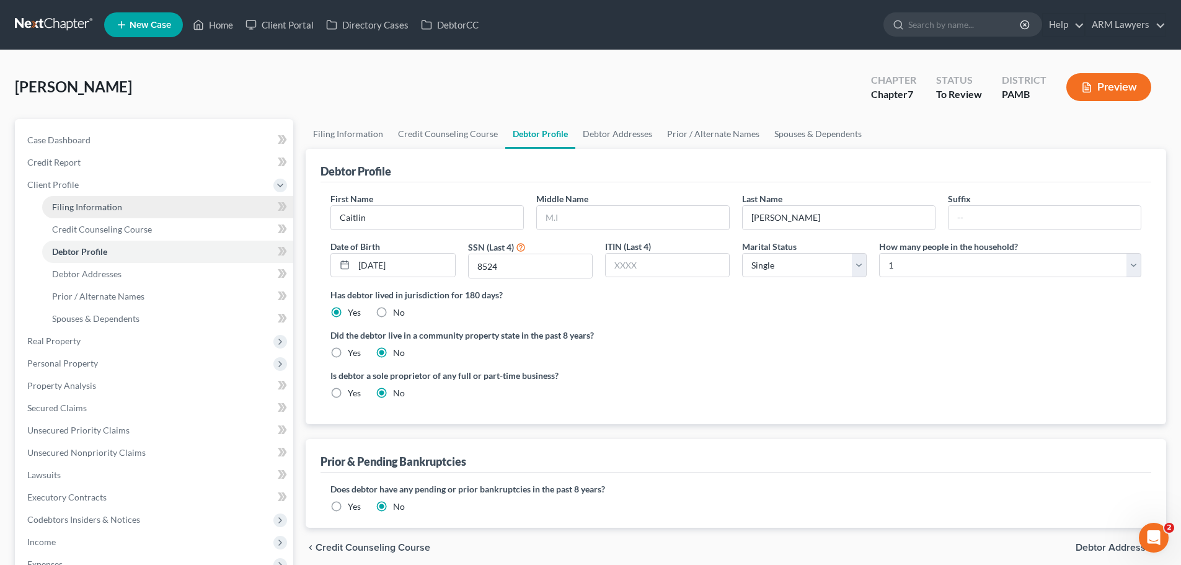
click at [85, 203] on span "Filing Information" at bounding box center [87, 207] width 70 height 11
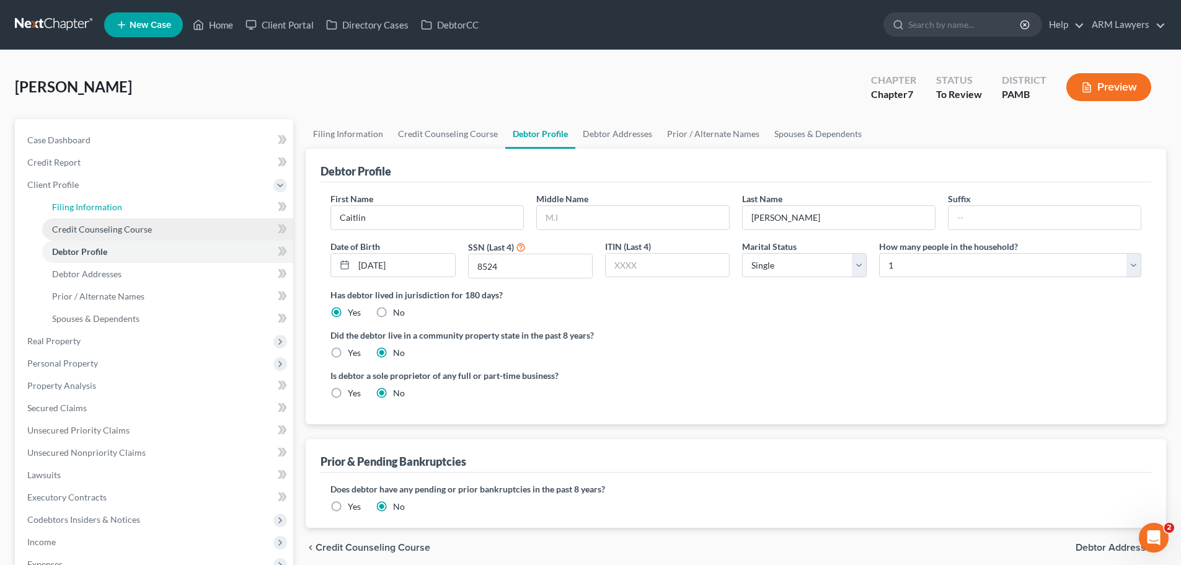
select select "1"
select select "0"
select select "68"
select select "8"
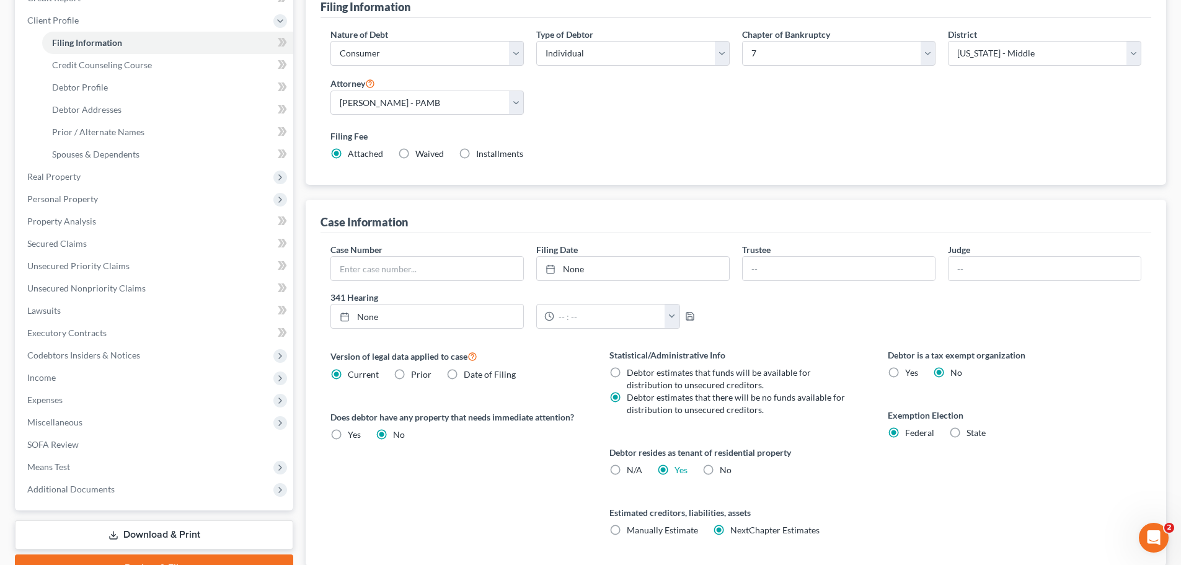
scroll to position [186, 0]
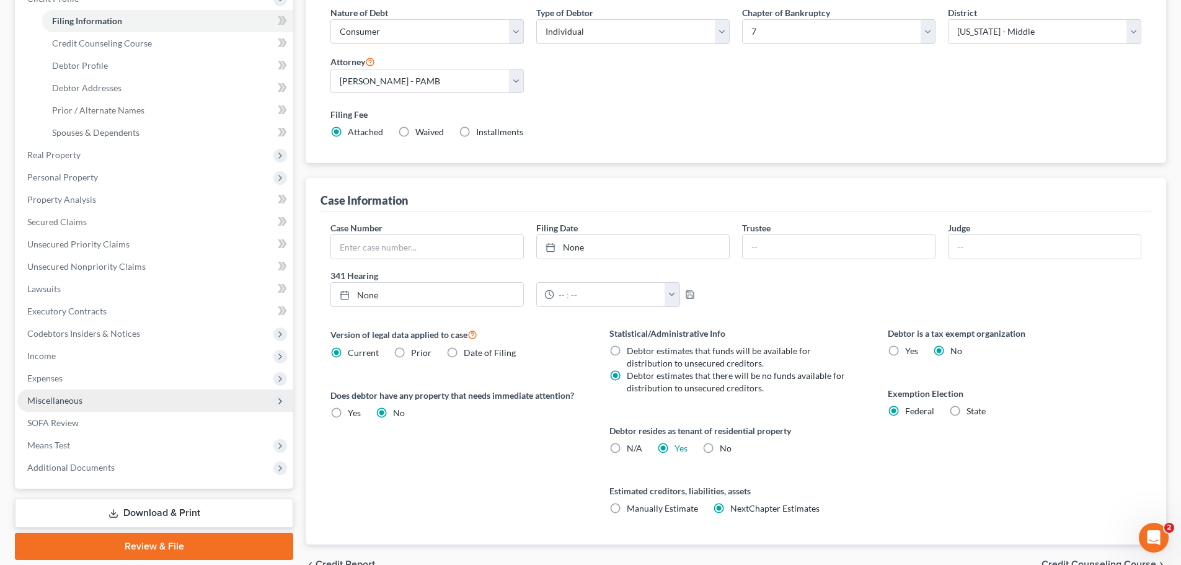
click at [60, 402] on span "Miscellaneous" at bounding box center [54, 400] width 55 height 11
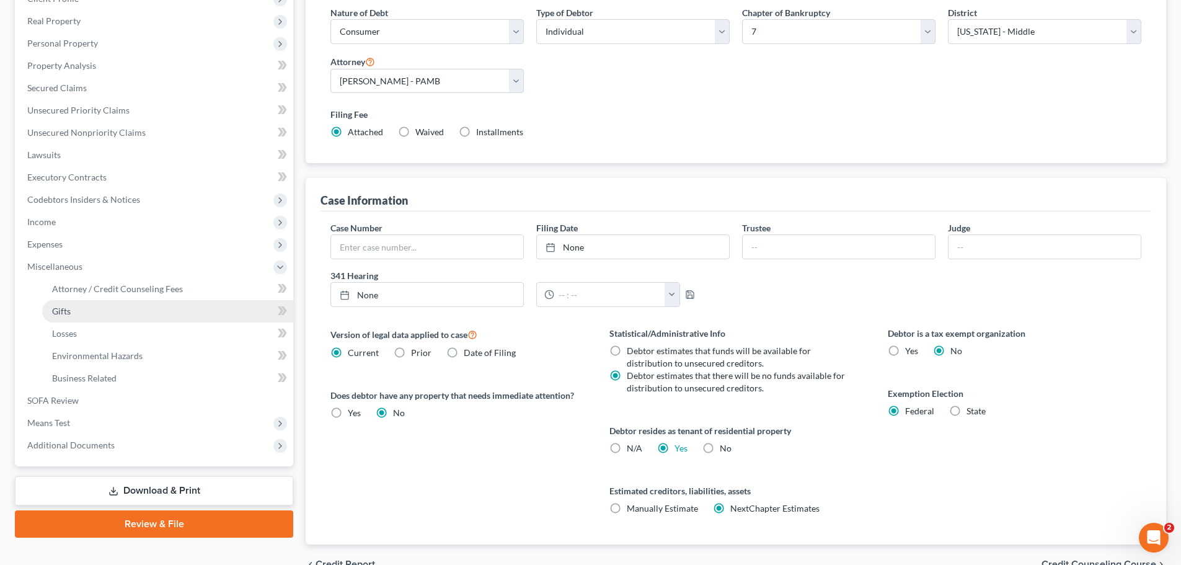
click at [66, 316] on link "Gifts" at bounding box center [167, 311] width 251 height 22
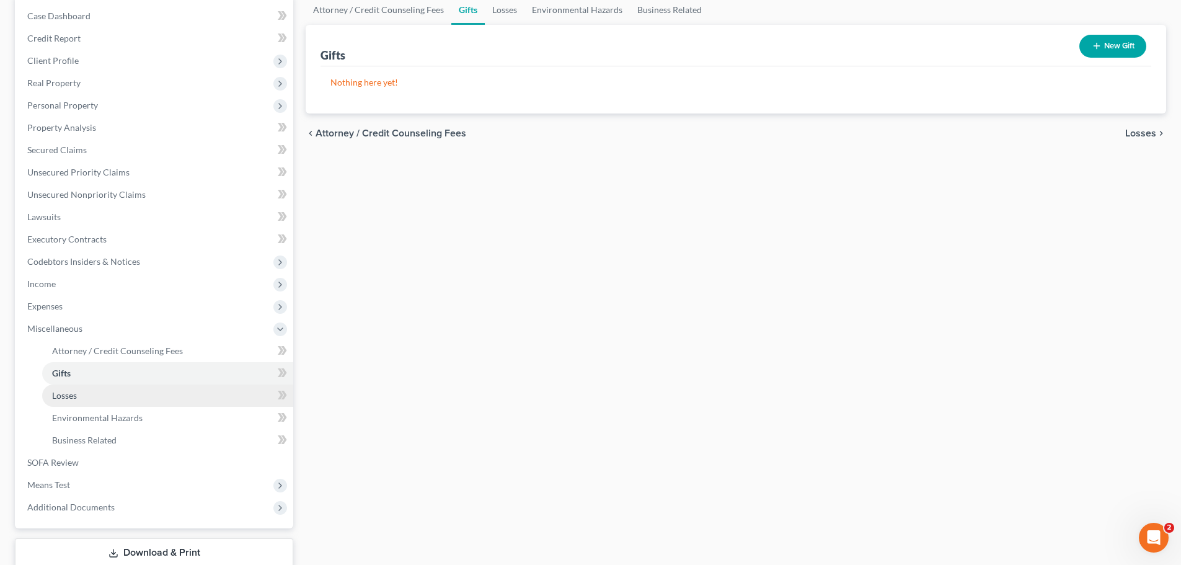
click at [78, 403] on link "Losses" at bounding box center [167, 395] width 251 height 22
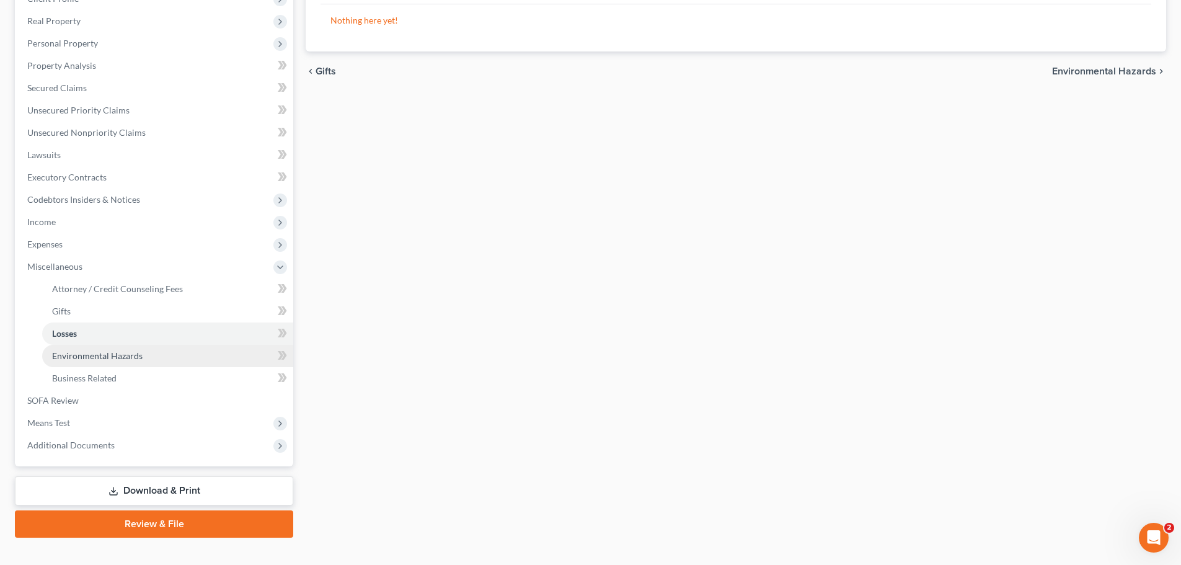
click at [75, 357] on span "Environmental Hazards" at bounding box center [97, 355] width 91 height 11
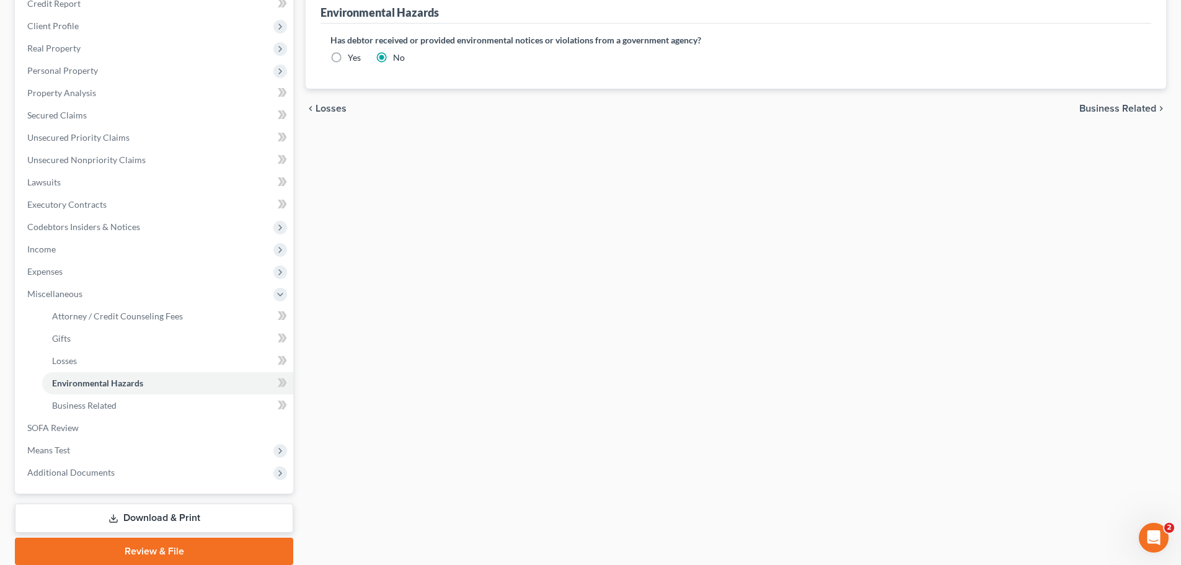
scroll to position [186, 0]
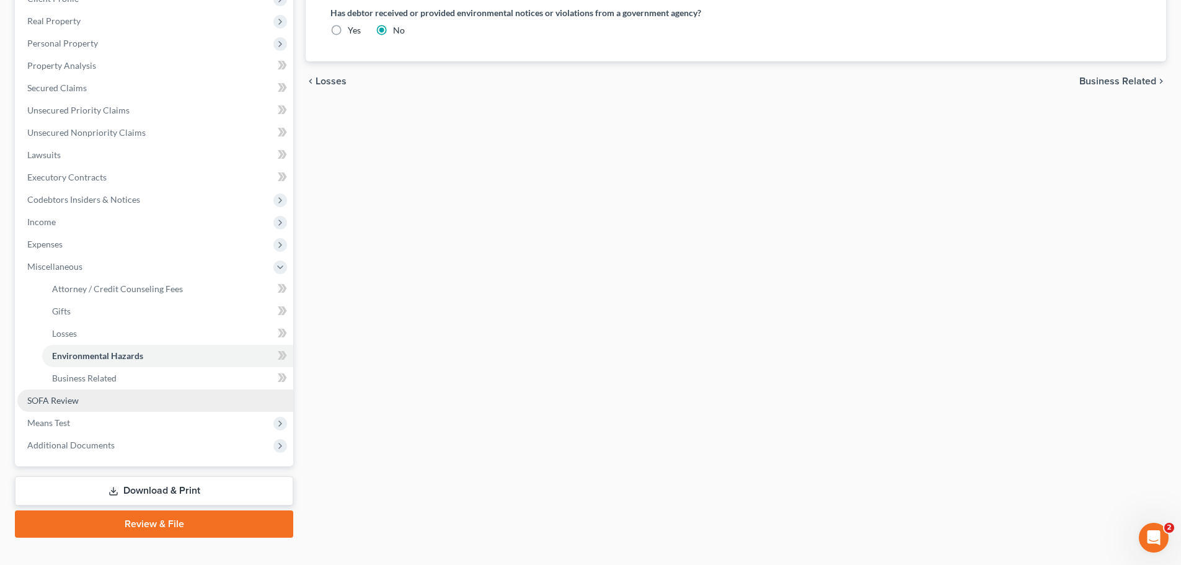
click at [72, 406] on link "SOFA Review" at bounding box center [155, 400] width 276 height 22
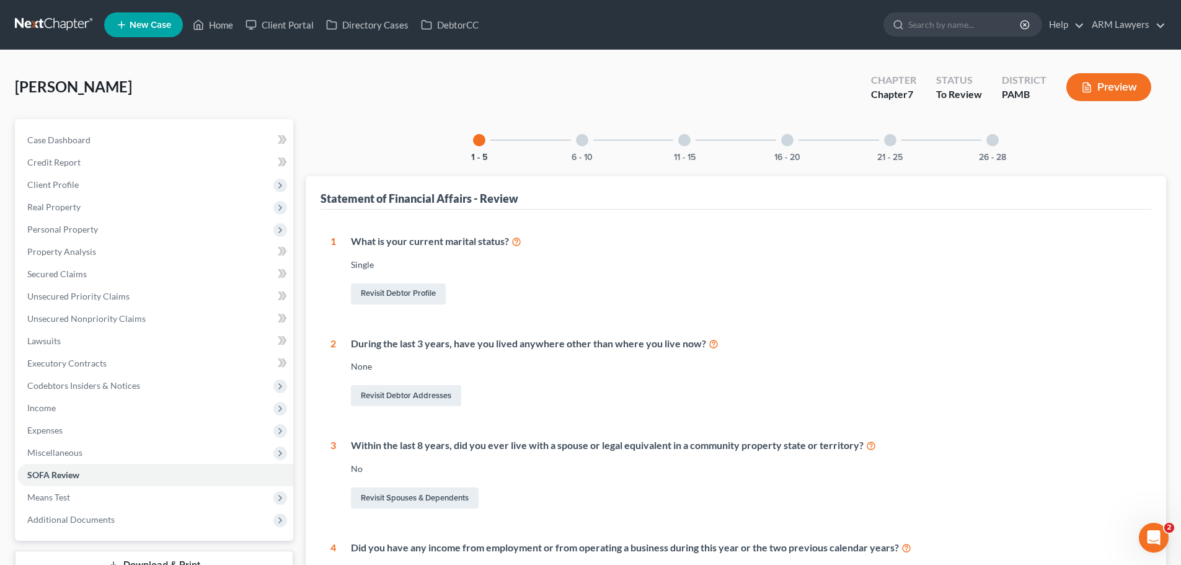
click at [30, 17] on link at bounding box center [54, 25] width 79 height 22
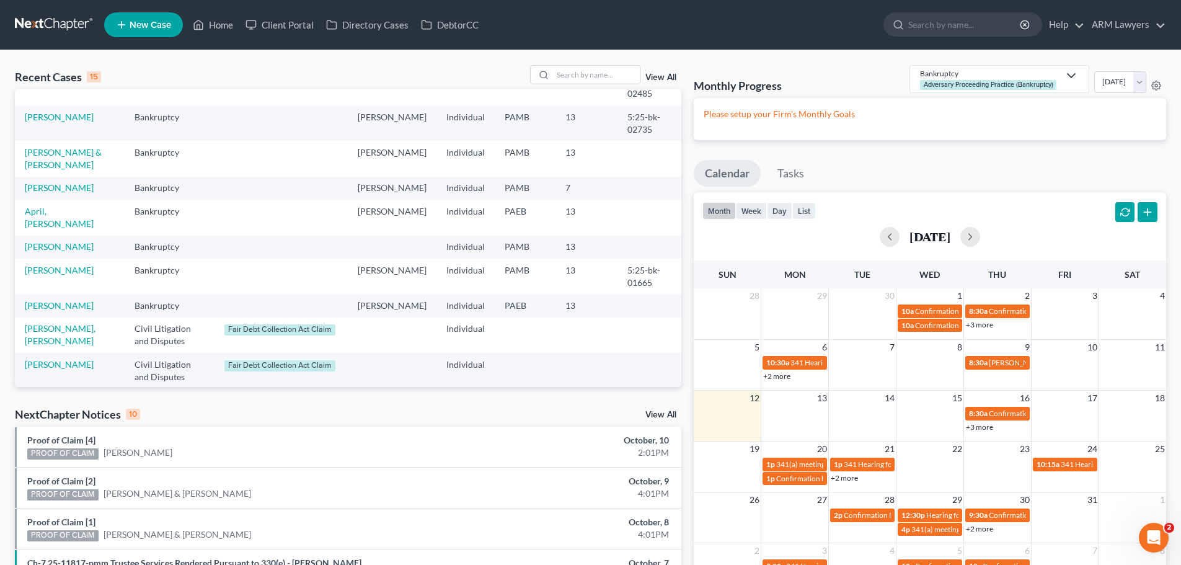
scroll to position [186, 0]
click at [61, 303] on link "Correa, Darien" at bounding box center [59, 304] width 69 height 11
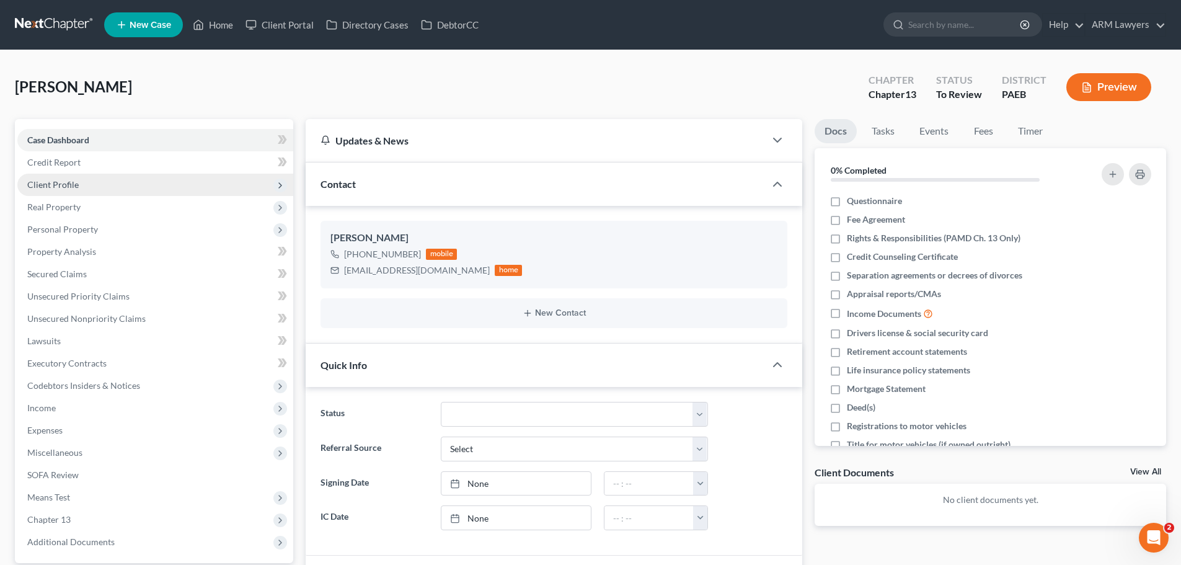
click at [81, 181] on span "Client Profile" at bounding box center [155, 185] width 276 height 22
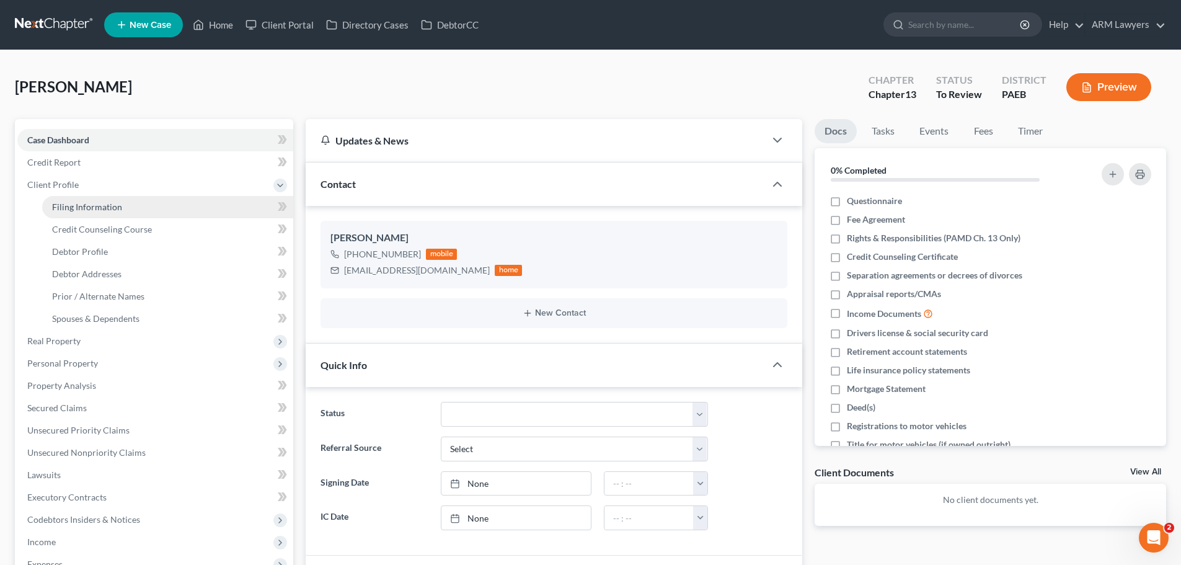
click at [95, 208] on span "Filing Information" at bounding box center [87, 207] width 70 height 11
select select "1"
select select "0"
select select "3"
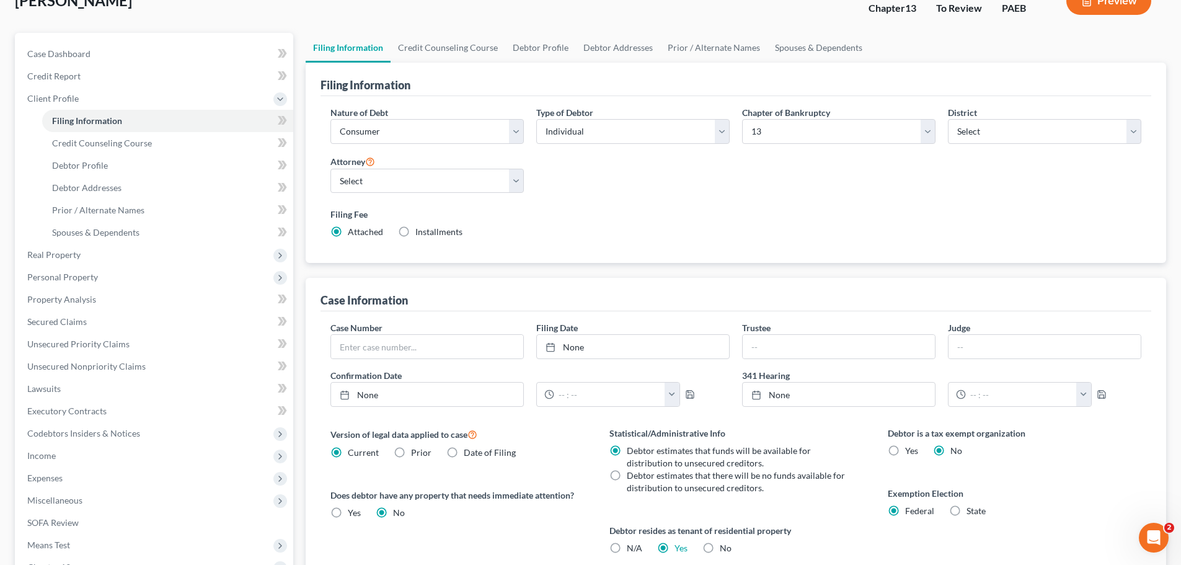
scroll to position [124, 0]
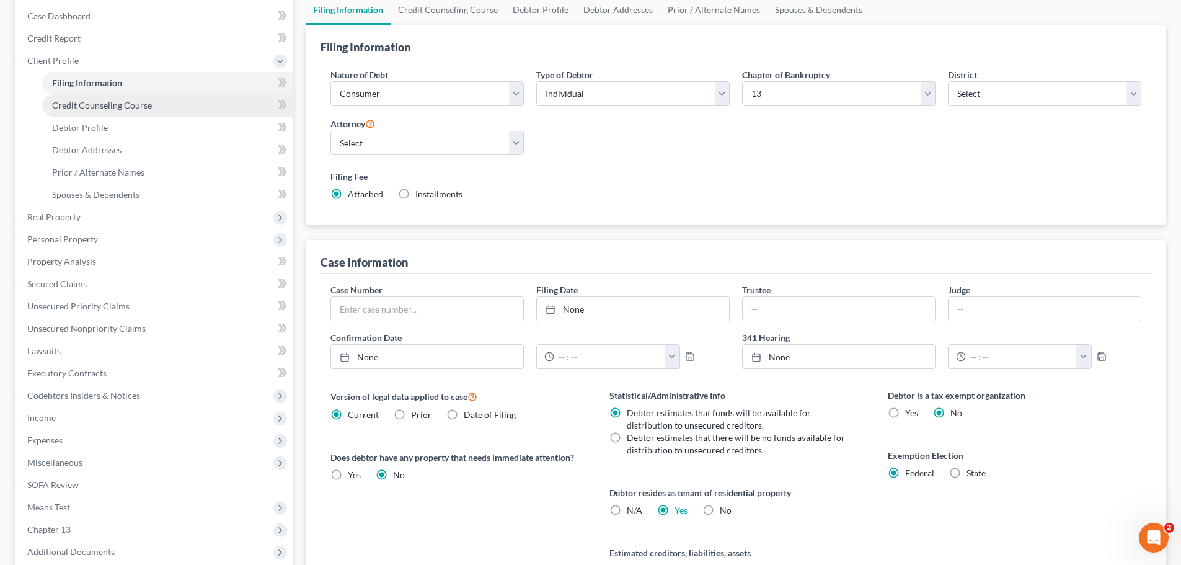
click at [99, 105] on span "Credit Counseling Course" at bounding box center [102, 105] width 100 height 11
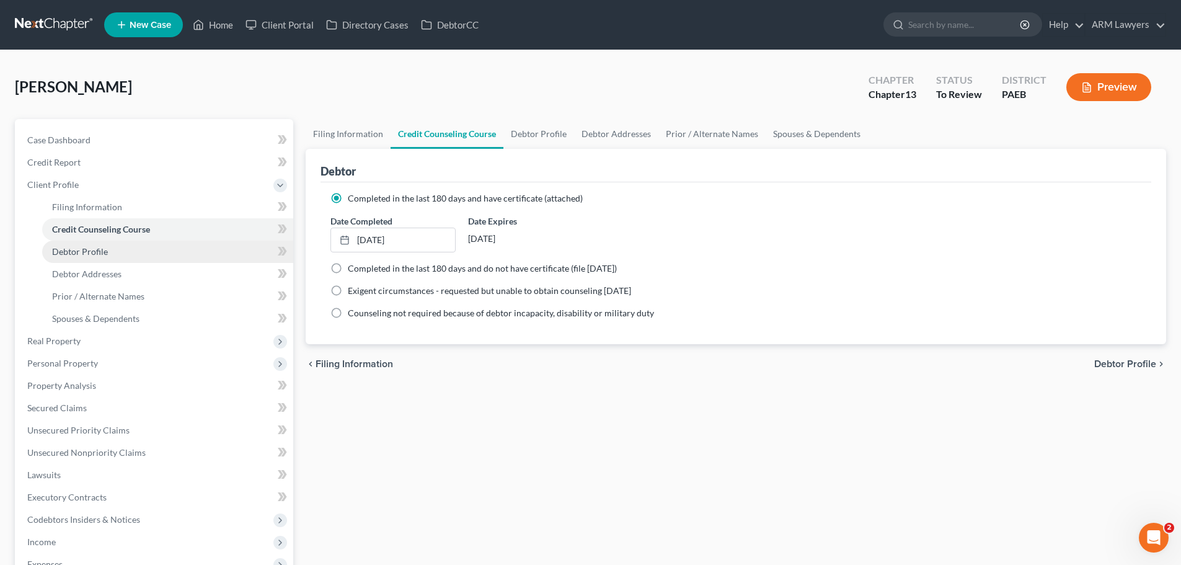
click at [123, 257] on link "Debtor Profile" at bounding box center [167, 252] width 251 height 22
select select "0"
select select "2"
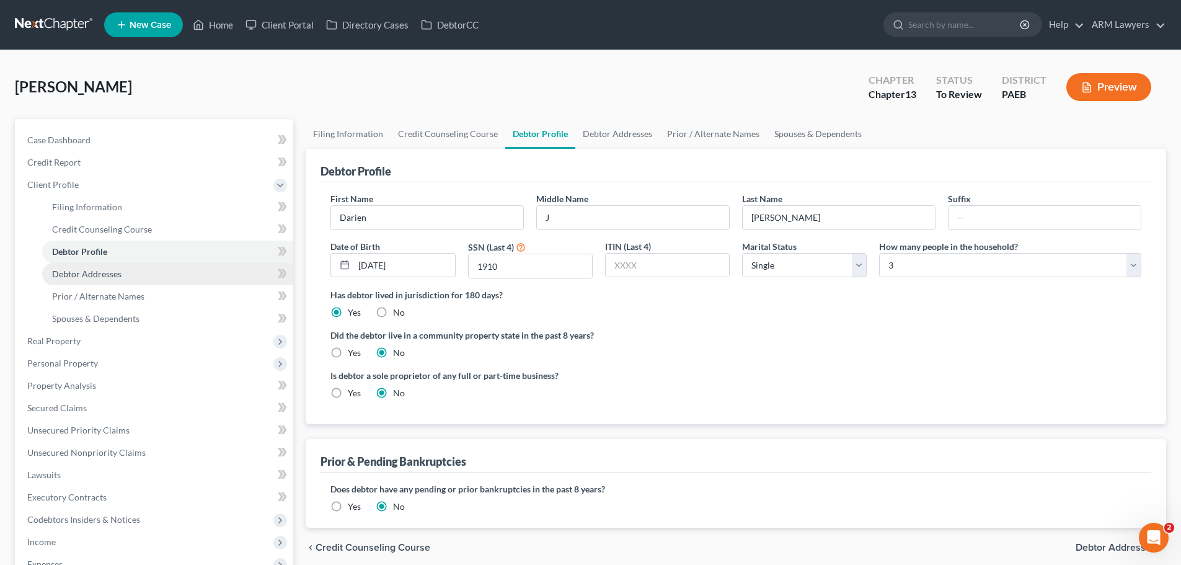
click at [118, 277] on span "Debtor Addresses" at bounding box center [86, 273] width 69 height 11
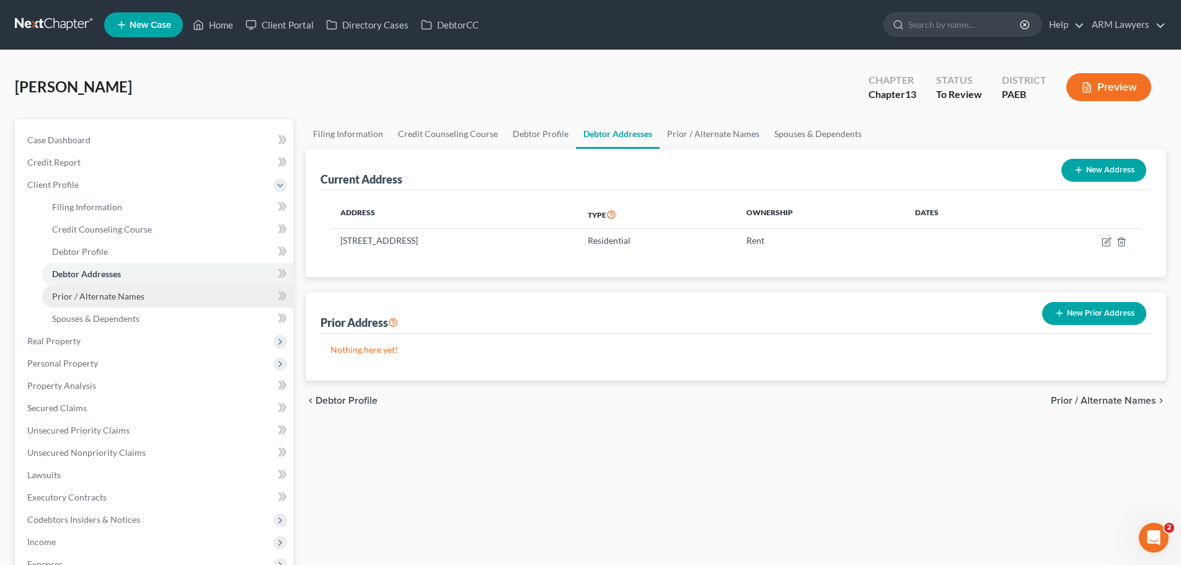
click at [114, 289] on link "Prior / Alternate Names" at bounding box center [167, 296] width 251 height 22
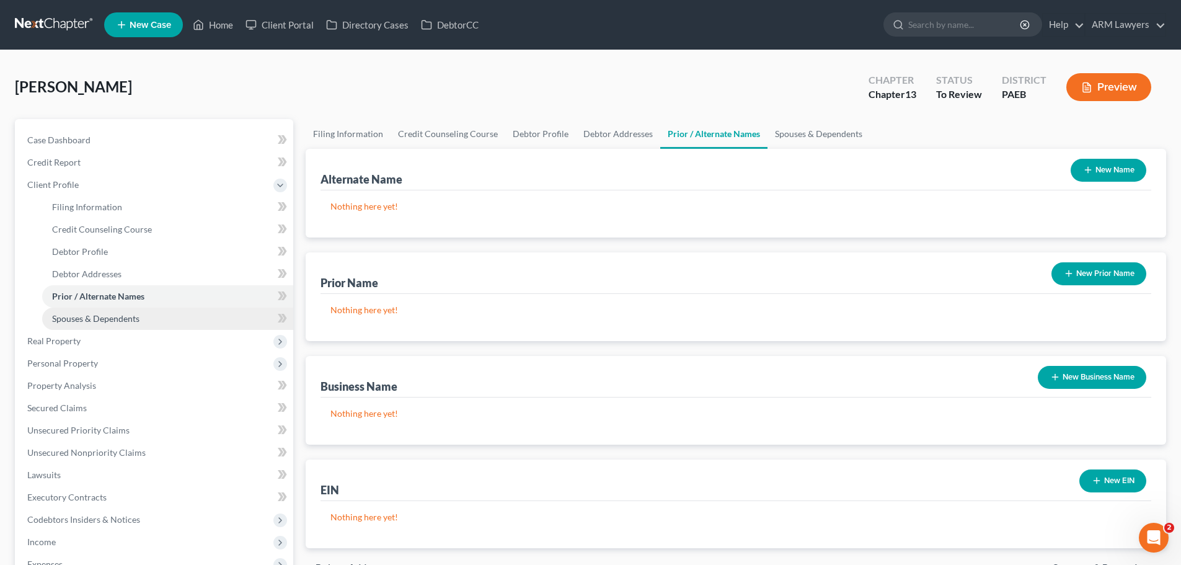
click at [117, 316] on span "Spouses & Dependents" at bounding box center [95, 318] width 87 height 11
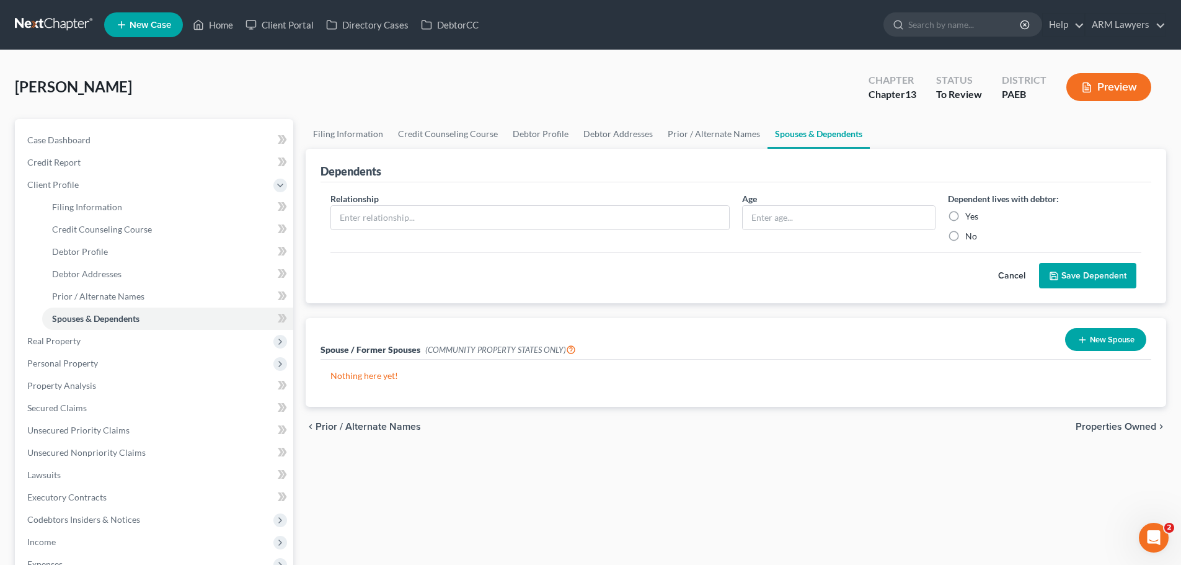
click at [37, 26] on link at bounding box center [54, 25] width 79 height 22
click at [69, 138] on span "Case Dashboard" at bounding box center [58, 140] width 63 height 11
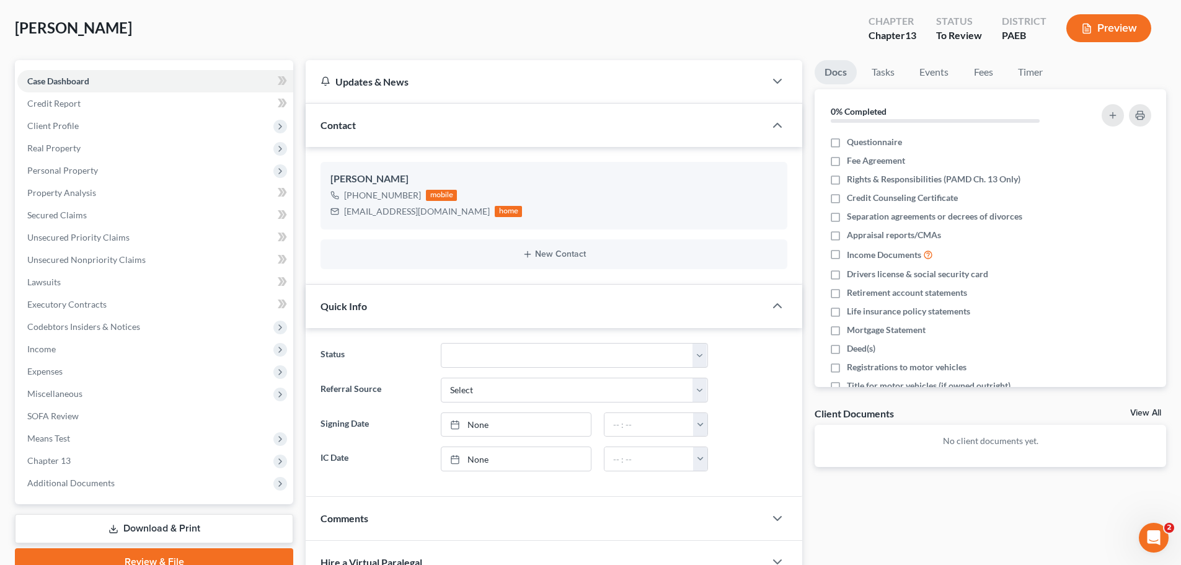
scroll to position [8, 0]
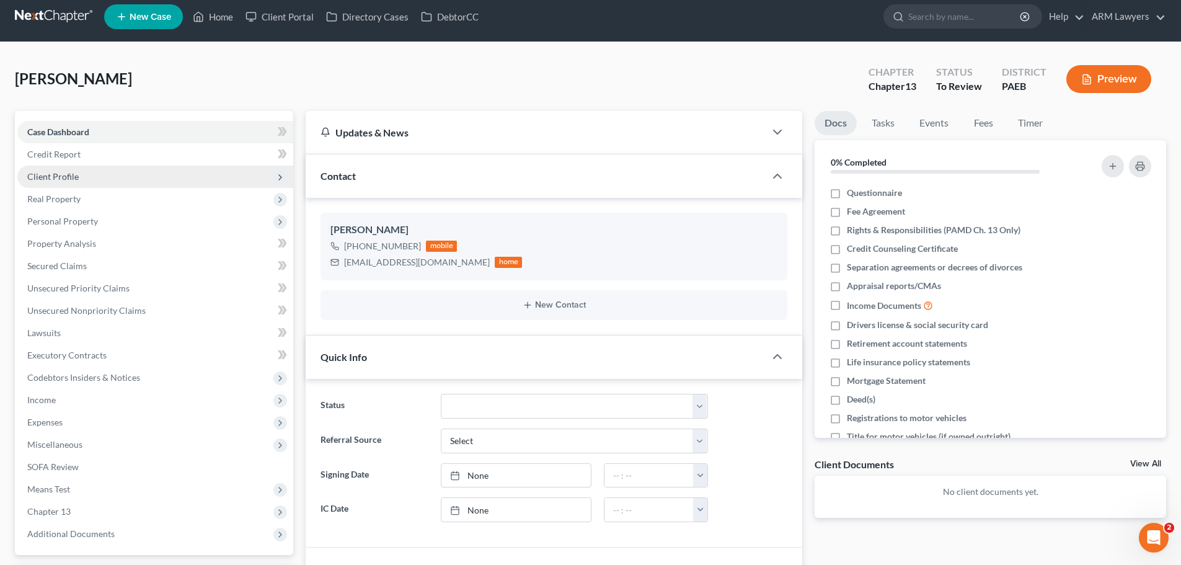
click at [66, 182] on span "Client Profile" at bounding box center [155, 177] width 276 height 22
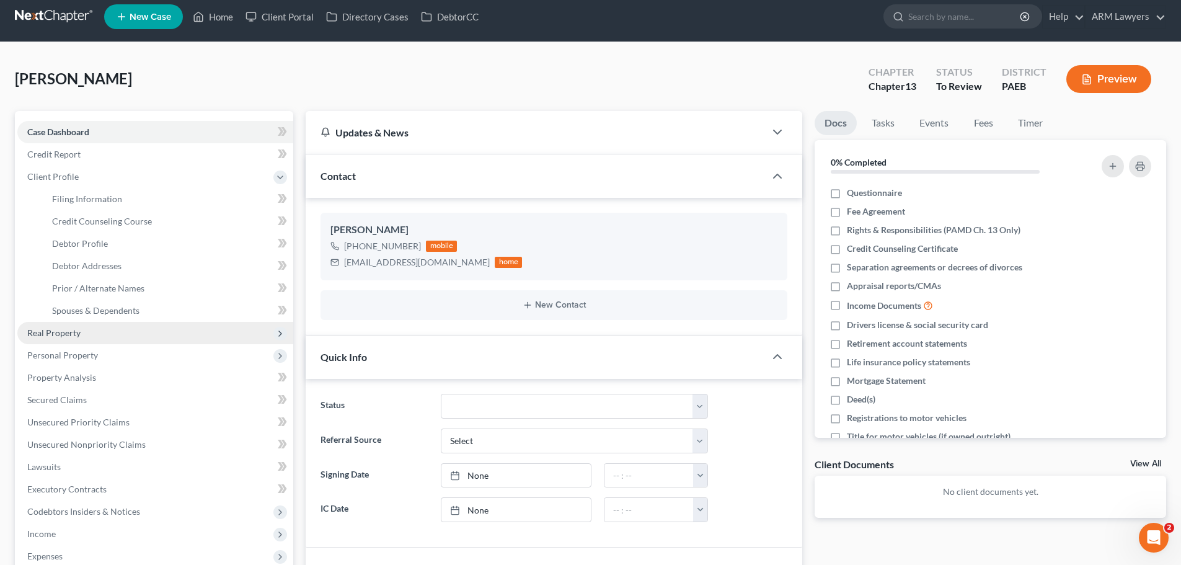
click at [51, 334] on span "Real Property" at bounding box center [53, 332] width 53 height 11
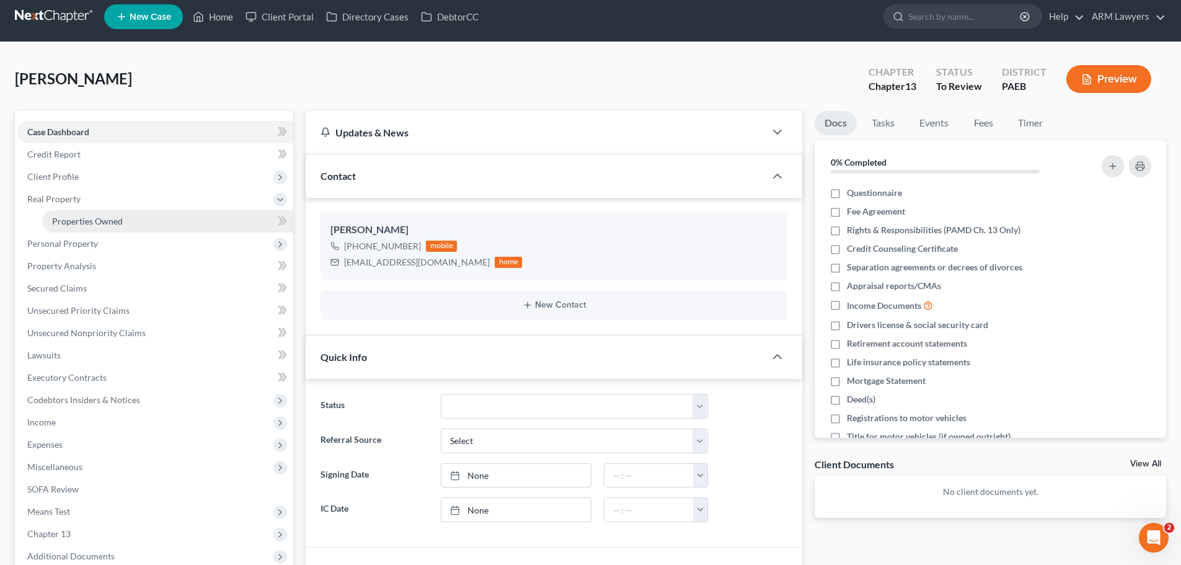
click at [84, 220] on span "Properties Owned" at bounding box center [87, 221] width 71 height 11
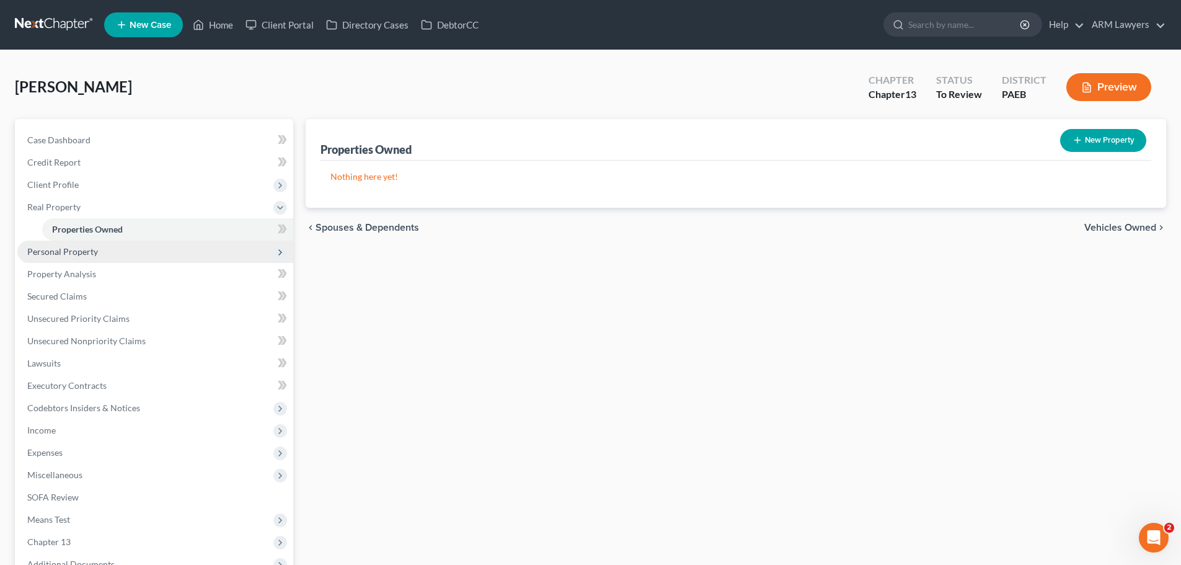
click at [87, 252] on span "Personal Property" at bounding box center [62, 251] width 71 height 11
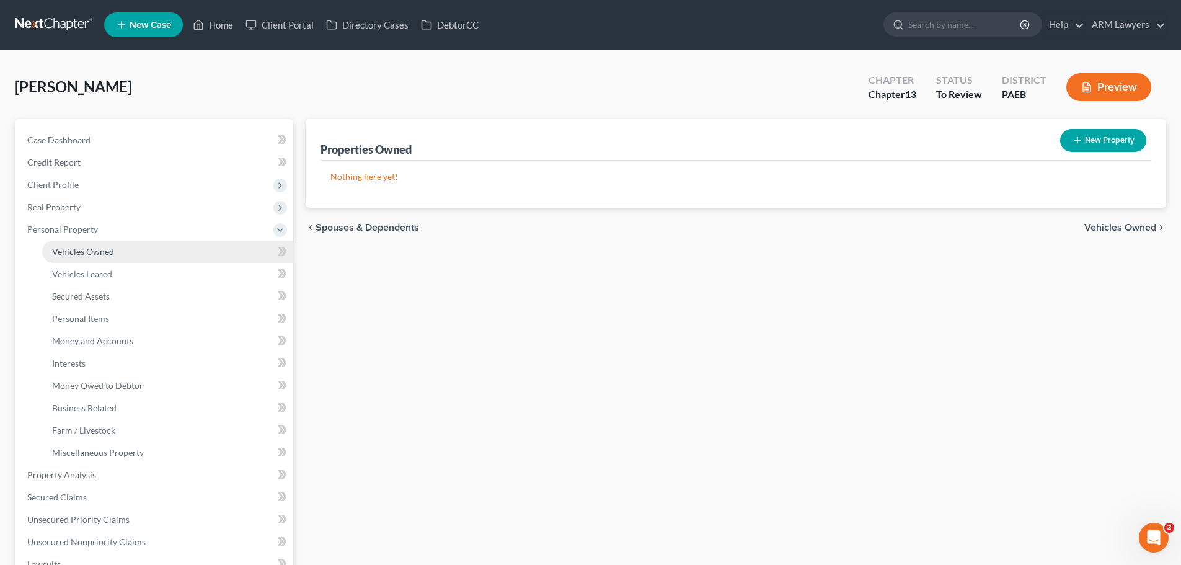
click at [94, 254] on span "Vehicles Owned" at bounding box center [83, 251] width 62 height 11
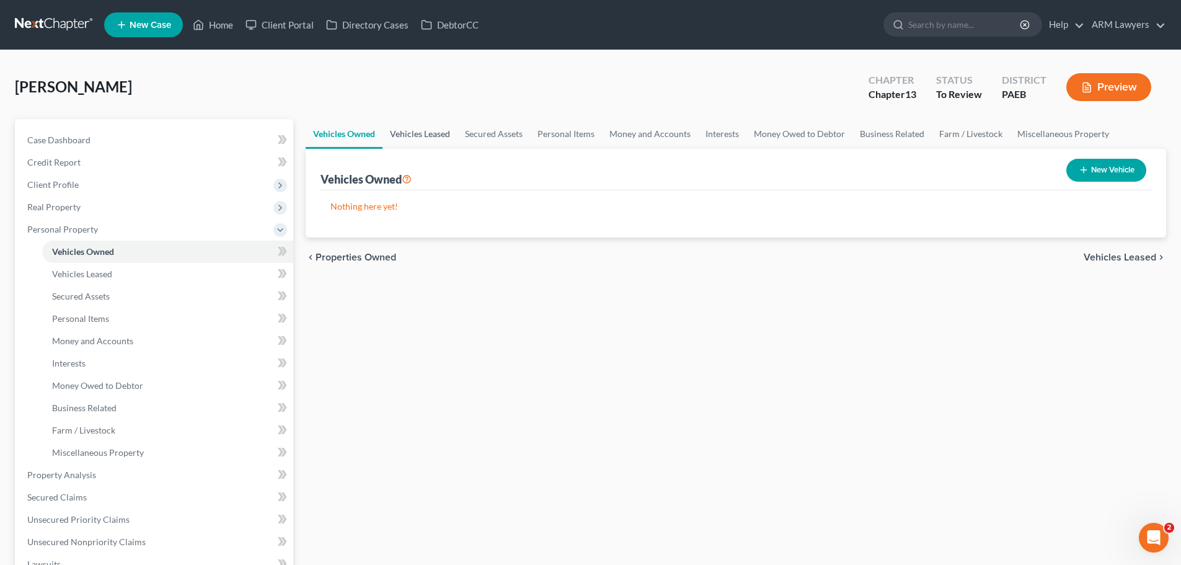
click at [422, 131] on link "Vehicles Leased" at bounding box center [420, 134] width 75 height 30
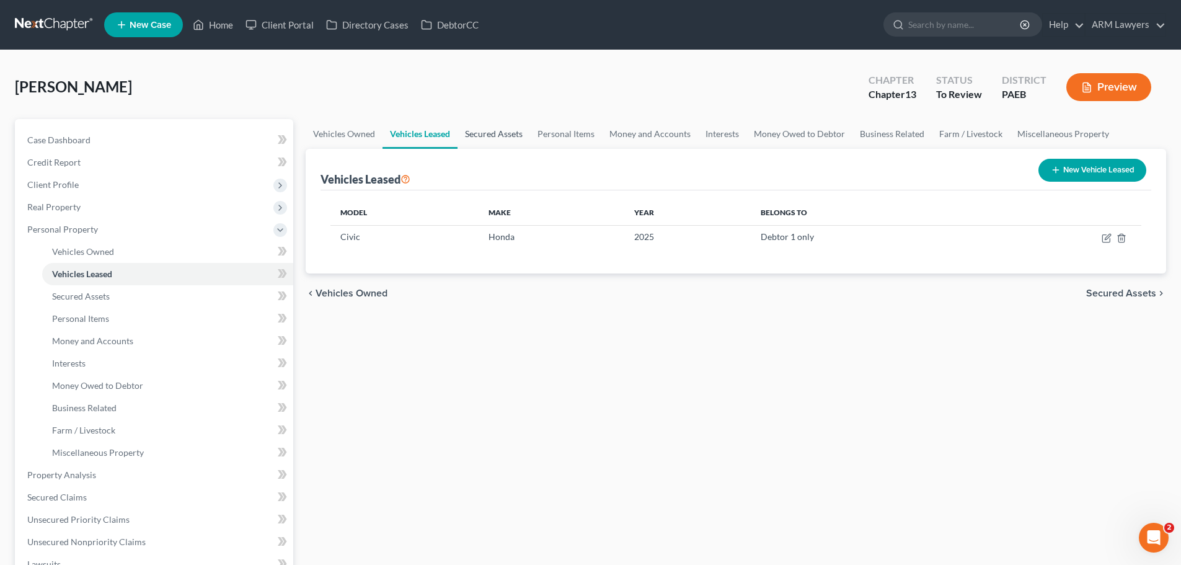
click at [502, 137] on link "Secured Assets" at bounding box center [494, 134] width 73 height 30
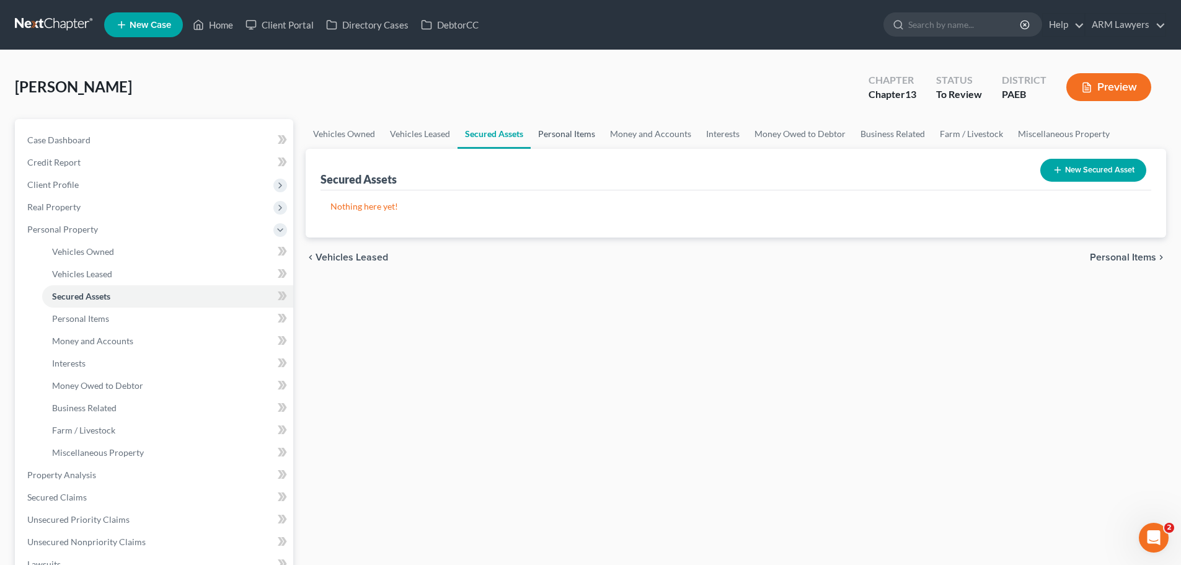
click at [550, 134] on link "Personal Items" at bounding box center [567, 134] width 72 height 30
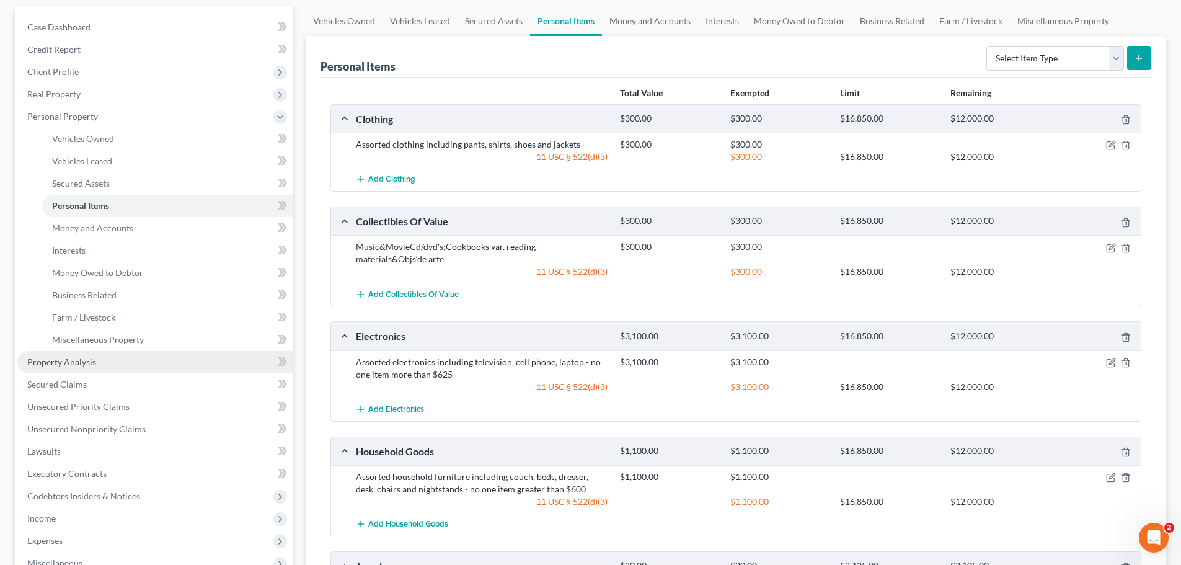
scroll to position [124, 0]
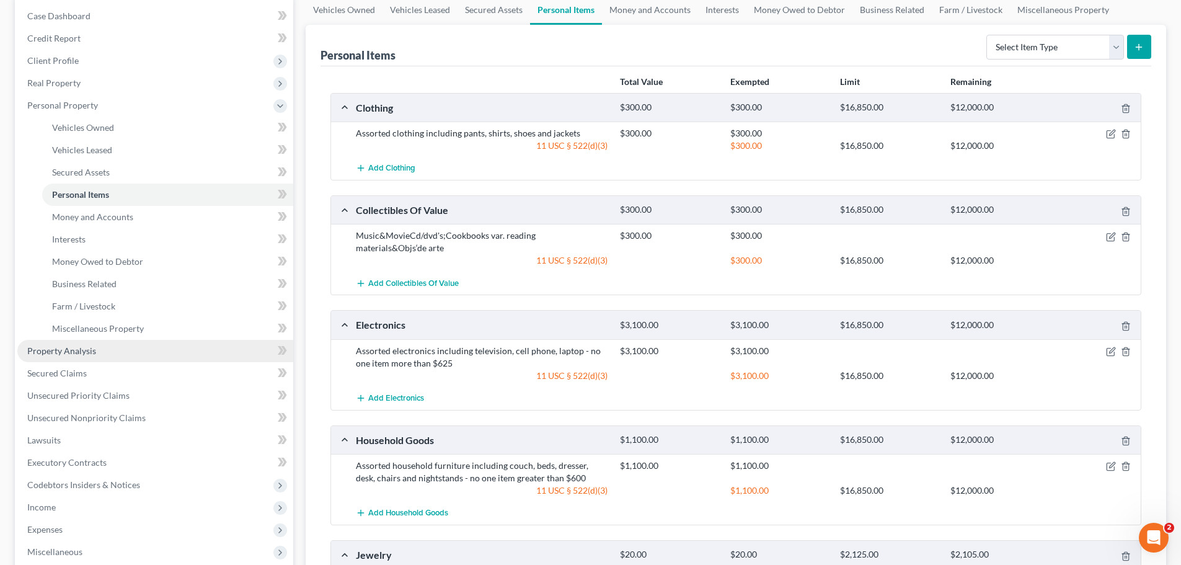
click at [59, 340] on link "Property Analysis" at bounding box center [155, 351] width 276 height 22
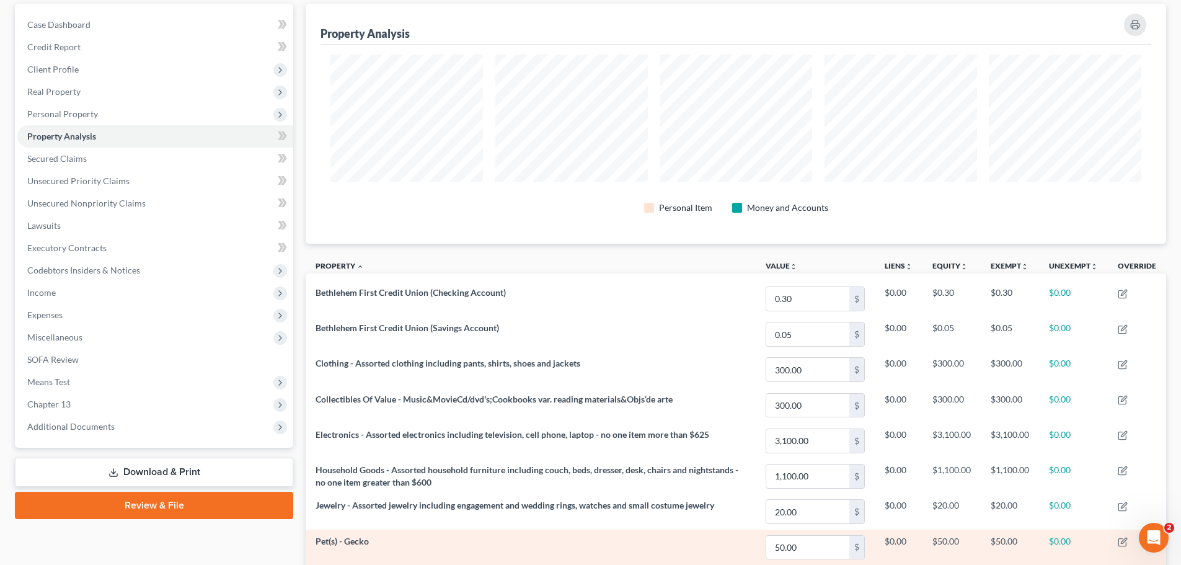
scroll to position [86, 0]
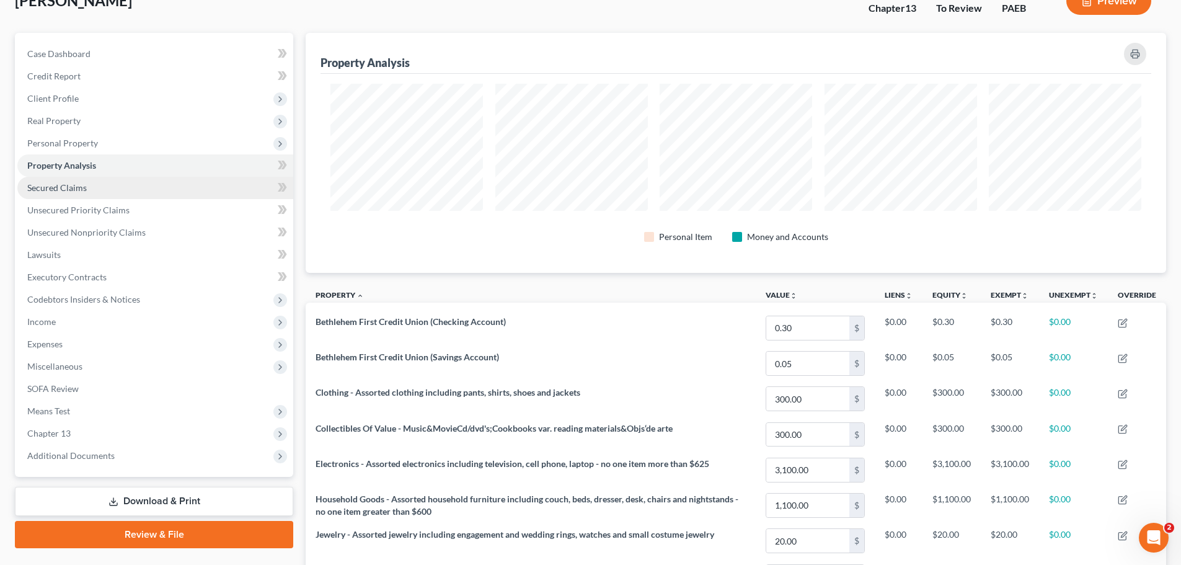
click at [94, 185] on link "Secured Claims" at bounding box center [155, 188] width 276 height 22
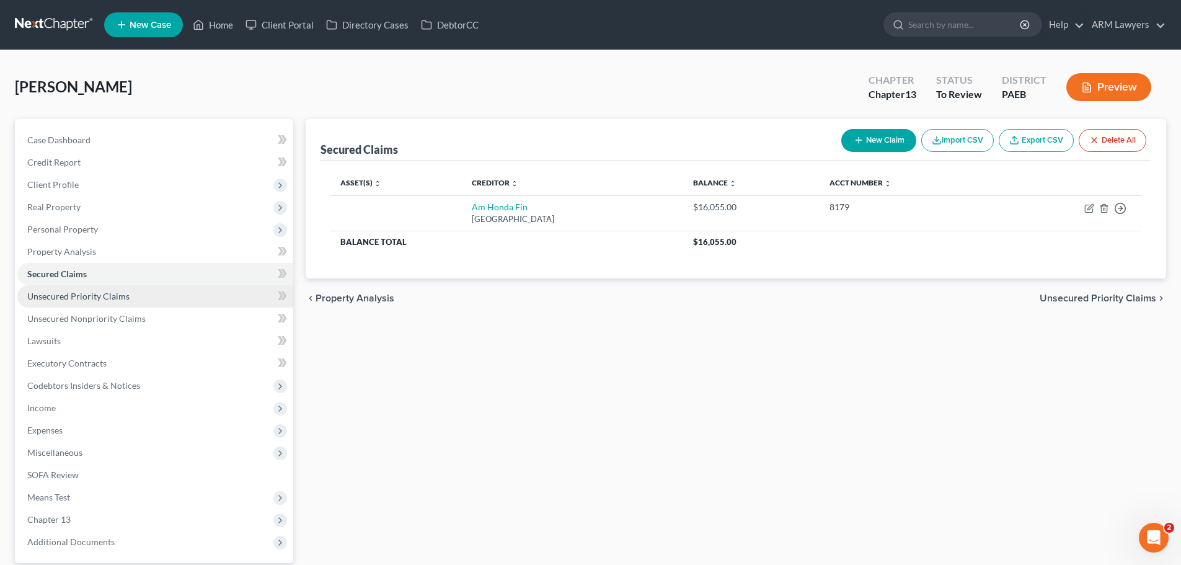
click at [48, 295] on span "Unsecured Priority Claims" at bounding box center [78, 296] width 102 height 11
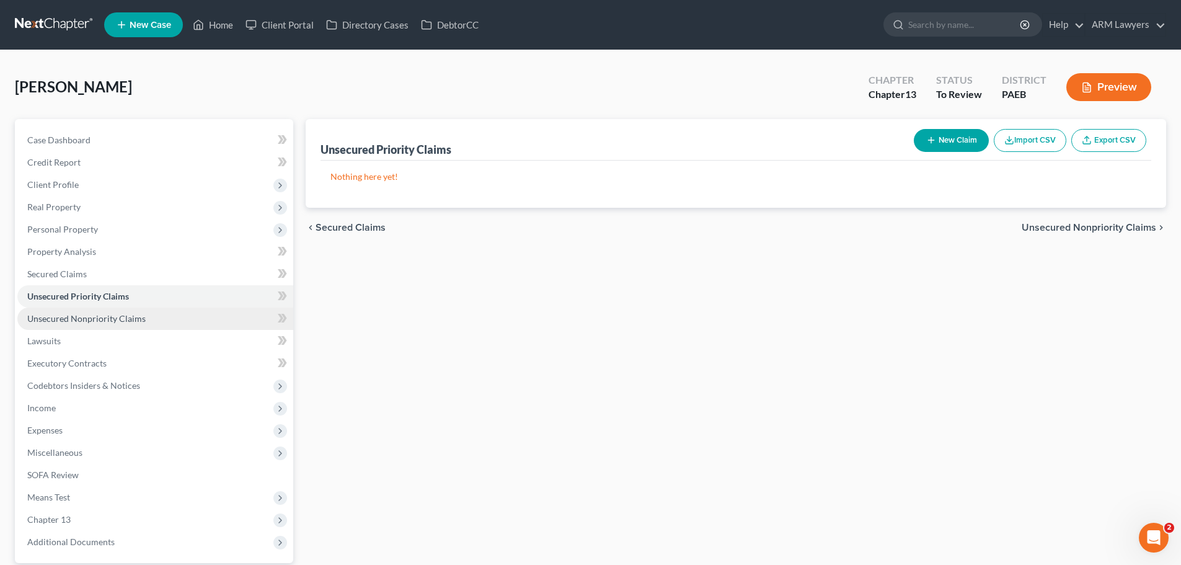
click at [57, 317] on span "Unsecured Nonpriority Claims" at bounding box center [86, 318] width 118 height 11
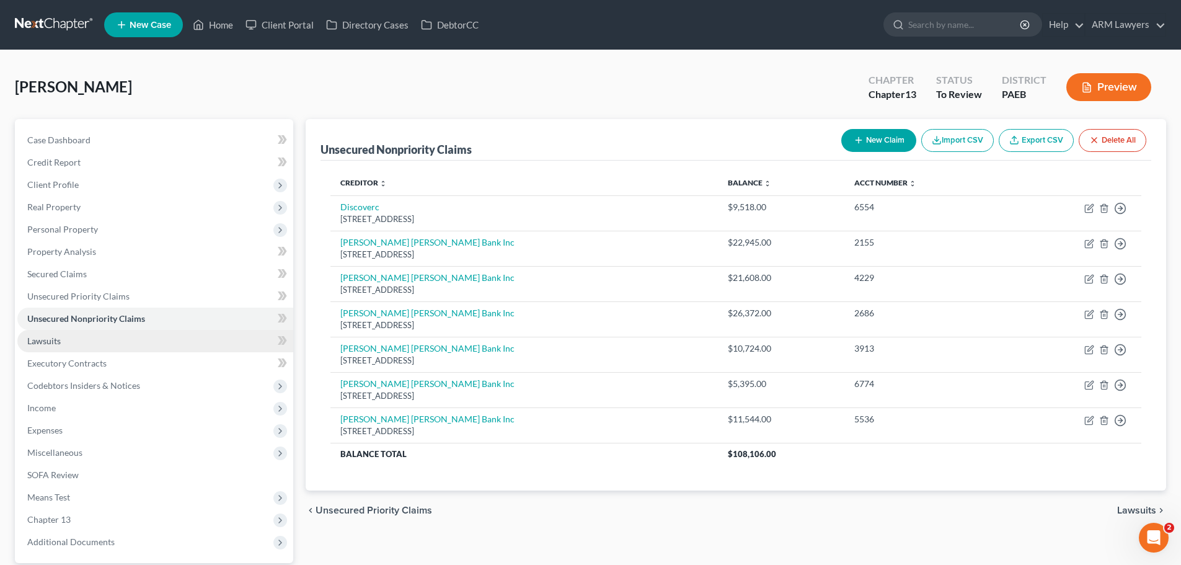
click at [125, 342] on link "Lawsuits" at bounding box center [155, 341] width 276 height 22
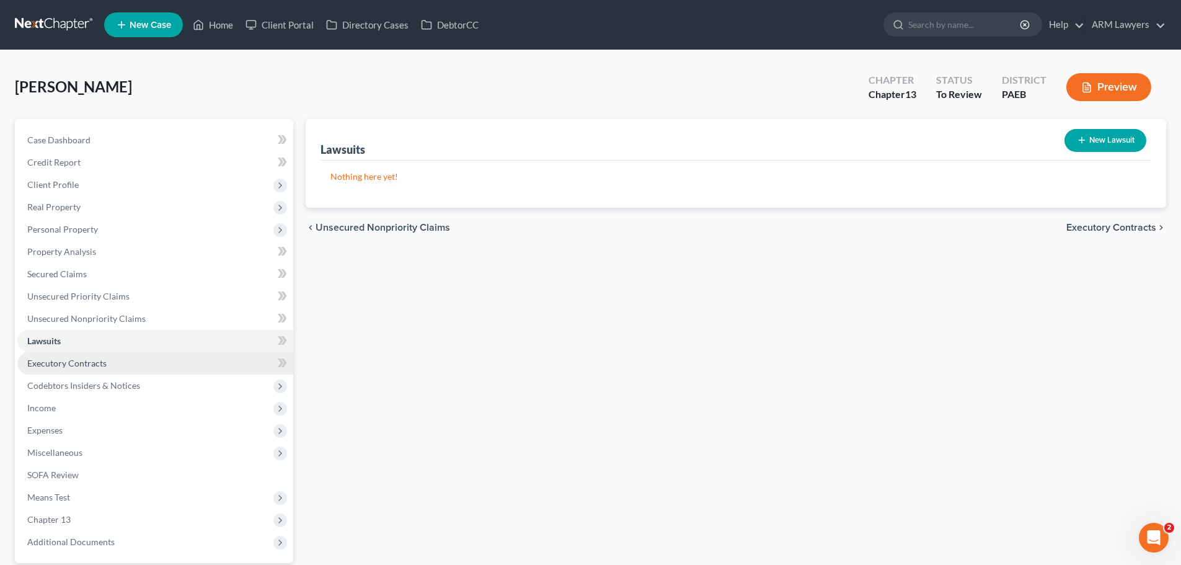
click at [91, 368] on span "Executory Contracts" at bounding box center [66, 363] width 79 height 11
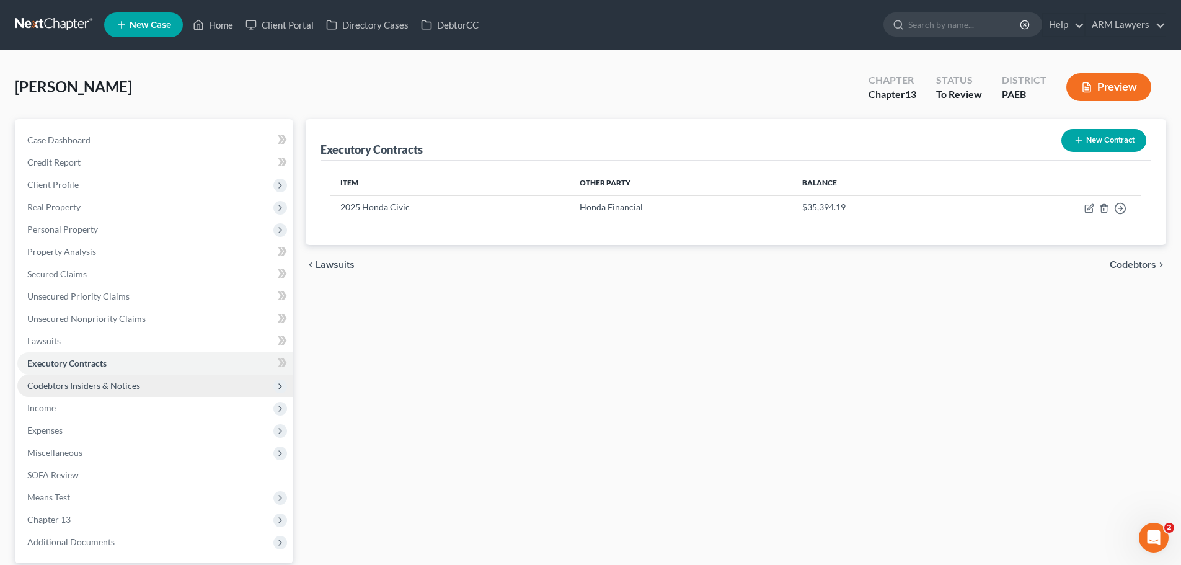
click at [87, 380] on span "Codebtors Insiders & Notices" at bounding box center [83, 385] width 113 height 11
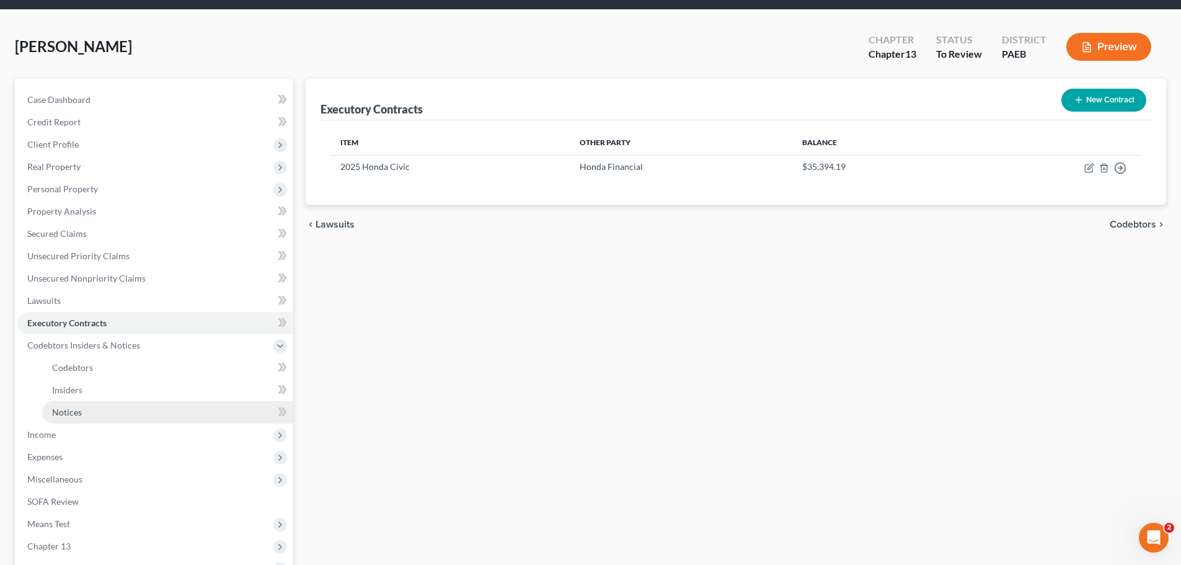
scroll to position [62, 0]
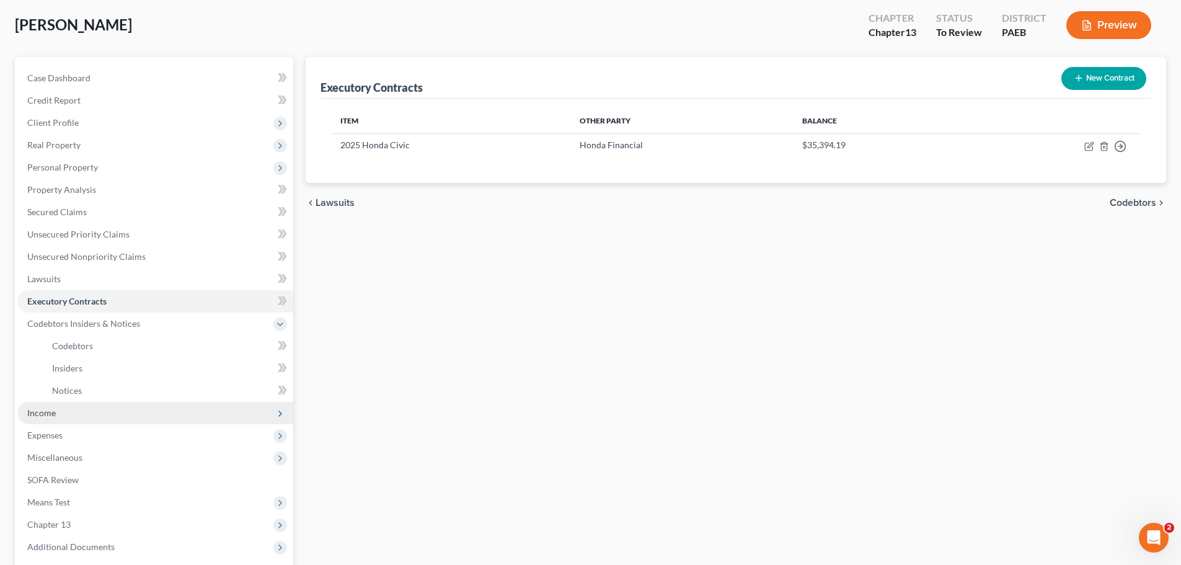
click at [72, 415] on span "Income" at bounding box center [155, 413] width 276 height 22
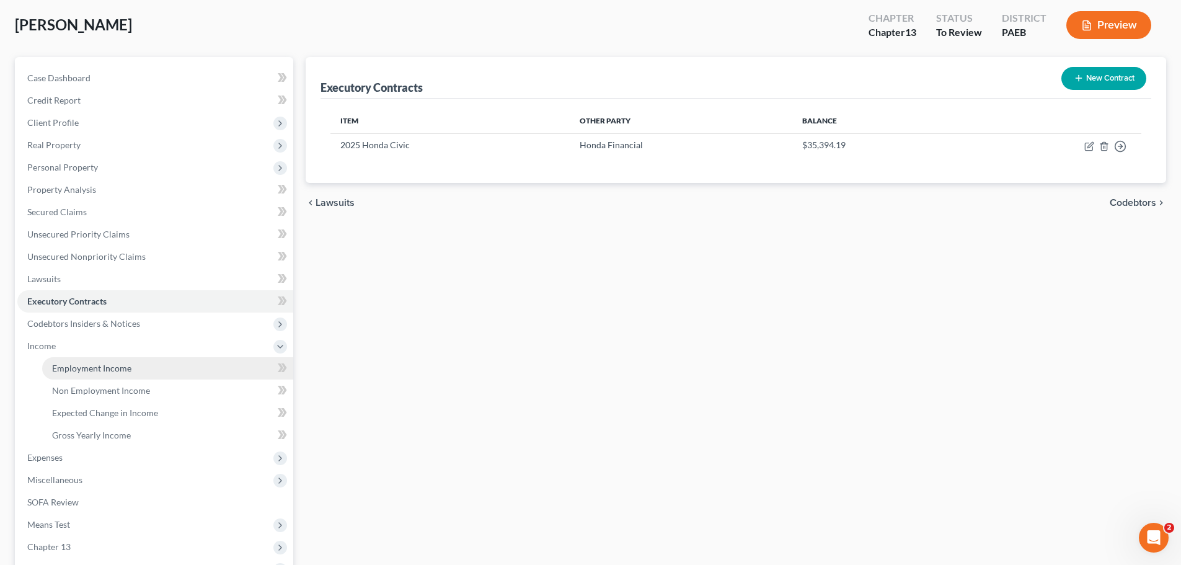
click at [82, 366] on span "Employment Income" at bounding box center [91, 368] width 79 height 11
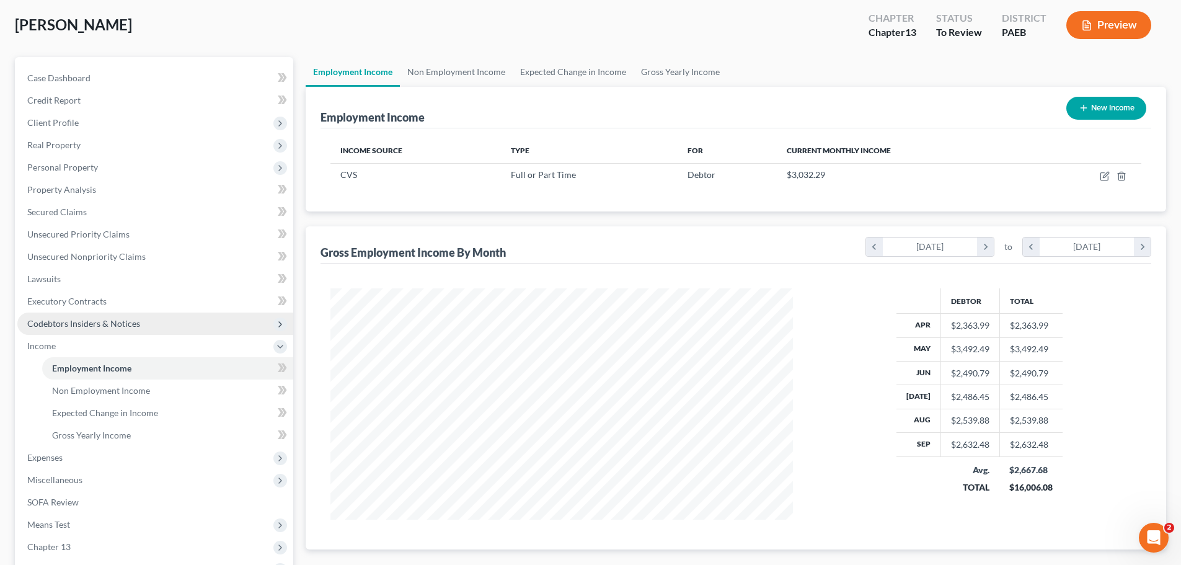
scroll to position [124, 0]
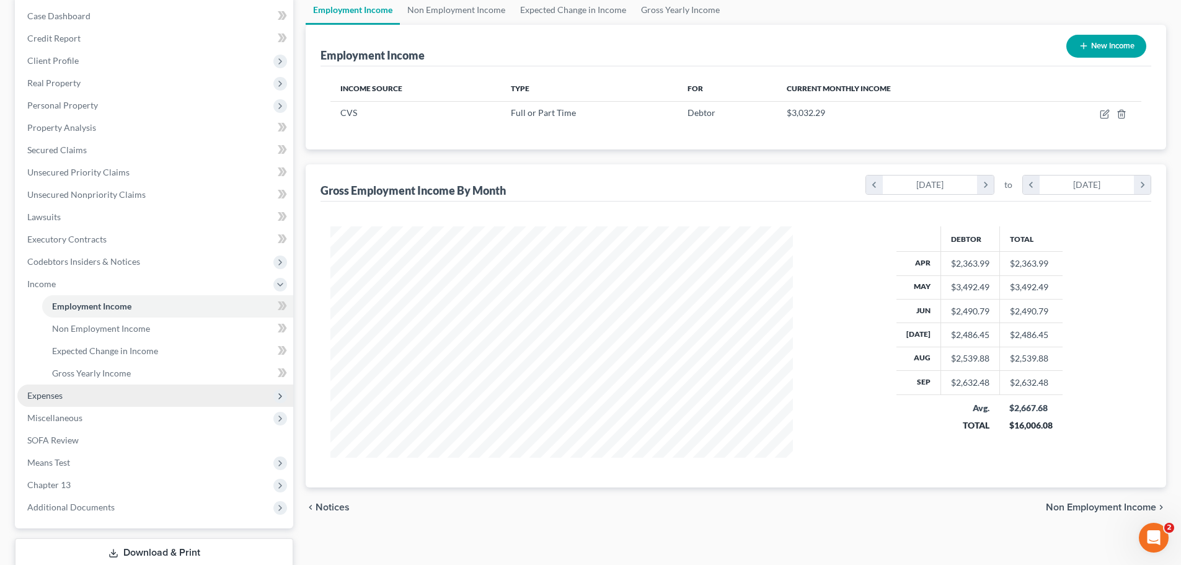
click at [48, 399] on span "Expenses" at bounding box center [44, 395] width 35 height 11
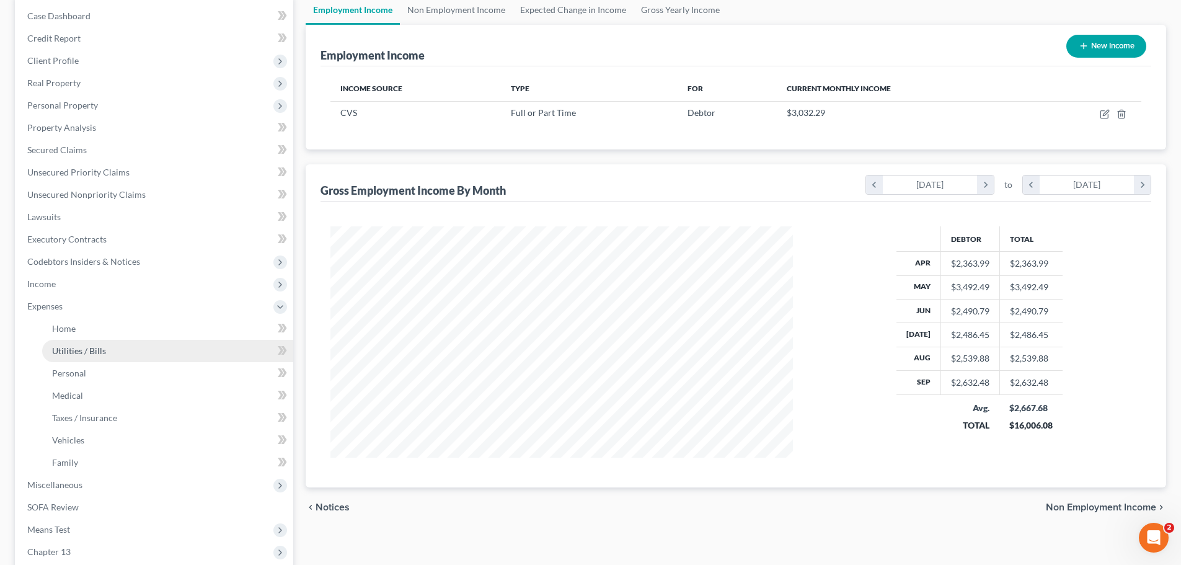
click at [68, 340] on link "Utilities / Bills" at bounding box center [167, 351] width 251 height 22
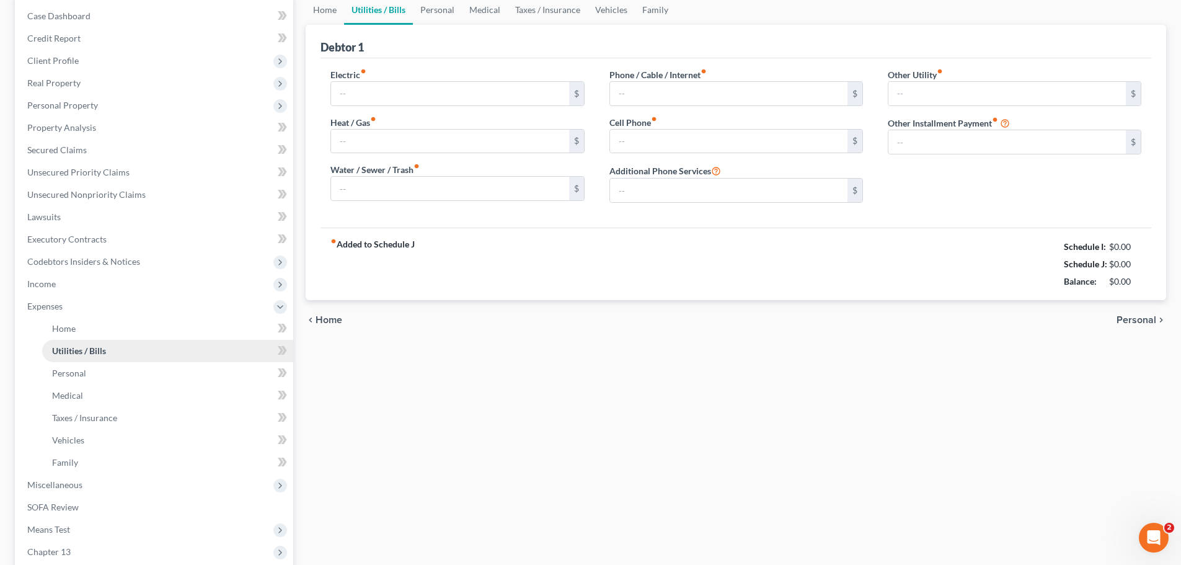
scroll to position [17, 0]
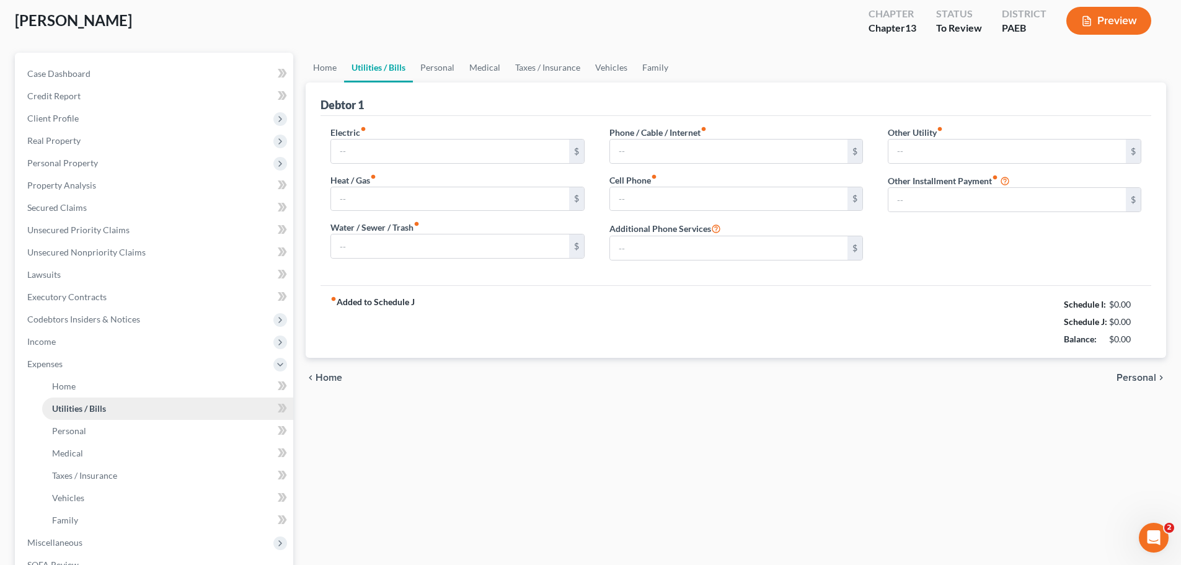
type input "52.00"
type input "50.00"
type input "0.00"
type input "18.00"
type input "0.00"
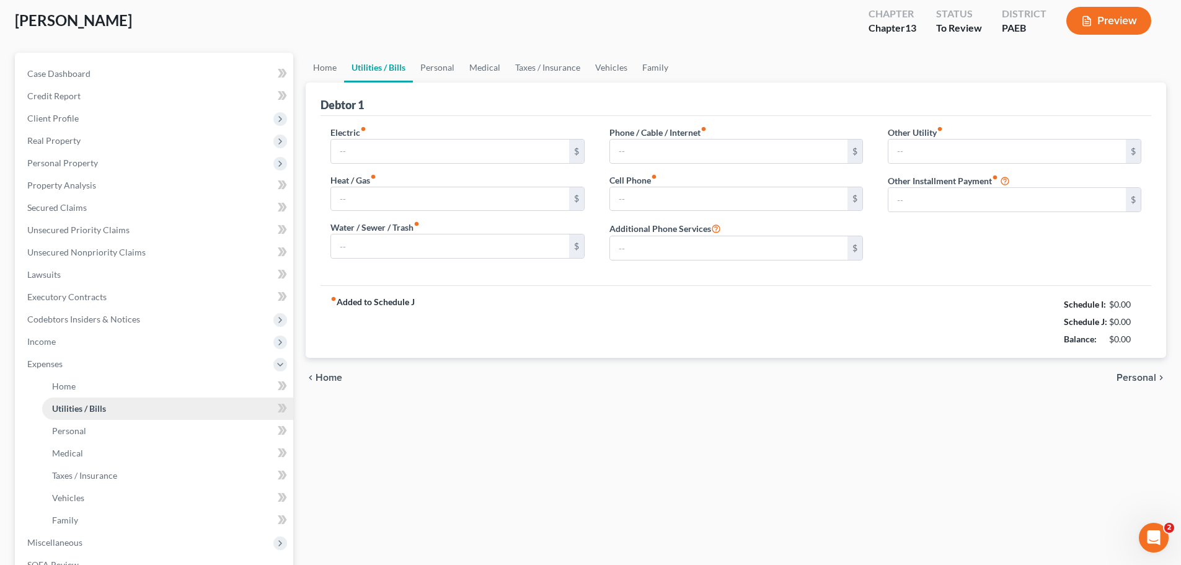
type input "0.00"
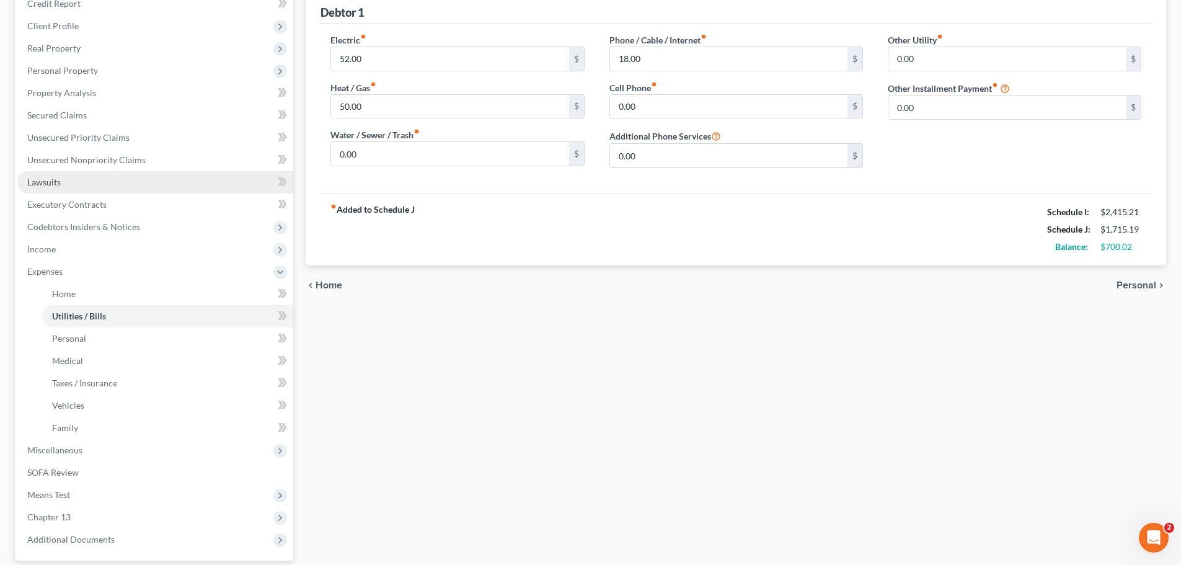
scroll to position [186, 0]
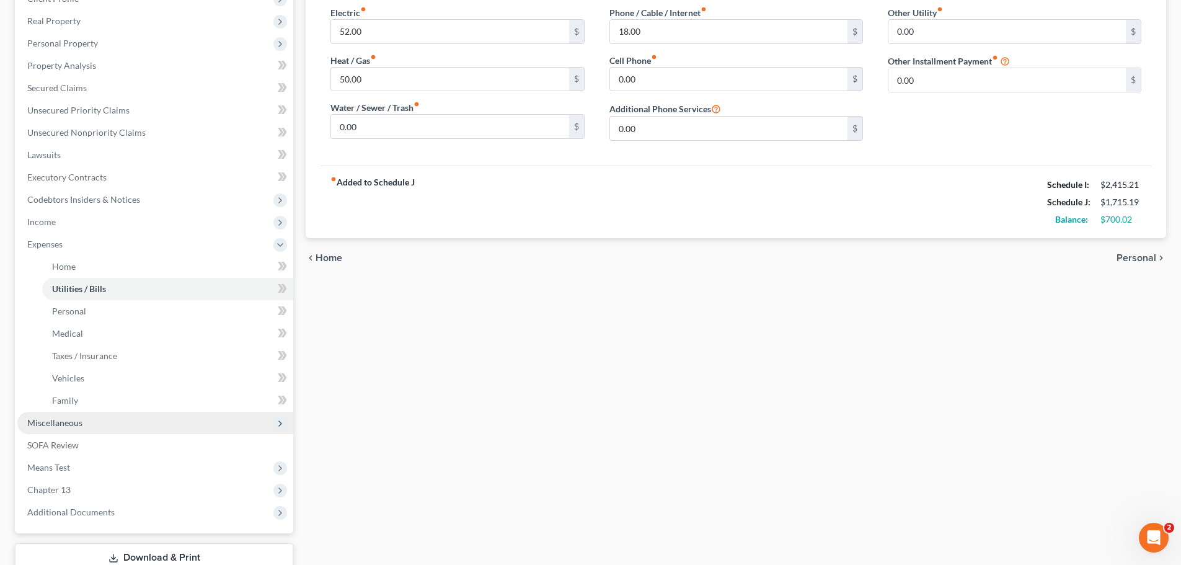
click at [56, 425] on span "Miscellaneous" at bounding box center [54, 422] width 55 height 11
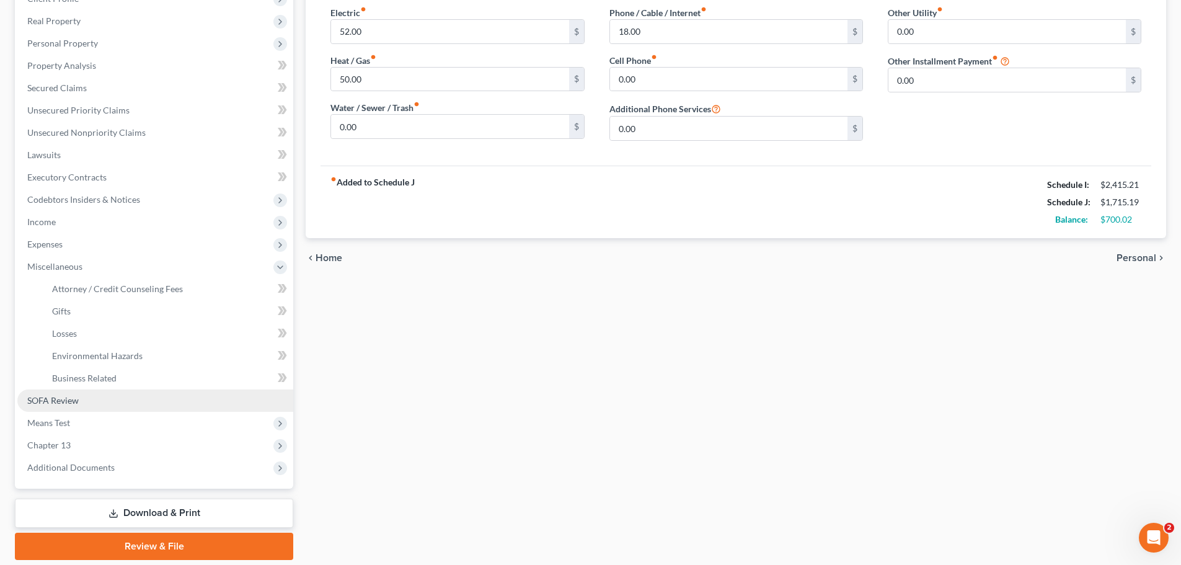
click at [64, 401] on span "SOFA Review" at bounding box center [52, 400] width 51 height 11
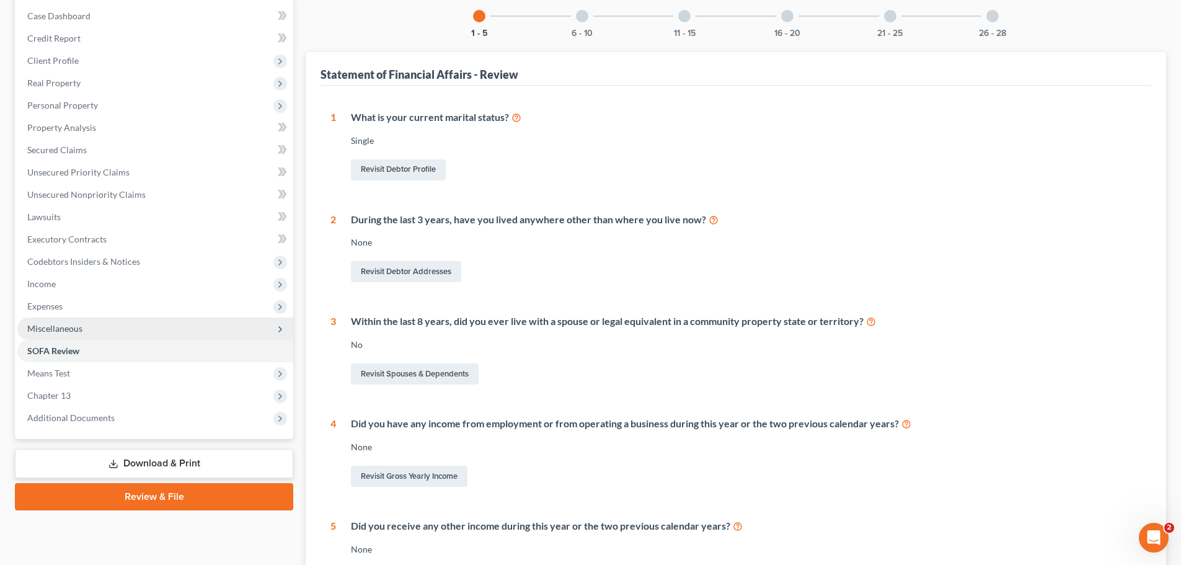
click at [64, 318] on span "Miscellaneous" at bounding box center [155, 328] width 276 height 22
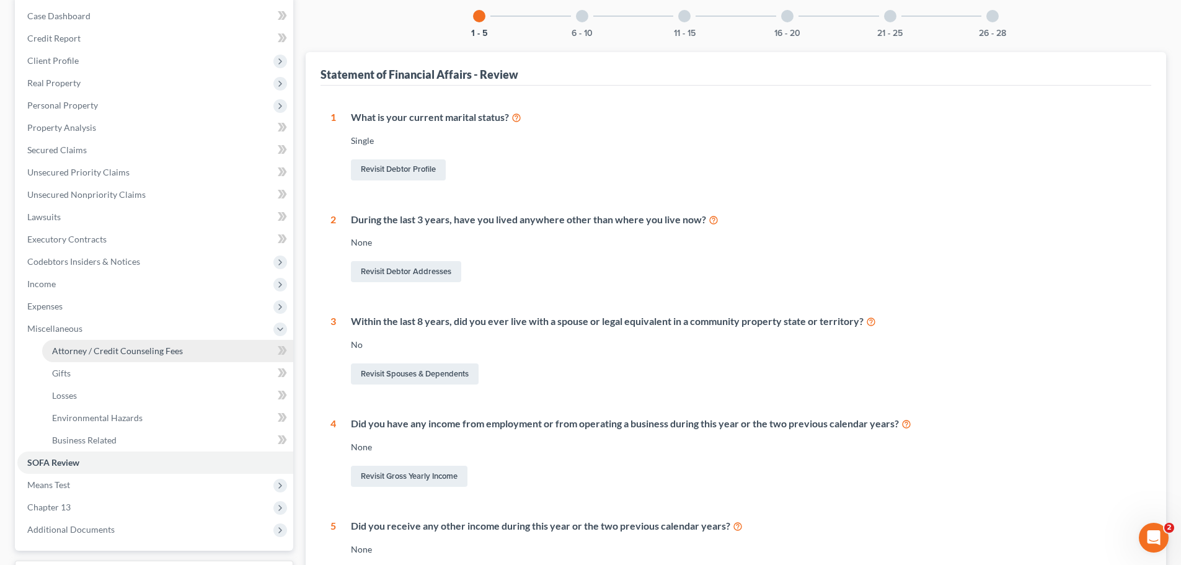
click at [75, 351] on span "Attorney / Credit Counseling Fees" at bounding box center [117, 350] width 131 height 11
select select "0"
